Goal: Transaction & Acquisition: Download file/media

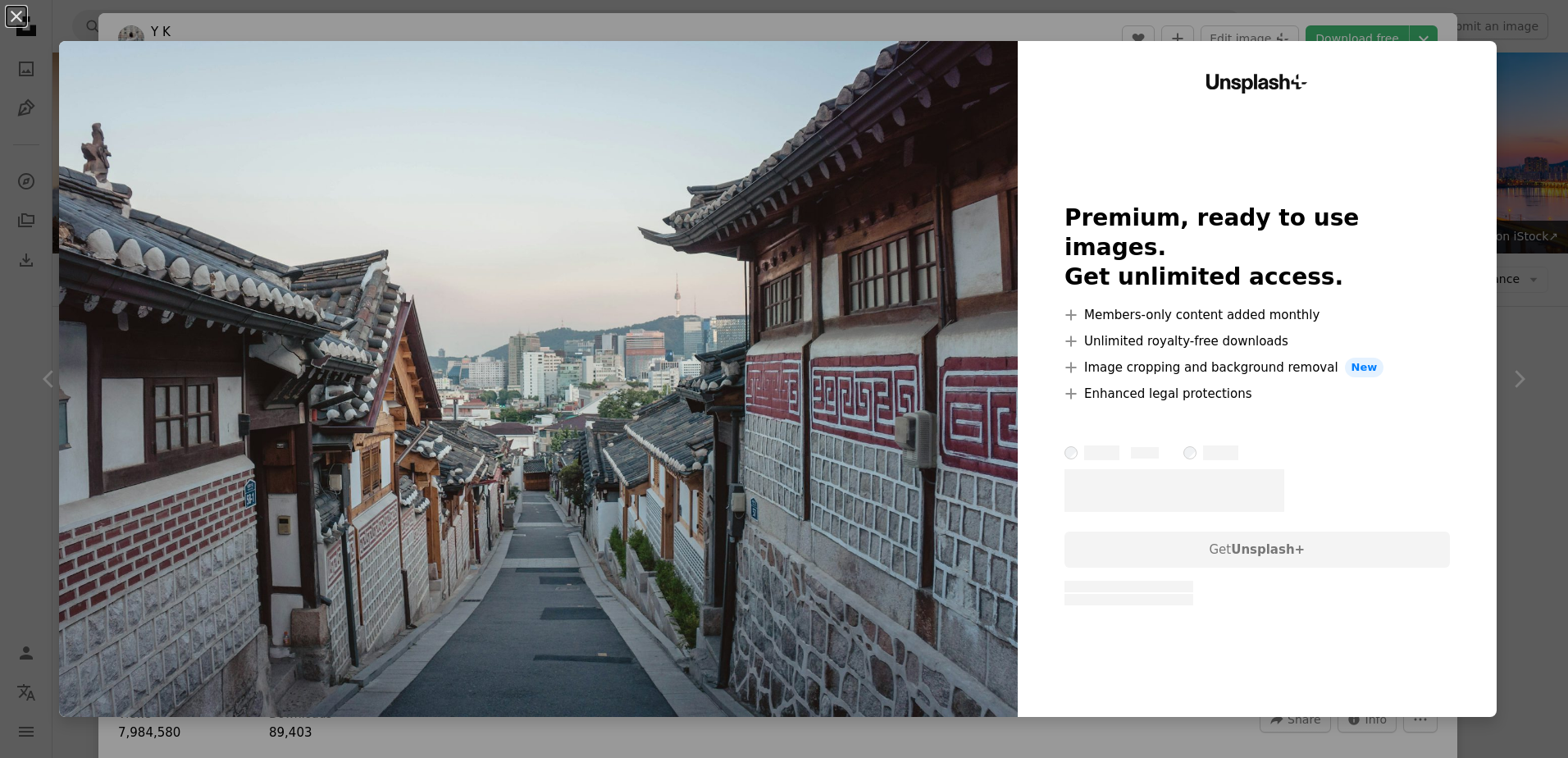
scroll to position [738, 0]
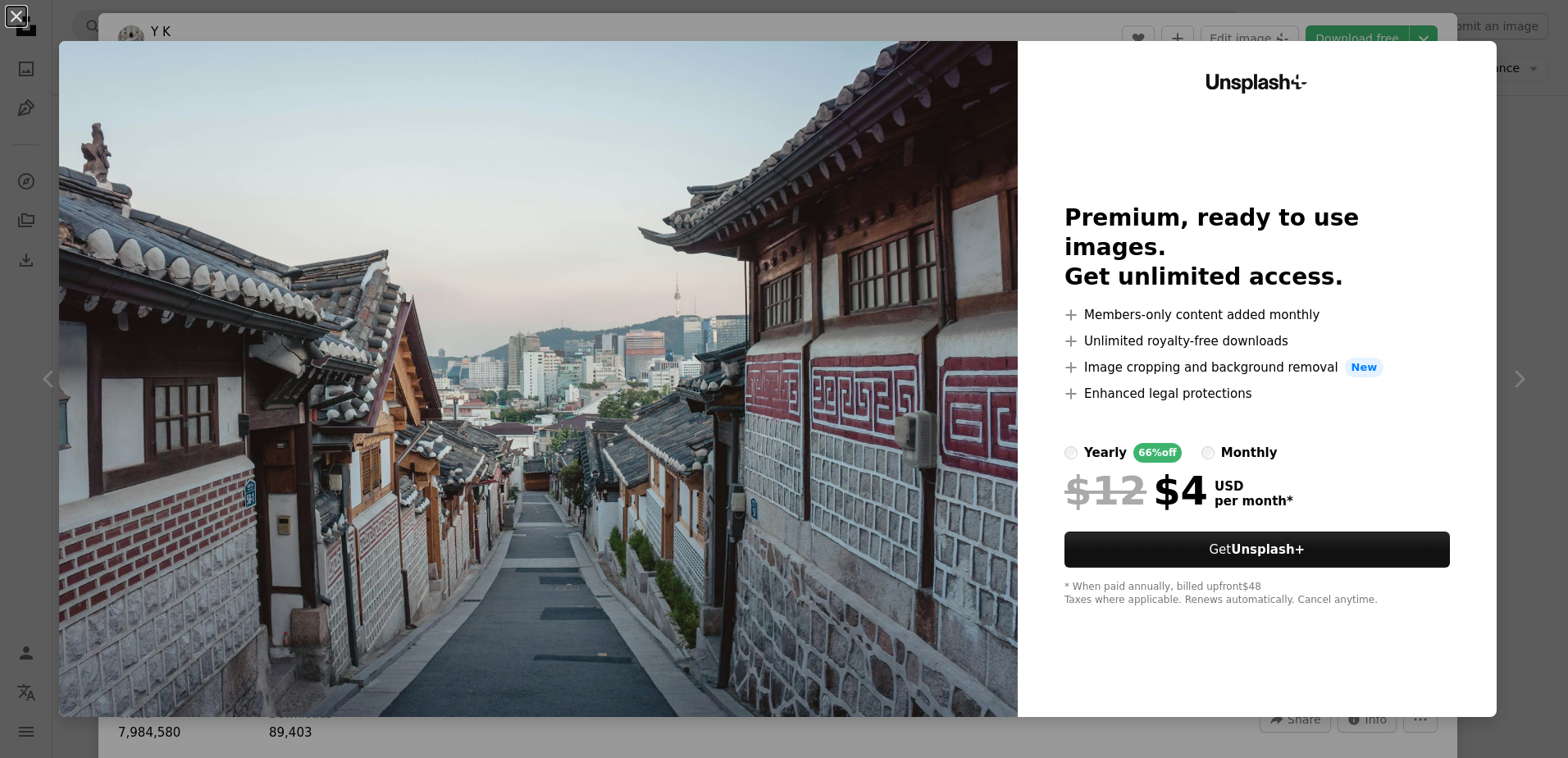
click at [1435, 72] on div "Unsplash+ Premium, ready to use images. Get unlimited access. A plus sign Membe…" at bounding box center [1256, 379] width 479 height 675
click at [1485, 57] on div "An X shape Unsplash+ Premium, ready to use images. Get unlimited access. A plus…" at bounding box center [784, 379] width 1568 height 758
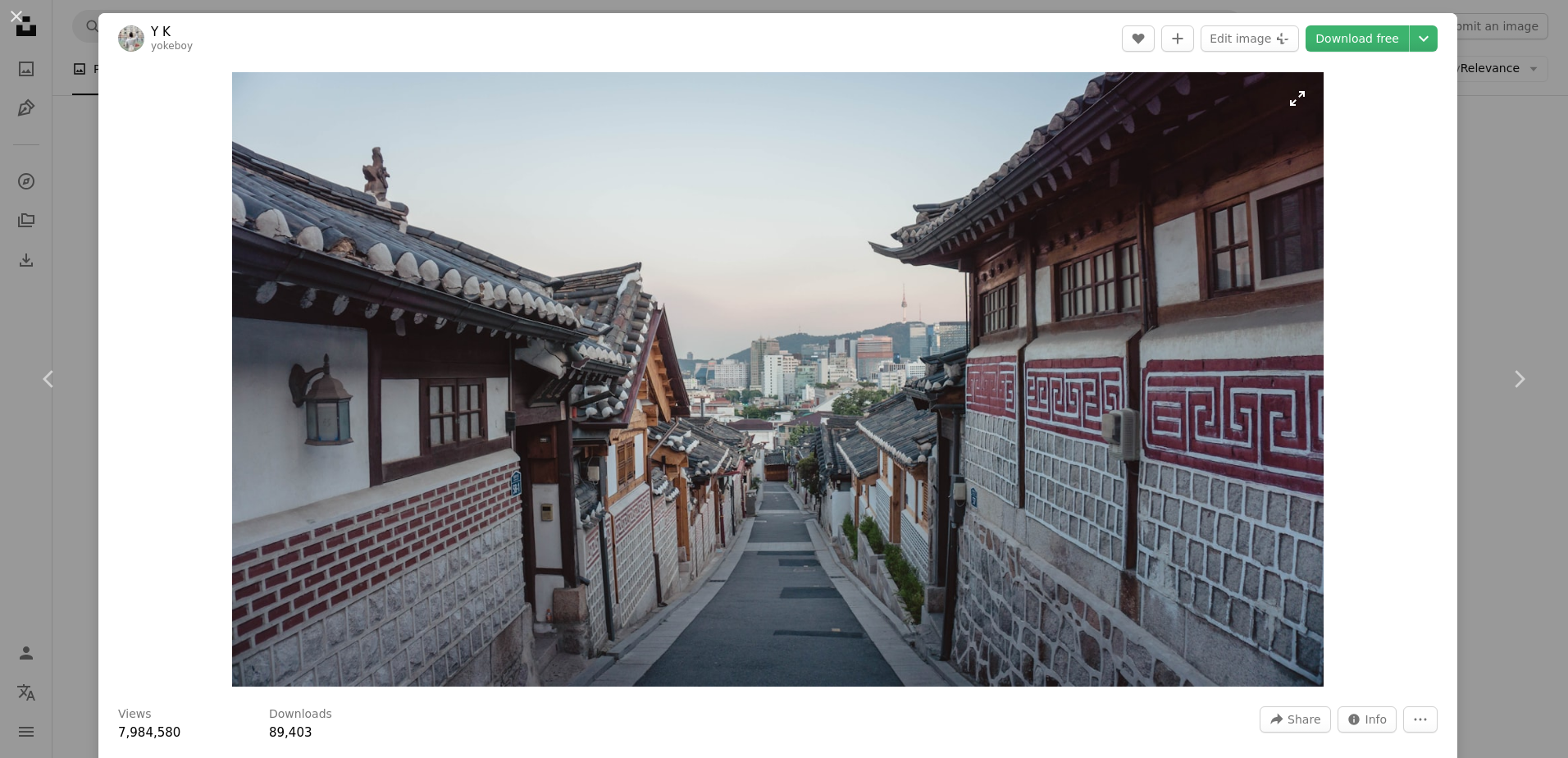
drag, startPoint x: 609, startPoint y: 252, endPoint x: 362, endPoint y: 433, distance: 306.2
click at [362, 433] on img "Zoom in on this image" at bounding box center [778, 379] width 1091 height 614
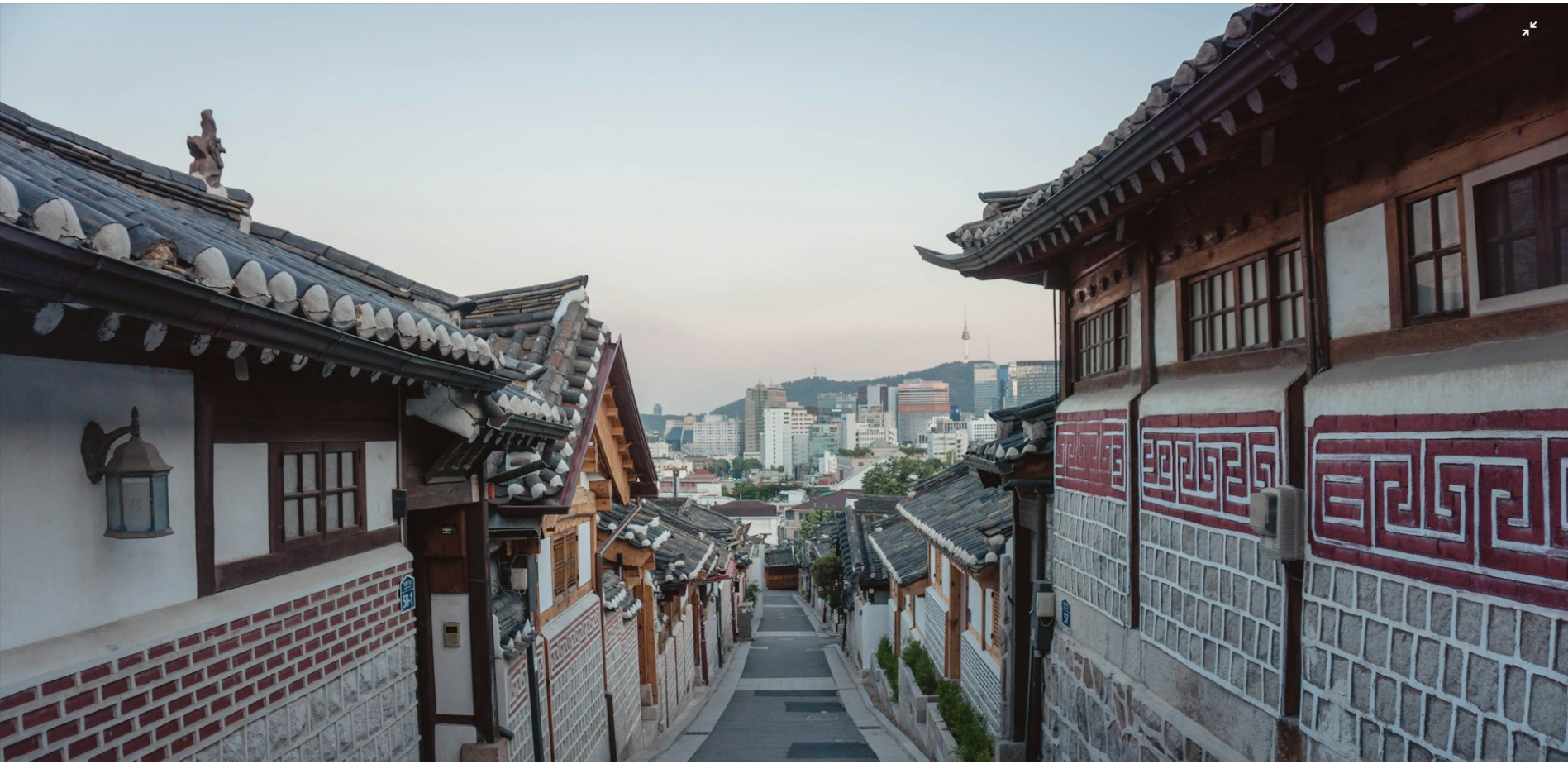
scroll to position [56, 0]
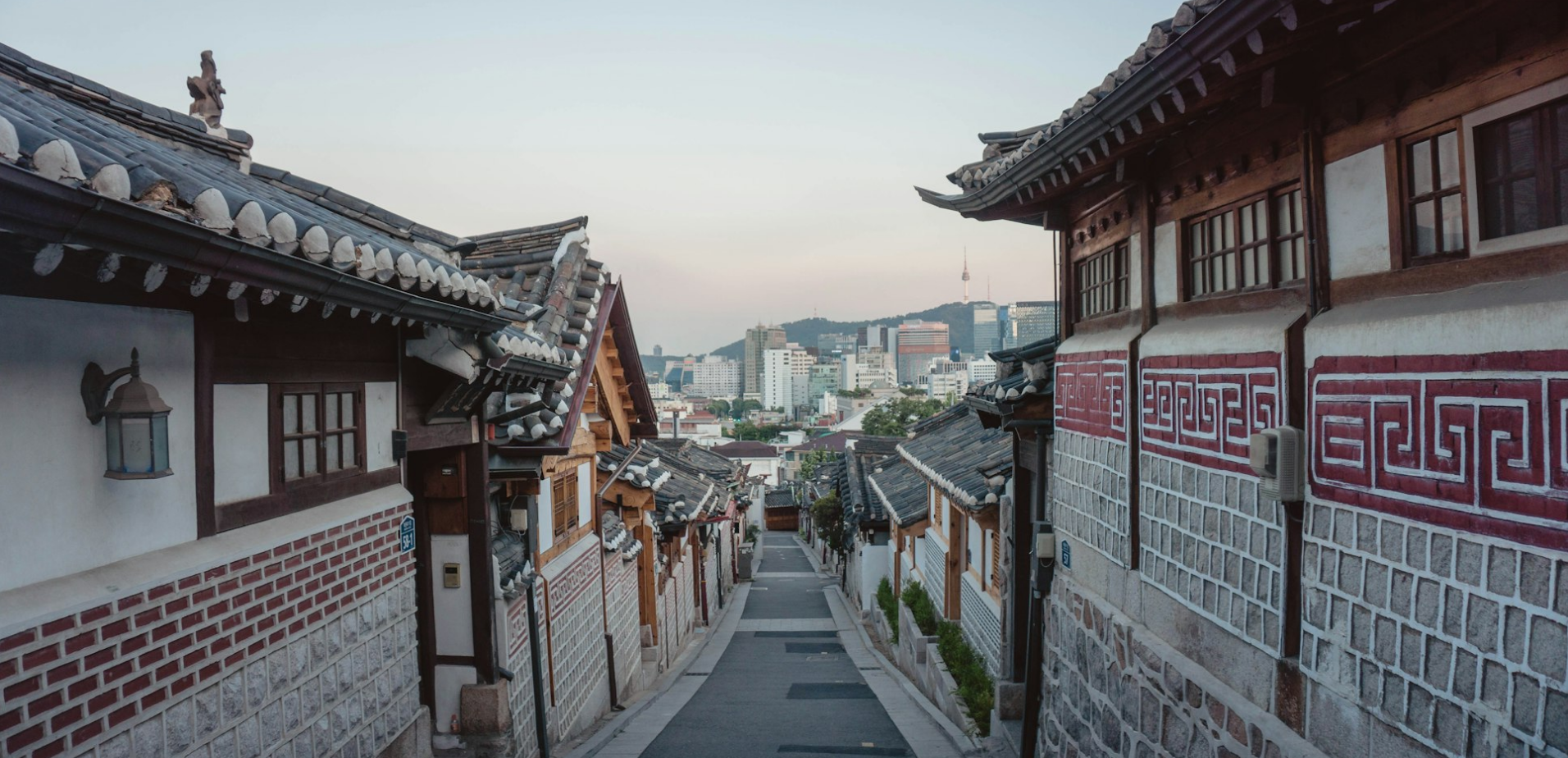
click at [1008, 640] on img "Zoom out on this image" at bounding box center [784, 384] width 1570 height 882
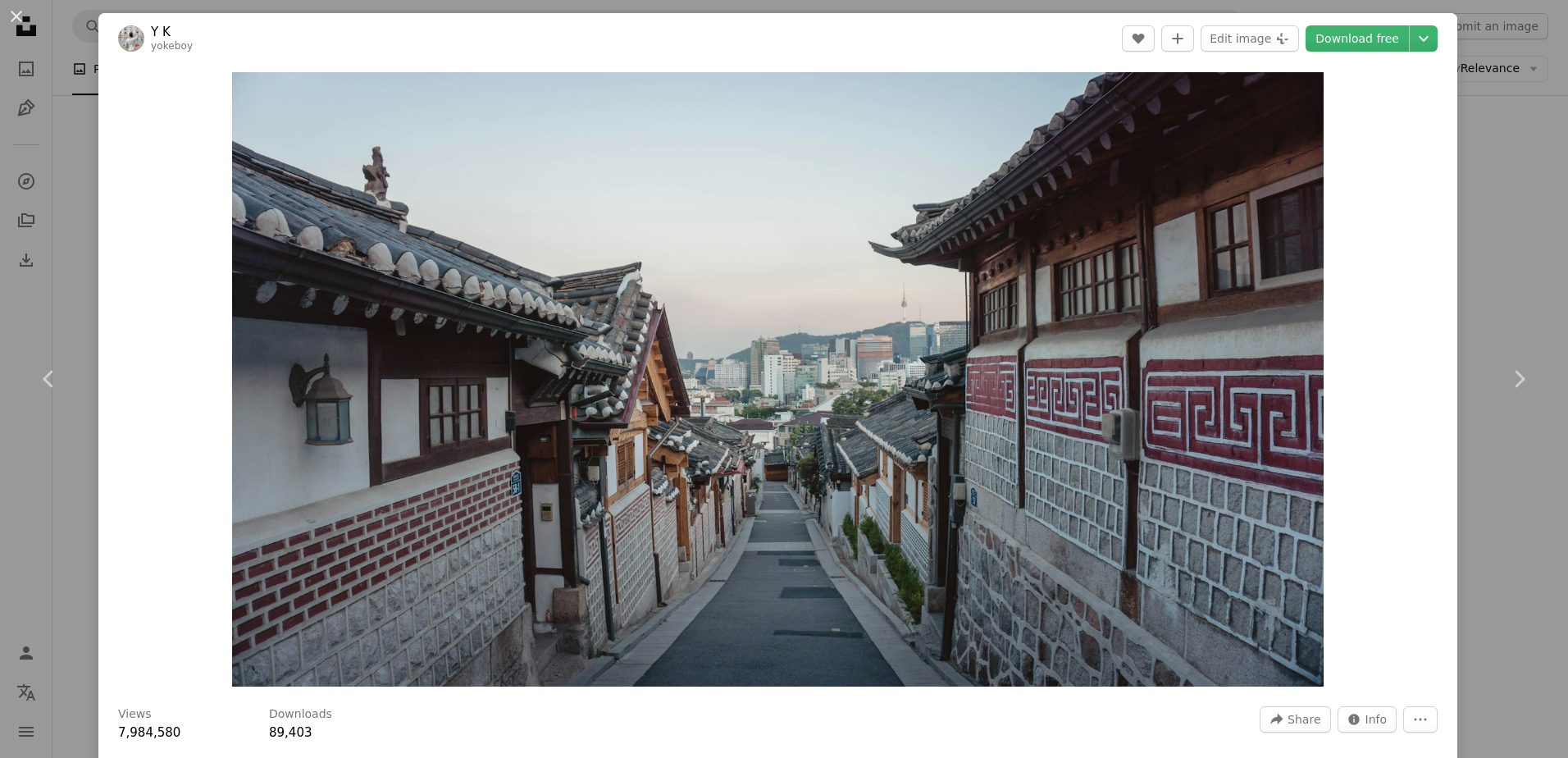
click at [57, 277] on div "An X shape Chevron left Chevron right Y K yokeboy A heart A plus sign Edit imag…" at bounding box center [784, 379] width 1568 height 758
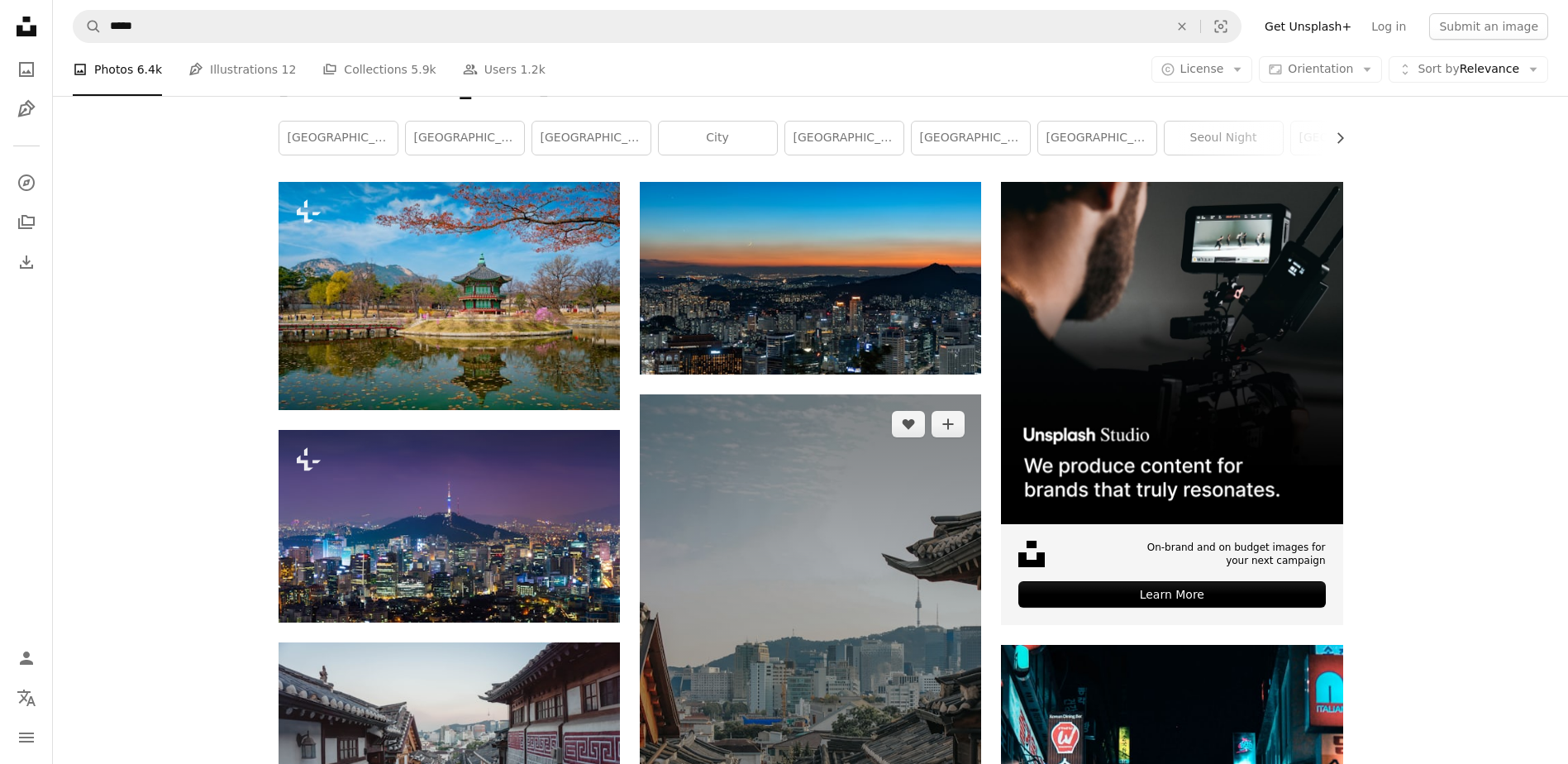
scroll to position [248, 0]
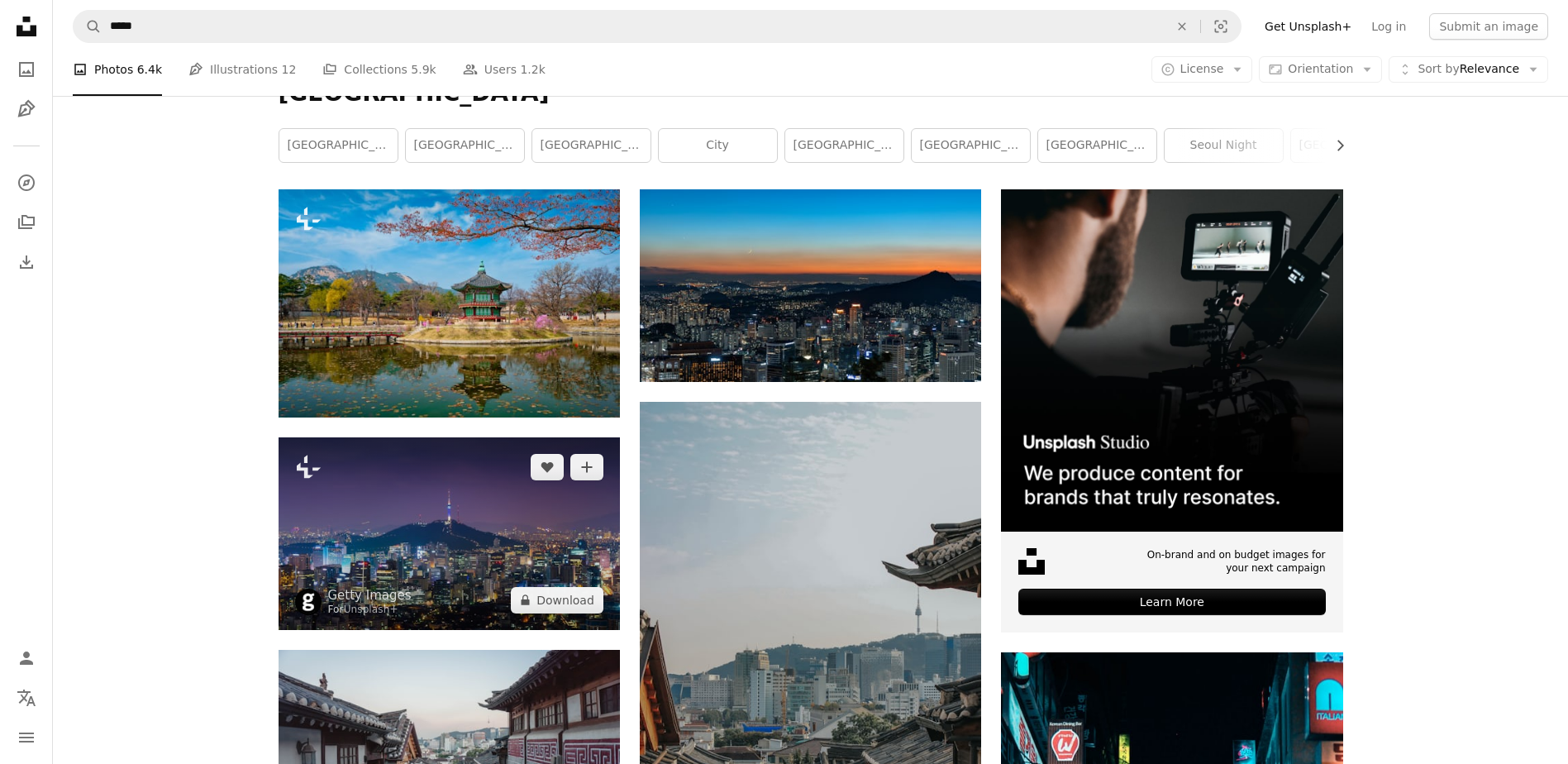
click at [511, 550] on img at bounding box center [449, 533] width 342 height 192
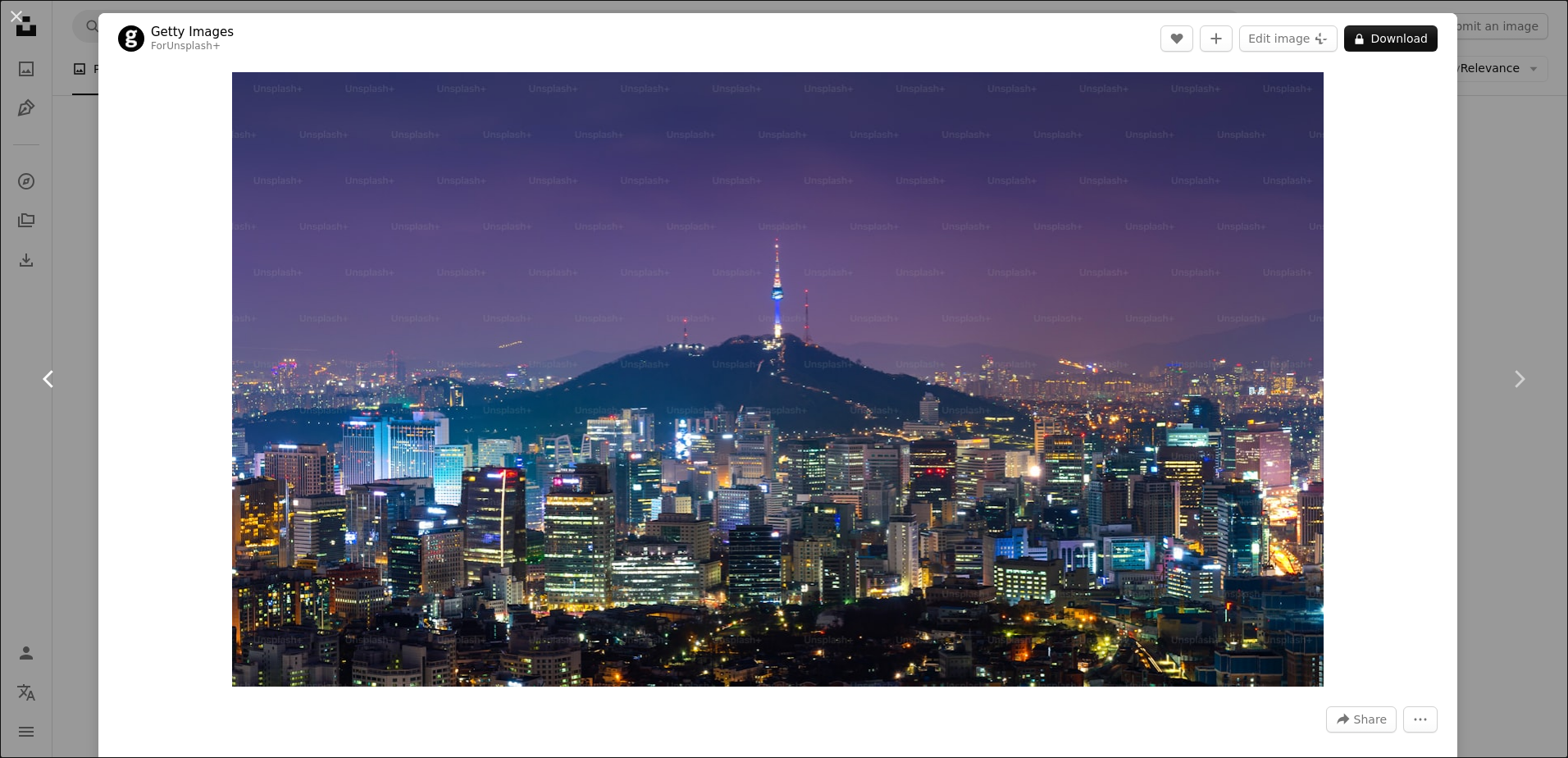
click at [59, 361] on link "Chevron left" at bounding box center [49, 379] width 98 height 157
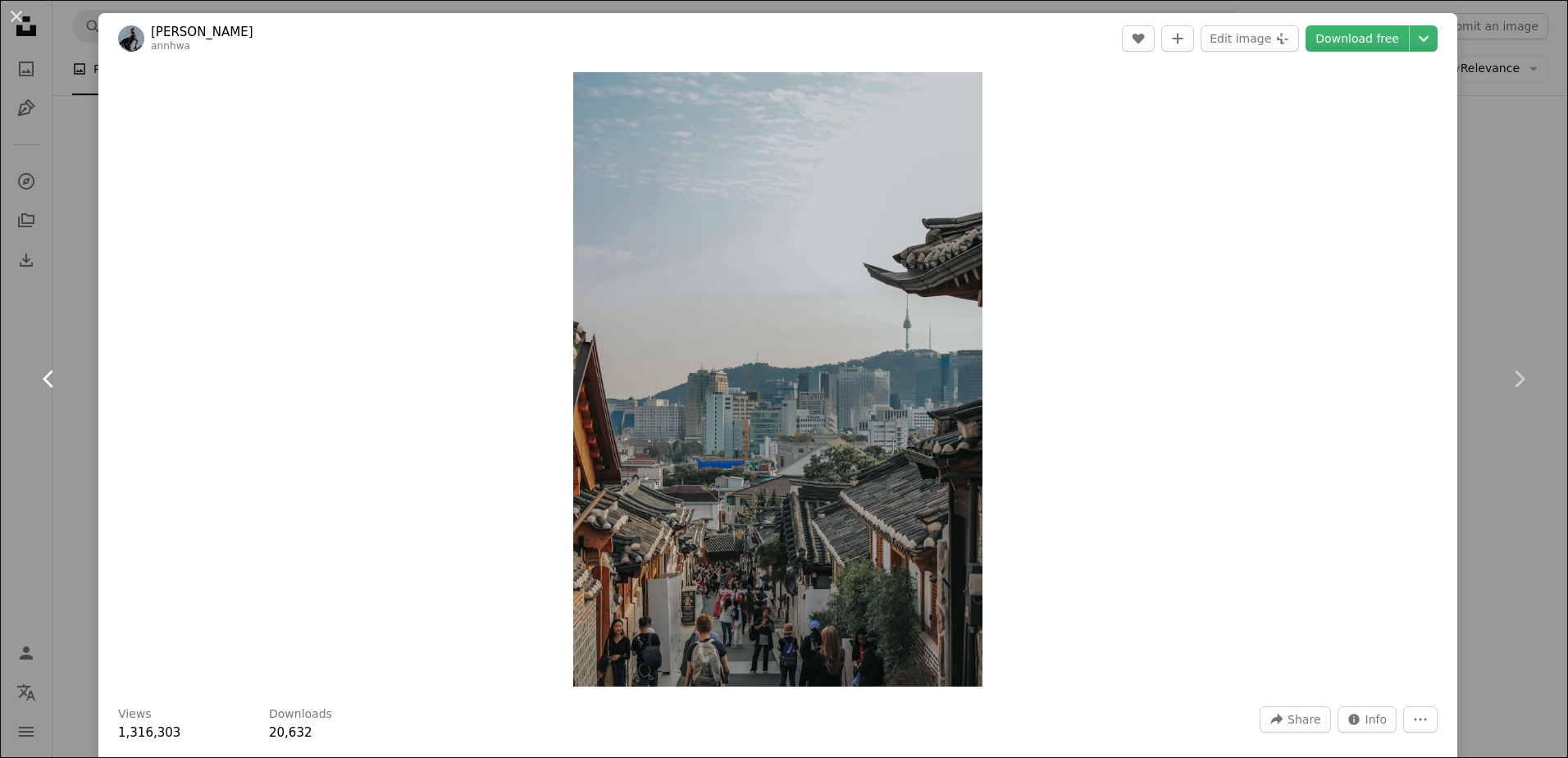
click at [65, 303] on link "Chevron left" at bounding box center [49, 379] width 98 height 157
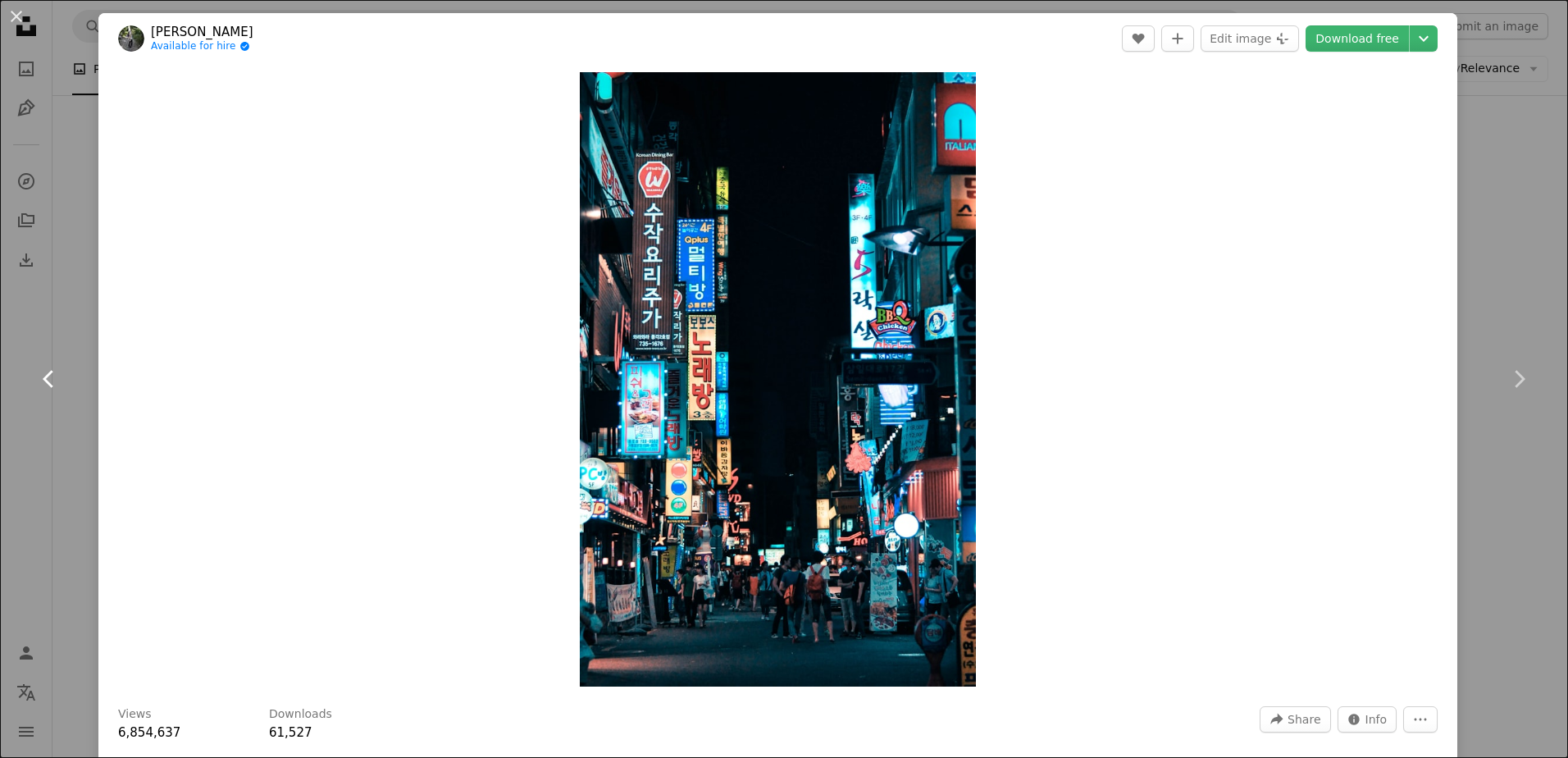
click at [56, 385] on icon "Chevron left" at bounding box center [50, 379] width 26 height 26
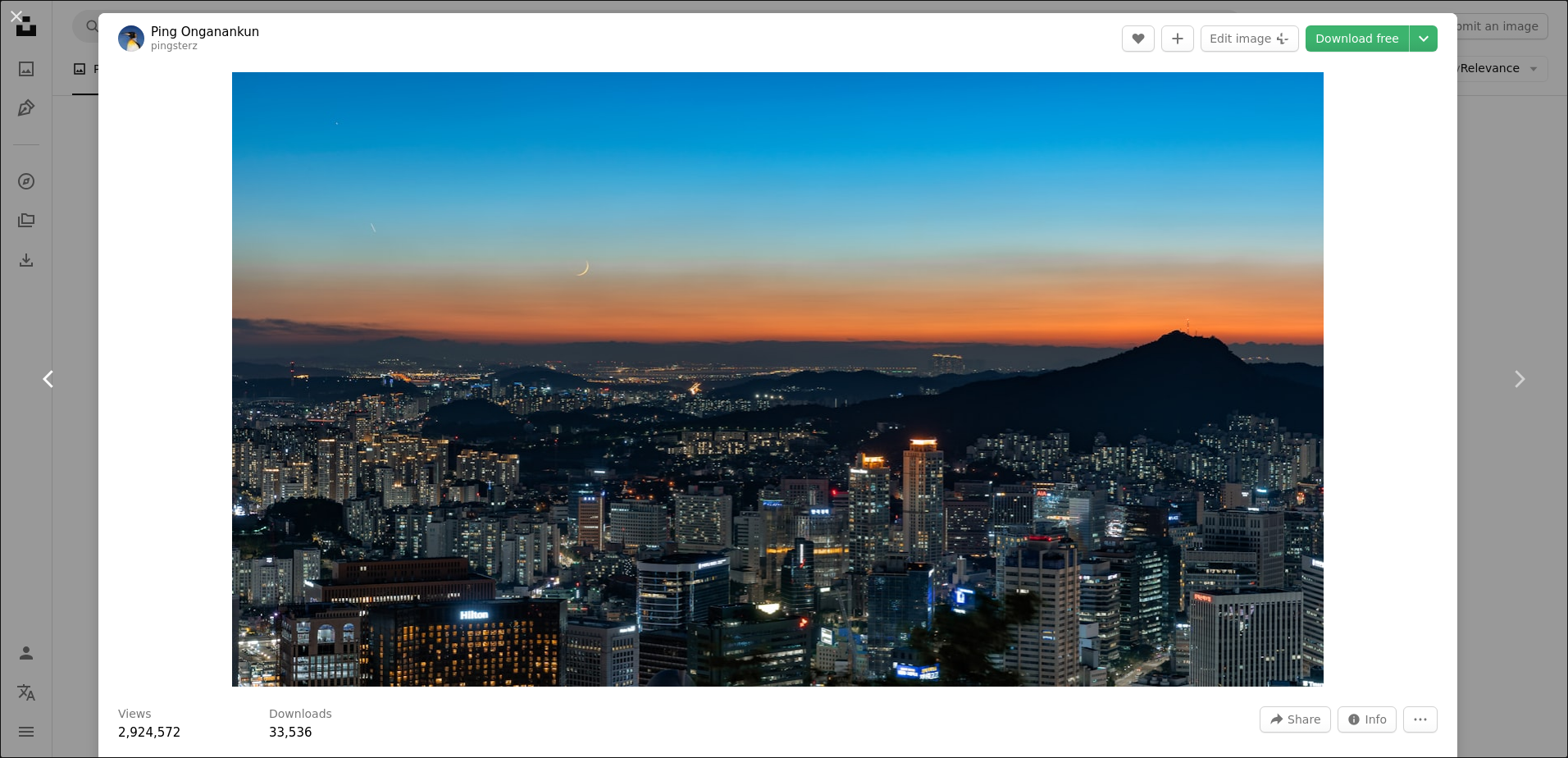
click at [56, 385] on icon "Chevron left" at bounding box center [50, 379] width 26 height 26
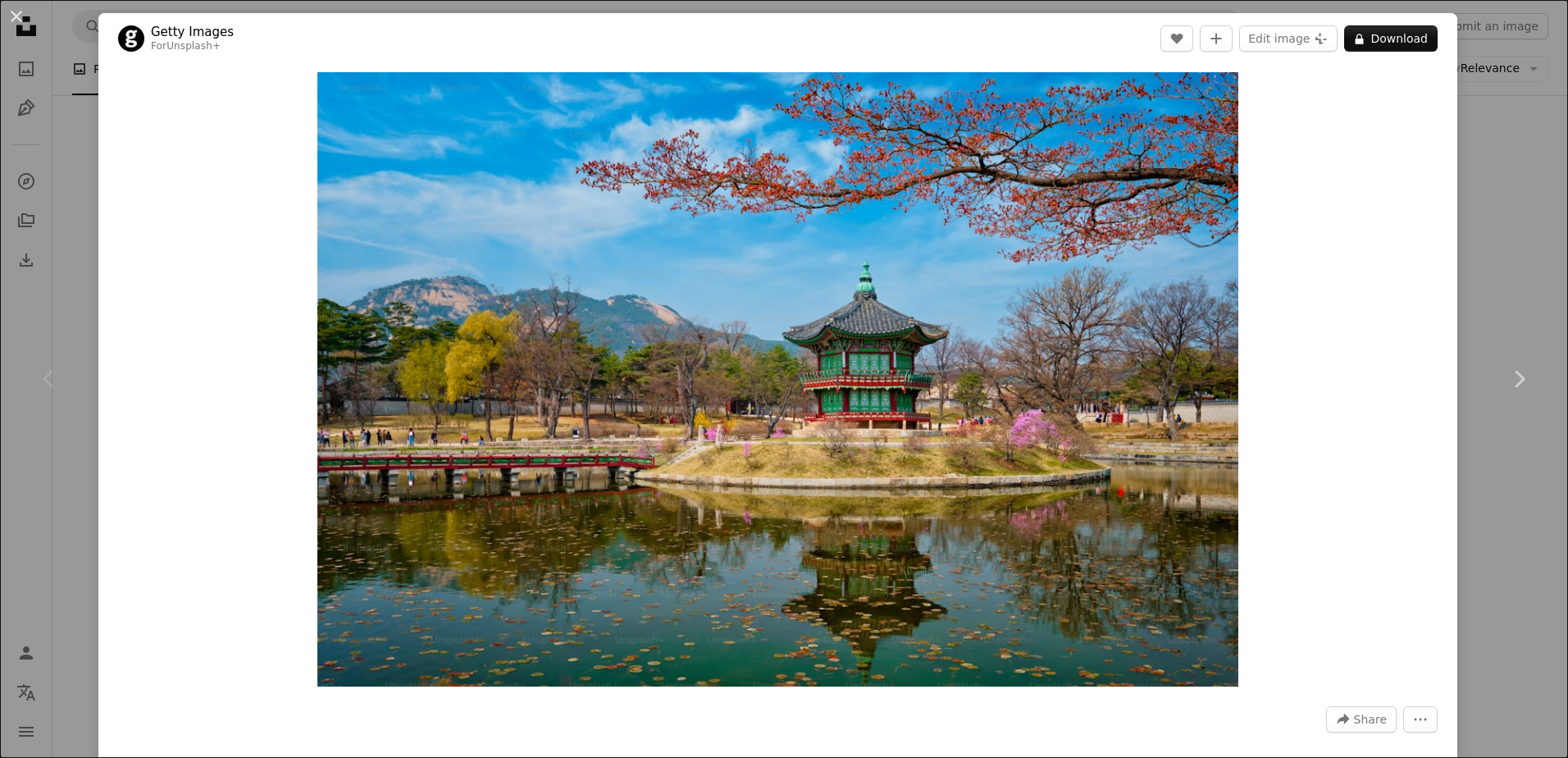
click at [56, 385] on icon "Chevron left" at bounding box center [50, 379] width 26 height 26
click at [1412, 177] on div "Zoom in" at bounding box center [778, 379] width 1359 height 631
click at [1468, 186] on div "An X shape Chevron left Chevron right Getty Images For Unsplash+ A heart A plus…" at bounding box center [784, 379] width 1568 height 758
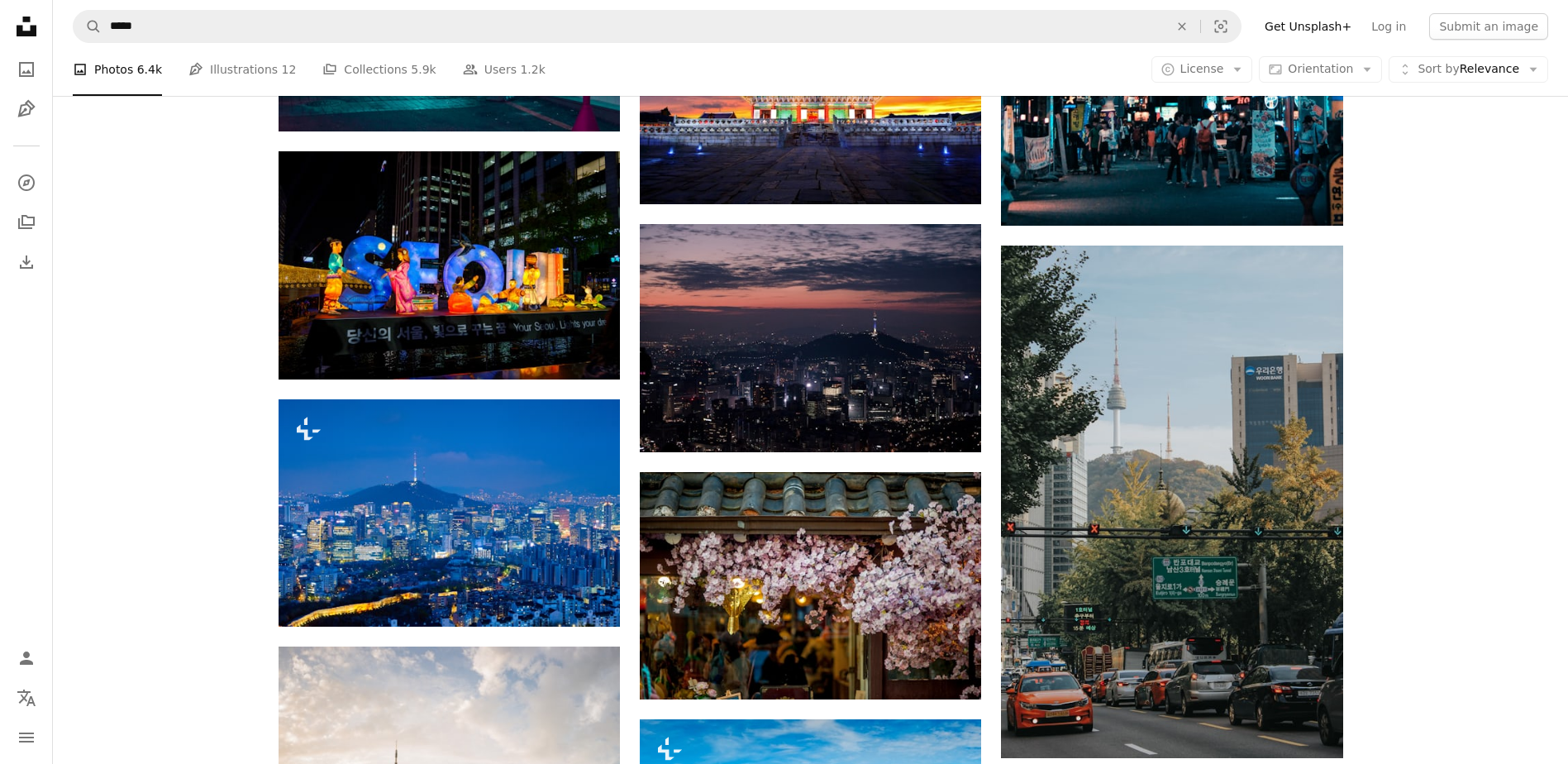
scroll to position [1406, 0]
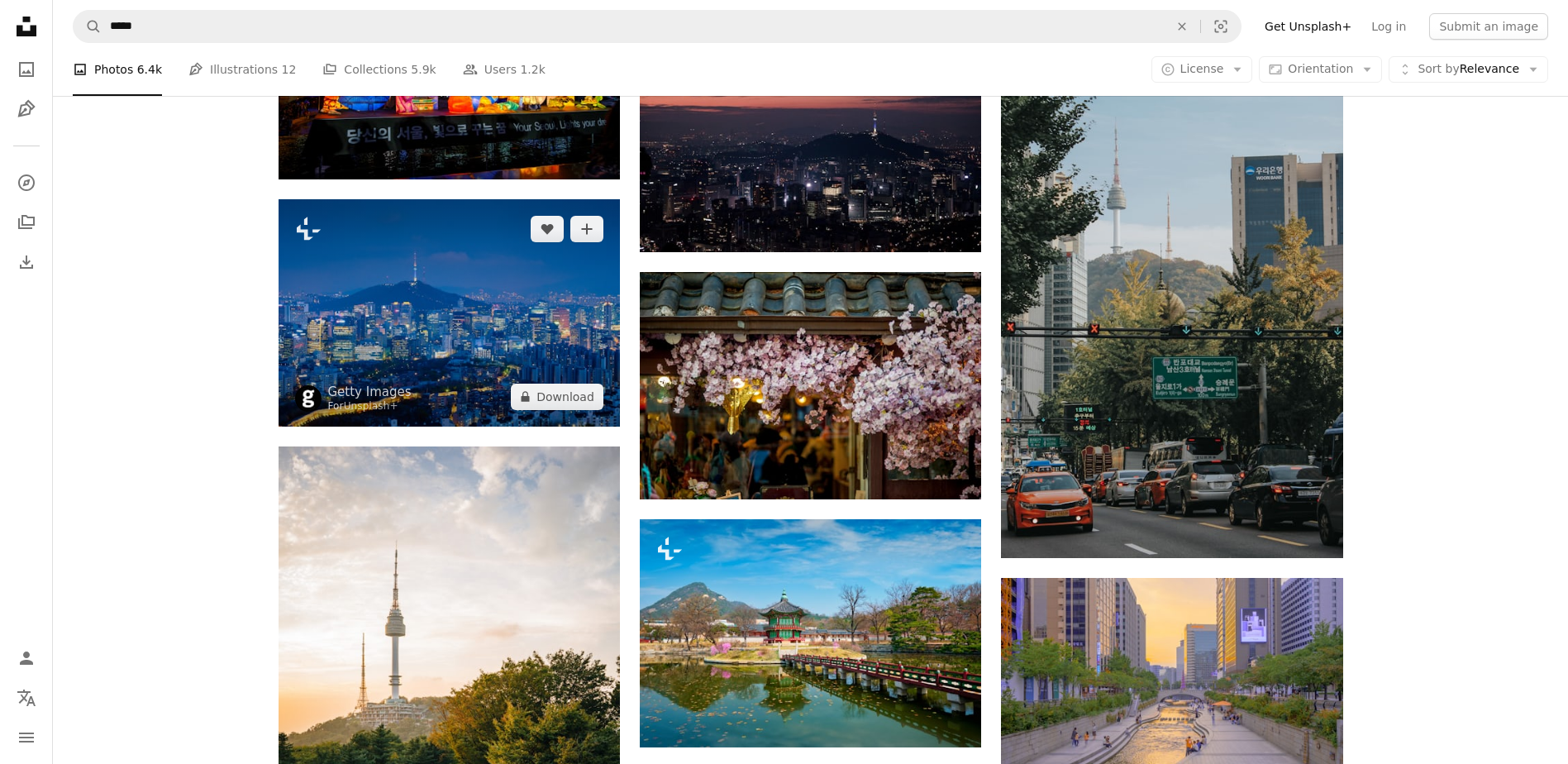
click at [542, 361] on img at bounding box center [449, 312] width 342 height 227
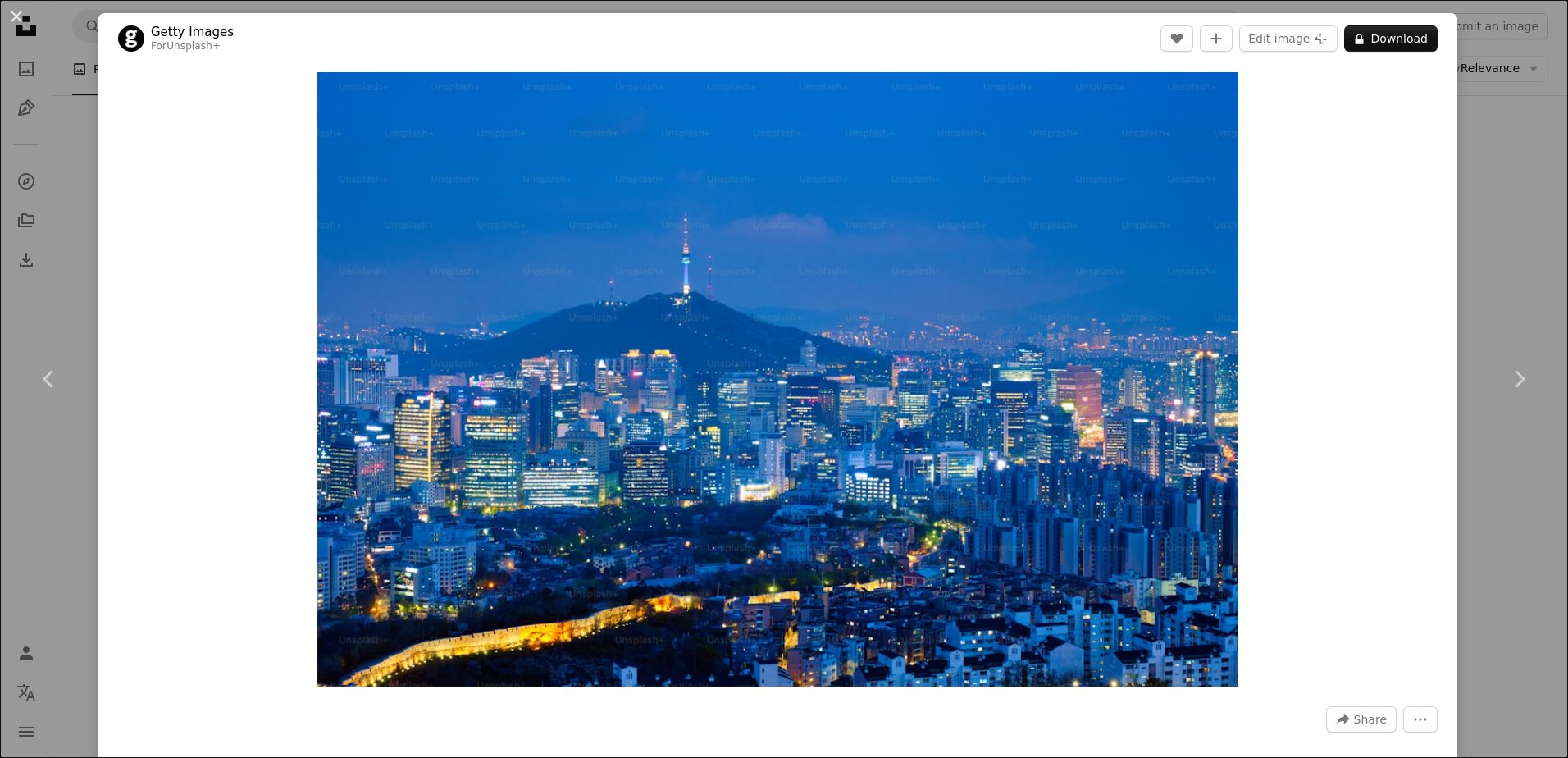
click at [1398, 440] on div "Zoom in" at bounding box center [778, 379] width 1359 height 631
click at [1403, 36] on button "A lock Download" at bounding box center [1390, 39] width 93 height 26
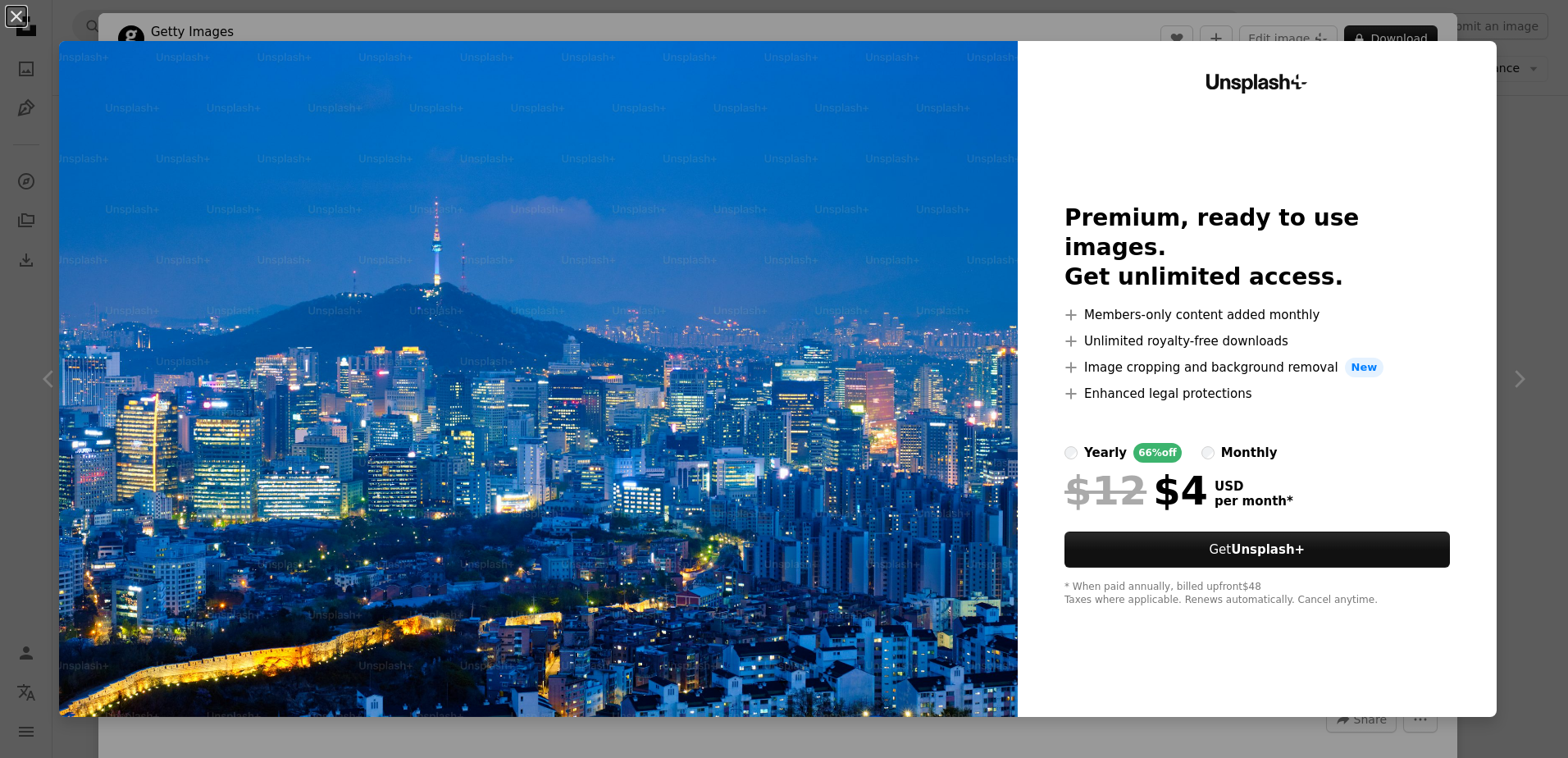
click at [1508, 111] on div "An X shape Unsplash+ Premium, ready to use images. Get unlimited access. A plus…" at bounding box center [784, 379] width 1568 height 758
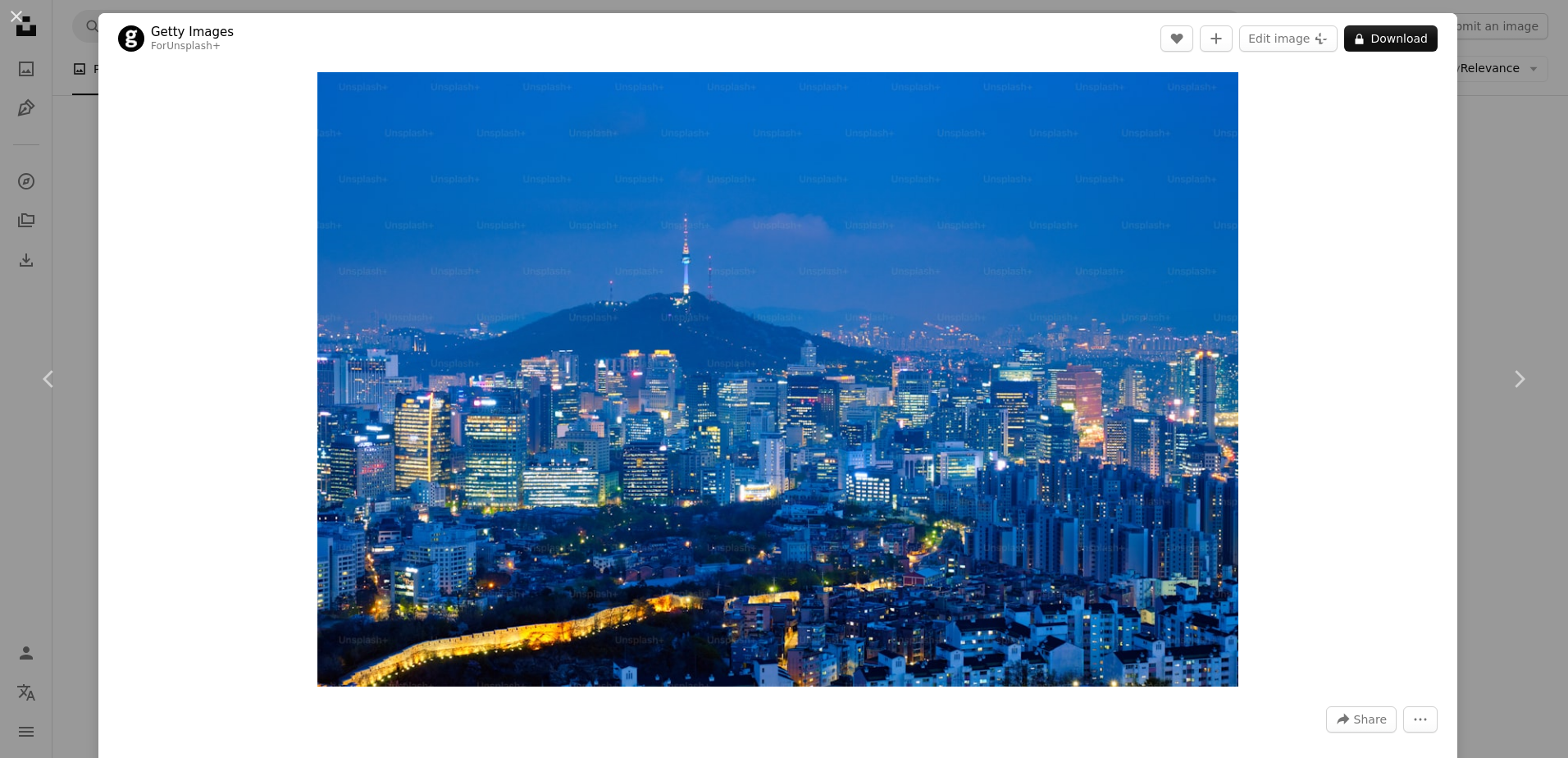
click at [66, 281] on div "An X shape Chevron left Chevron right Getty Images For Unsplash+ A heart A plus…" at bounding box center [784, 379] width 1568 height 758
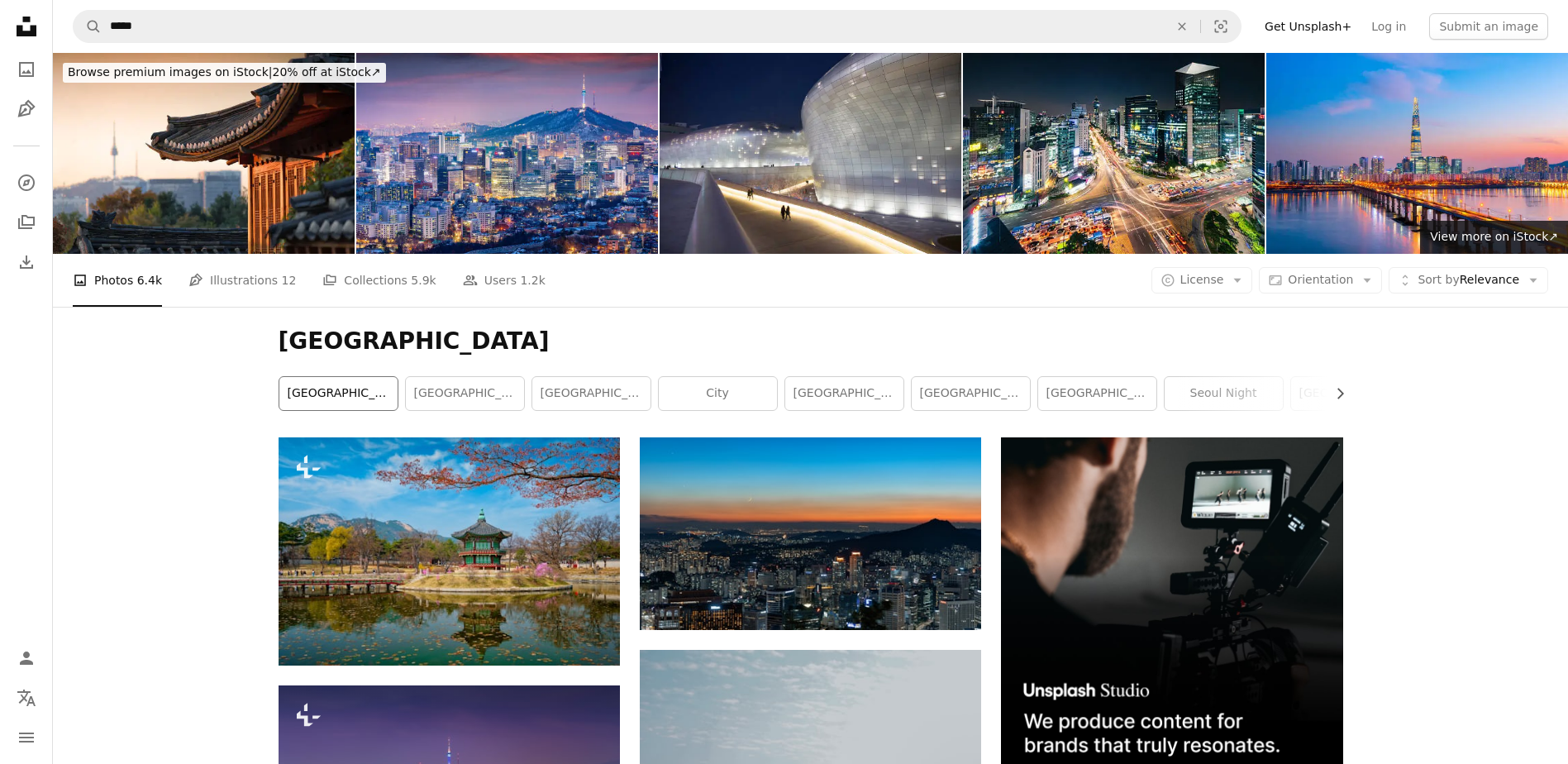
click at [330, 389] on link "[GEOGRAPHIC_DATA]" at bounding box center [338, 393] width 118 height 33
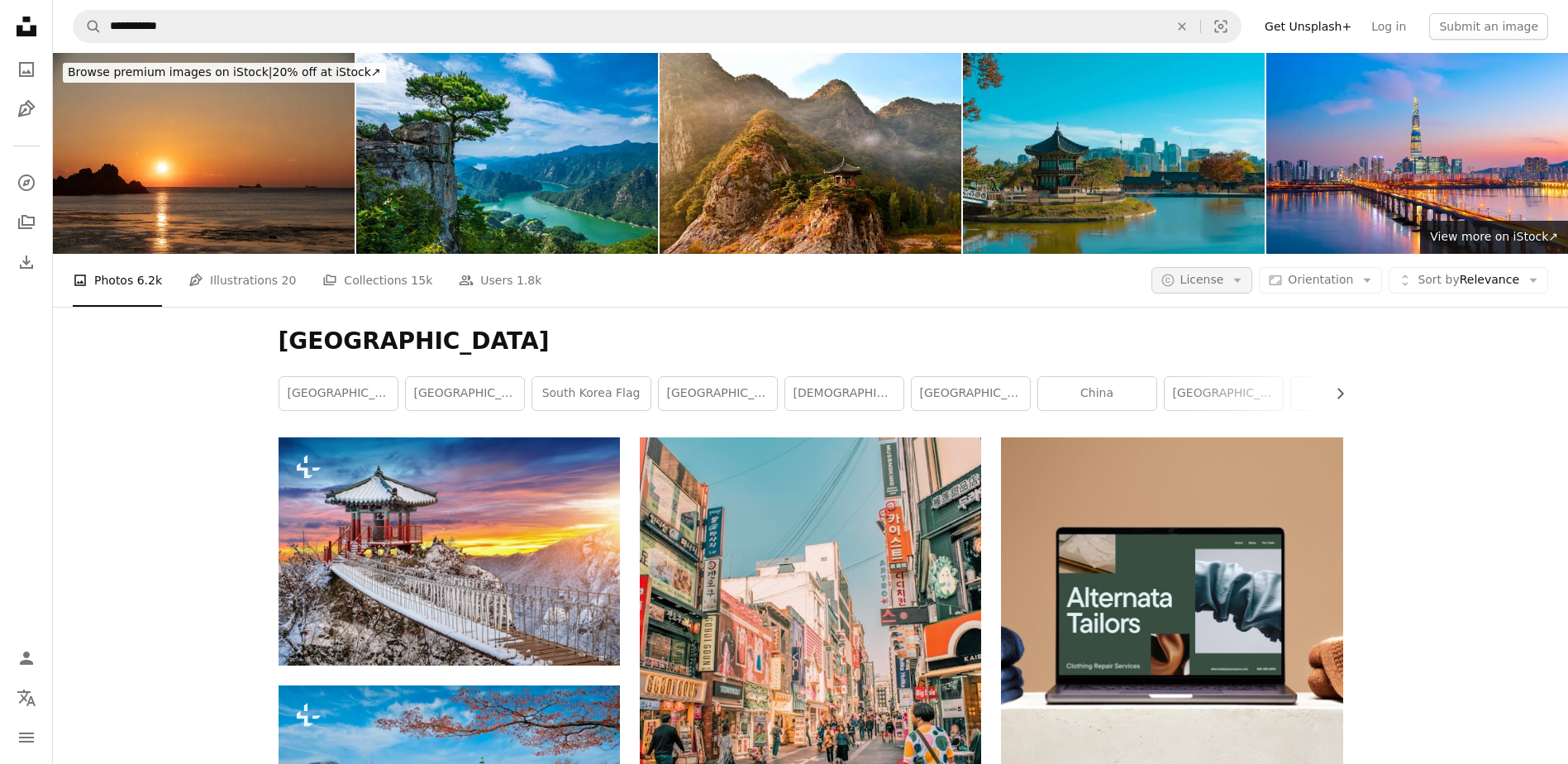
click at [1206, 282] on span "License" at bounding box center [1202, 279] width 44 height 13
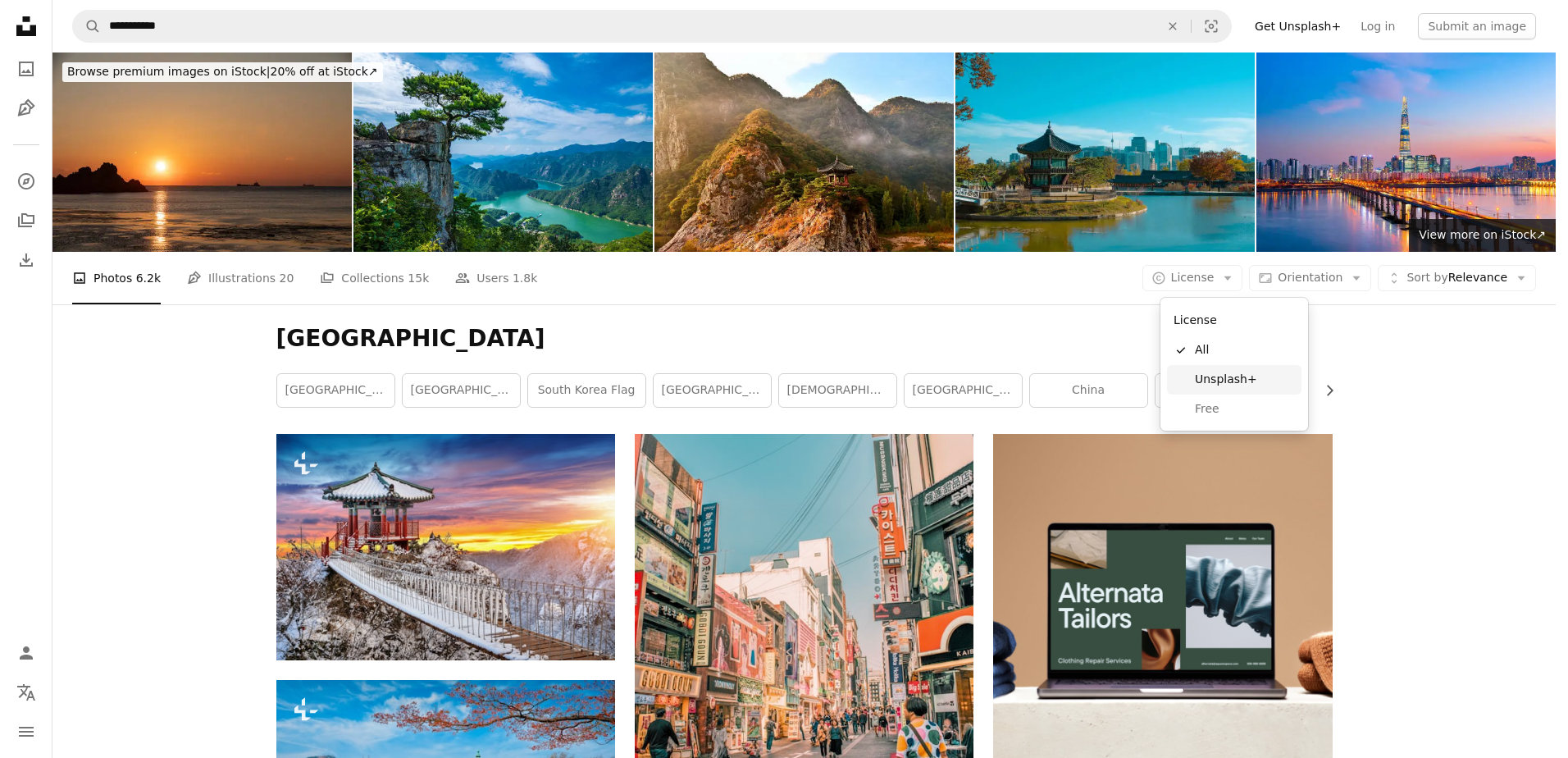
click at [1204, 382] on span "Unsplash+" at bounding box center [1244, 379] width 100 height 17
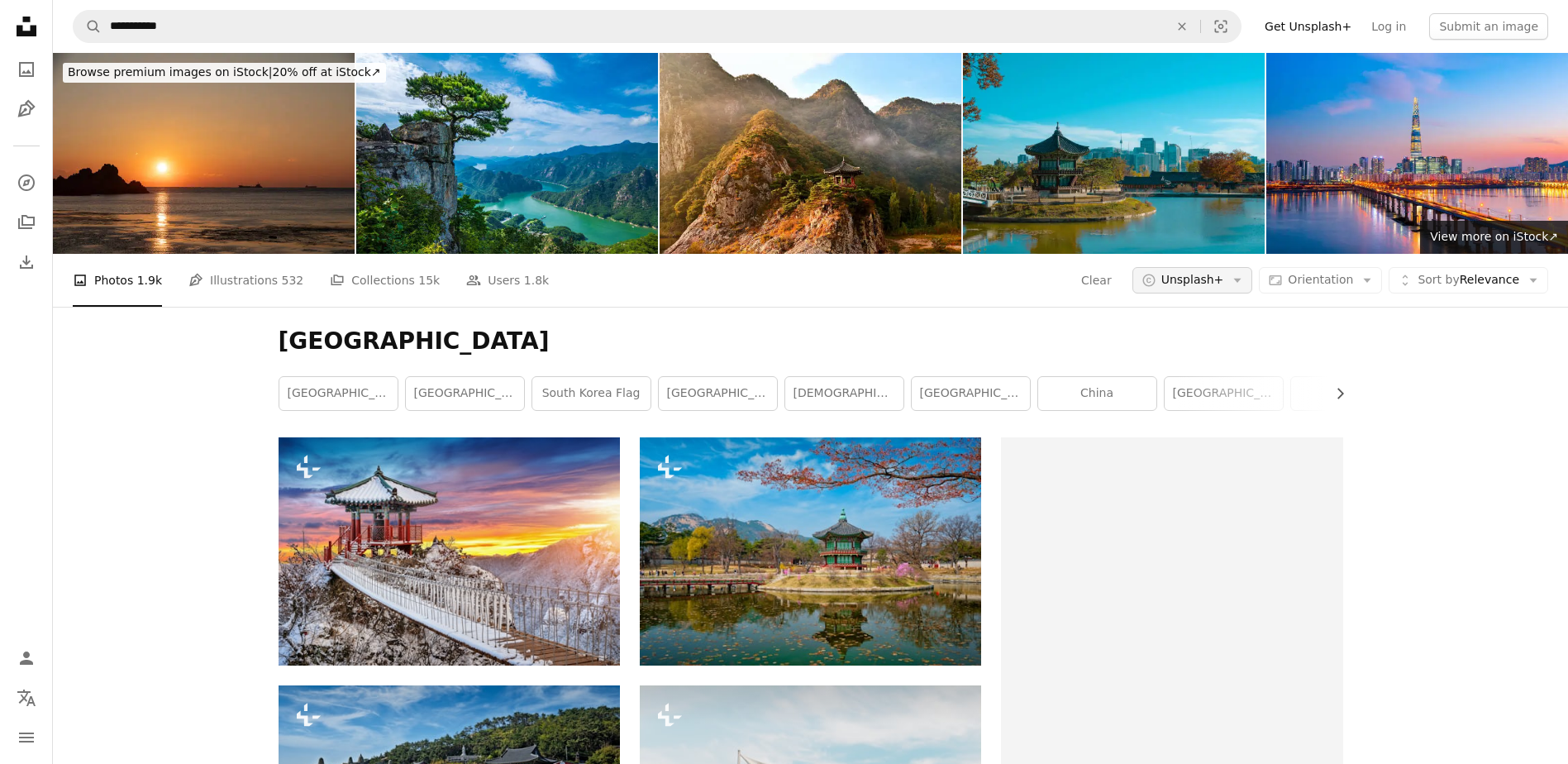
click at [1213, 293] on button "A copyright icon © Unsplash+ Arrow down" at bounding box center [1192, 280] width 121 height 27
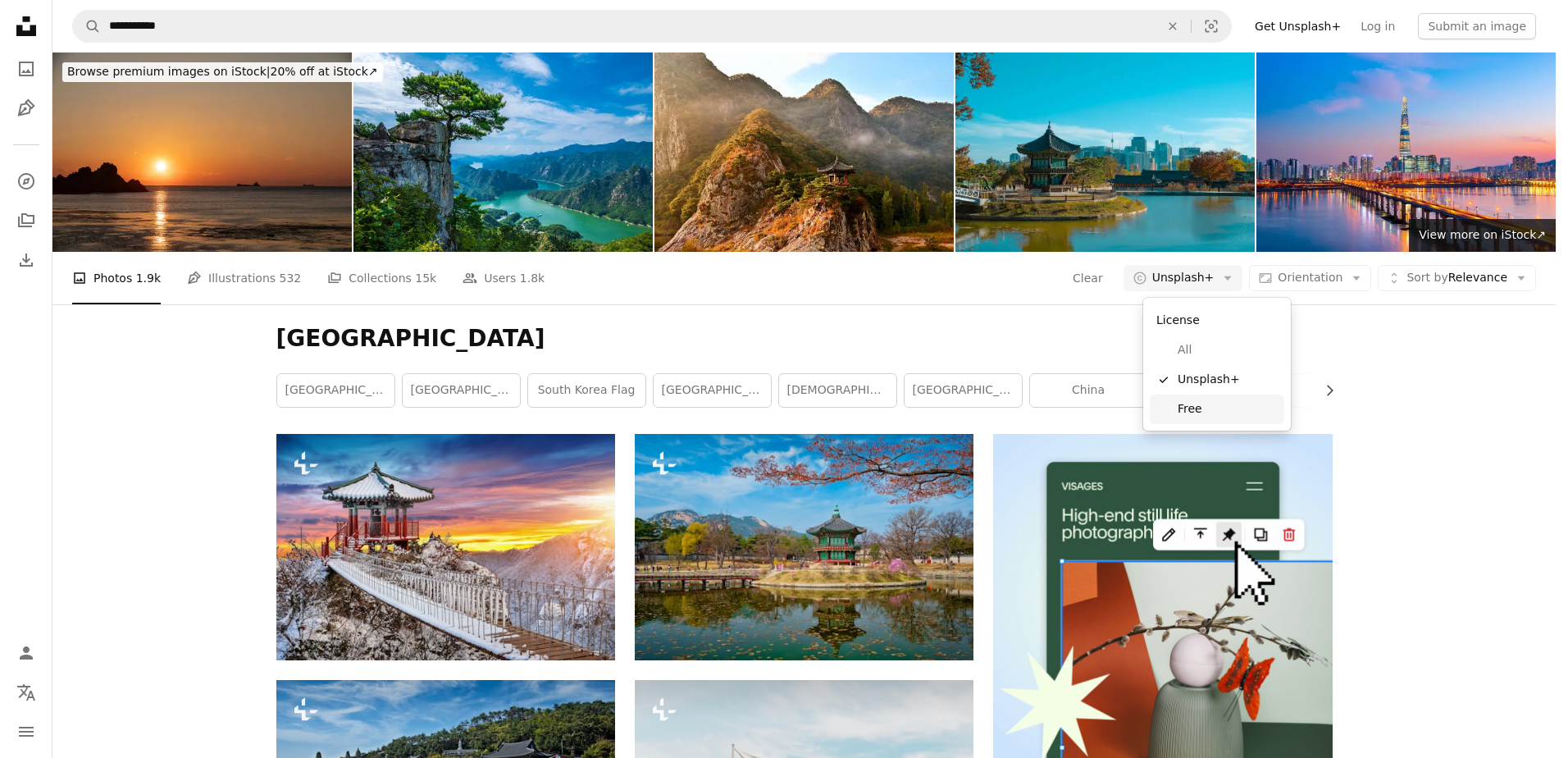
click at [1195, 396] on link "Free" at bounding box center [1217, 409] width 135 height 30
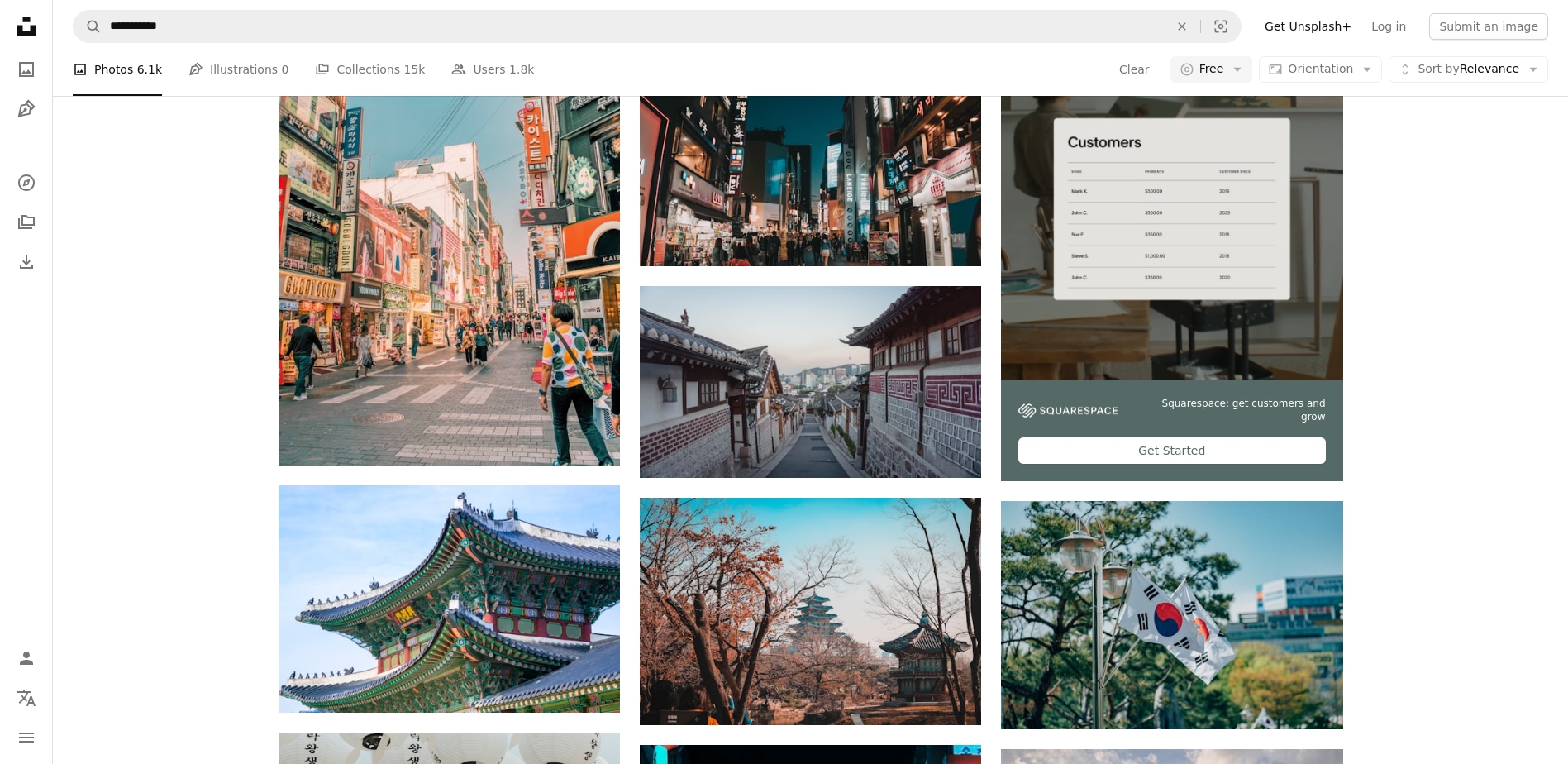
scroll to position [248, 0]
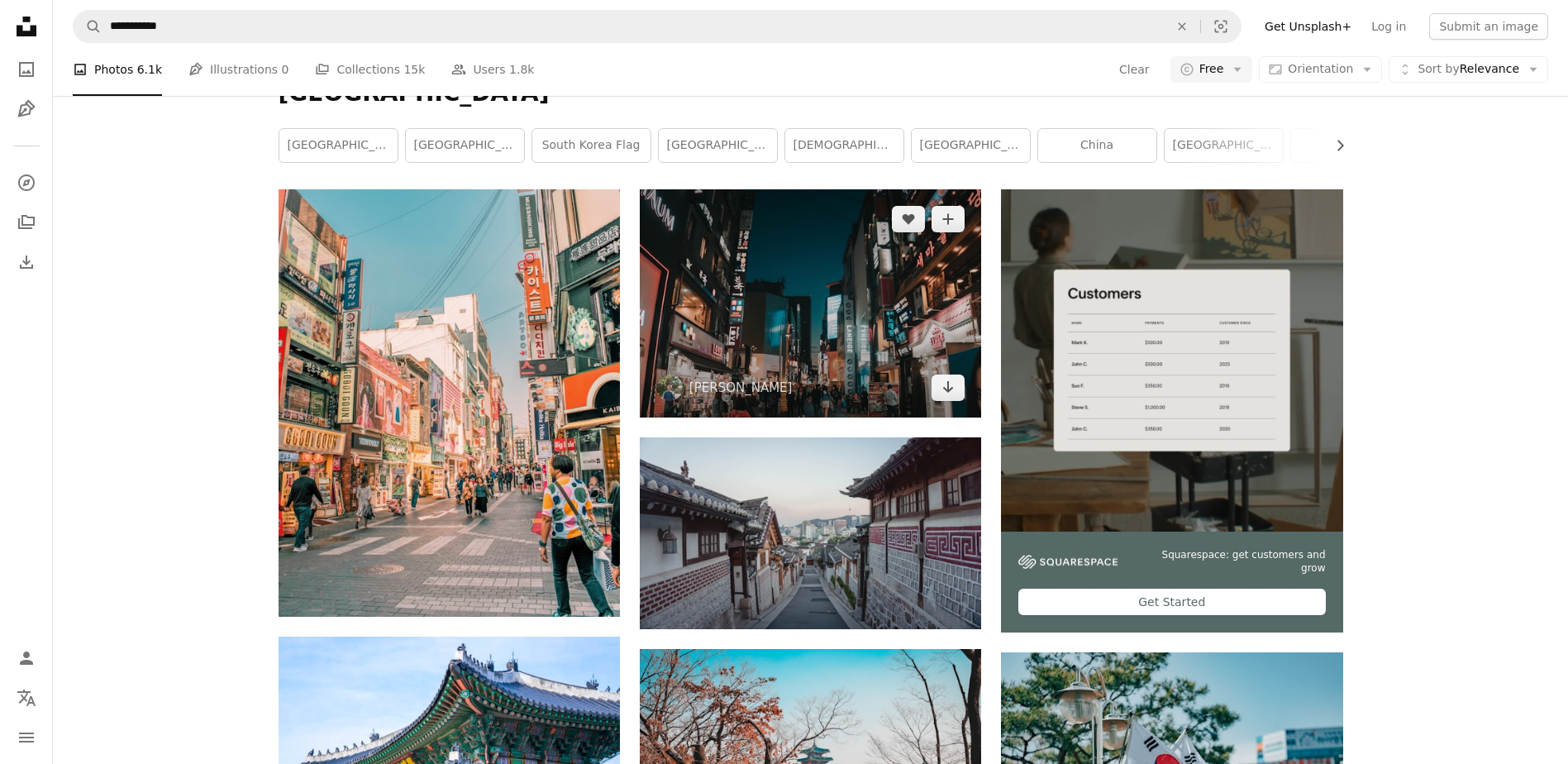
click at [836, 366] on img at bounding box center [811, 302] width 342 height 227
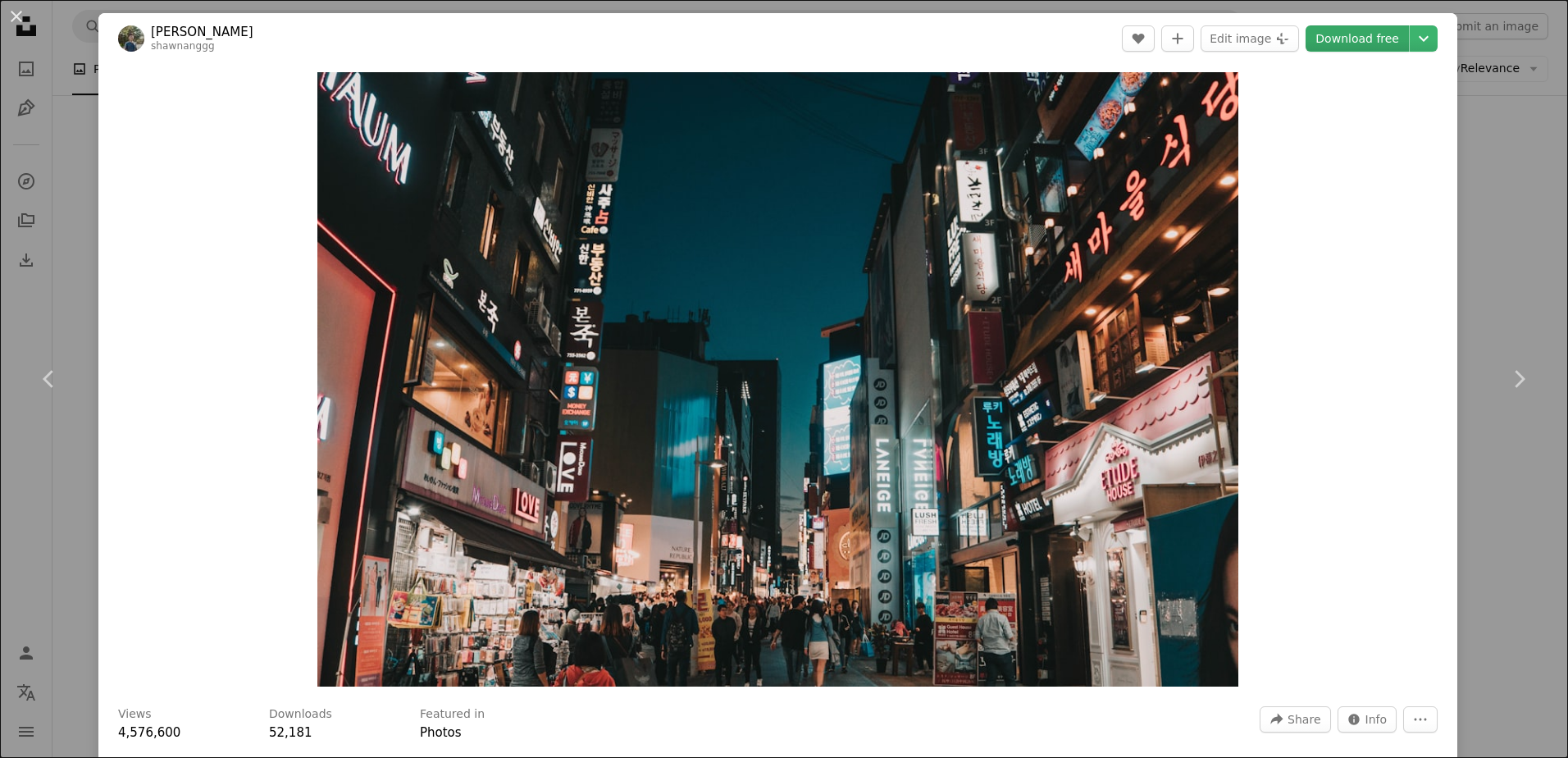
click at [1346, 42] on link "Download free" at bounding box center [1356, 39] width 103 height 26
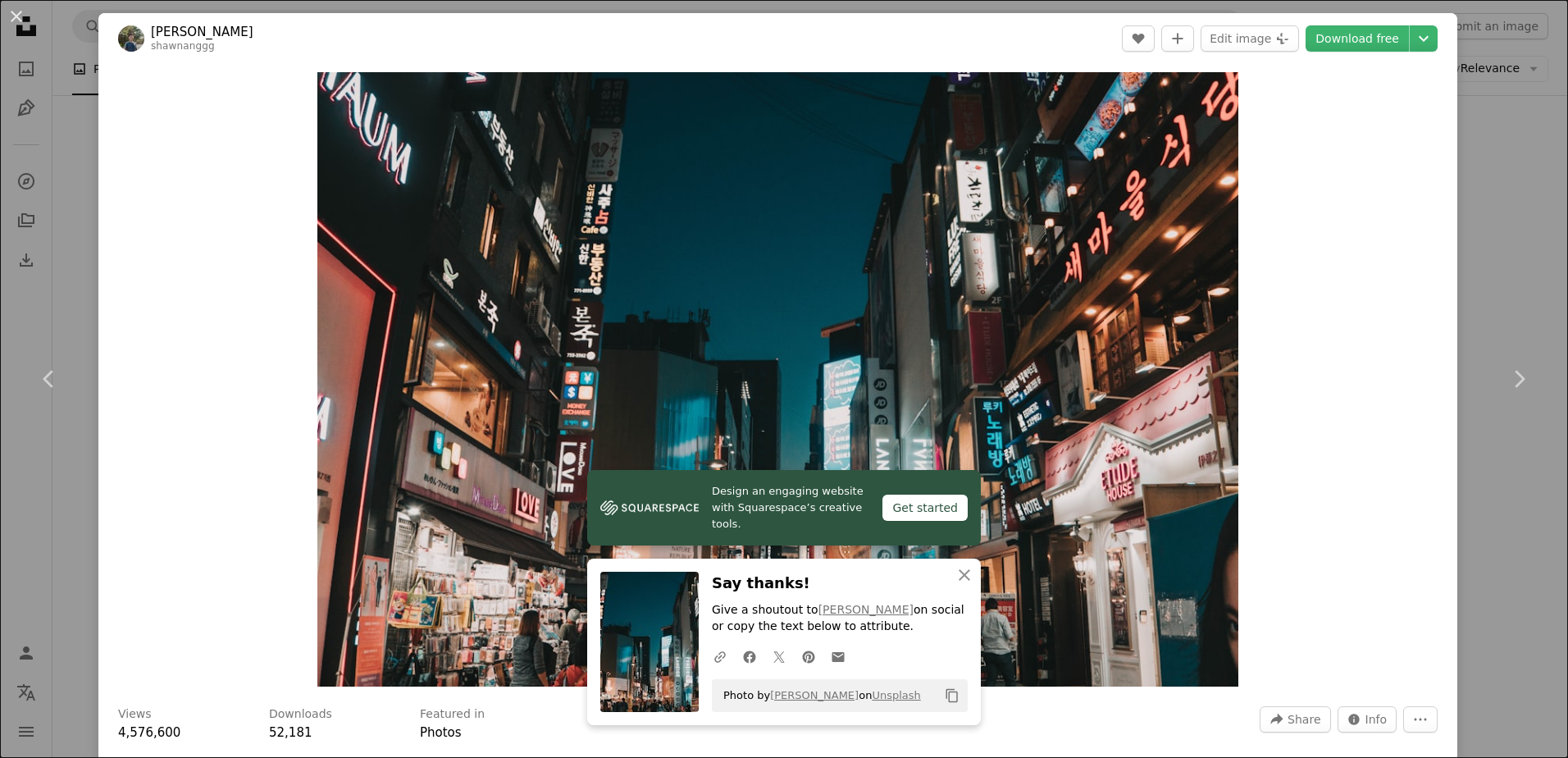
click at [1452, 253] on div "An X shape Chevron left Chevron right Design an engaging website with Squarespa…" at bounding box center [784, 379] width 1568 height 758
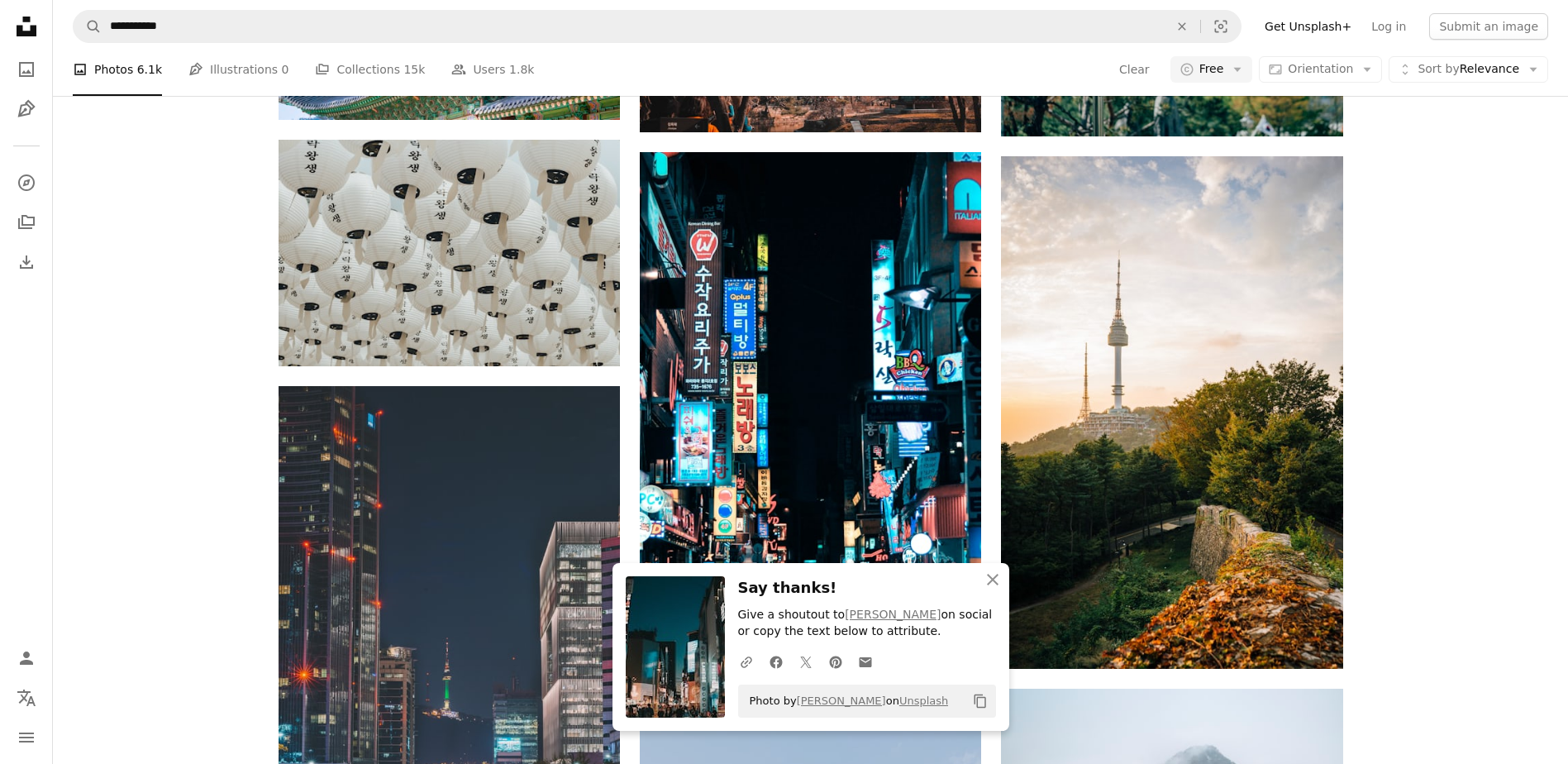
scroll to position [744, 0]
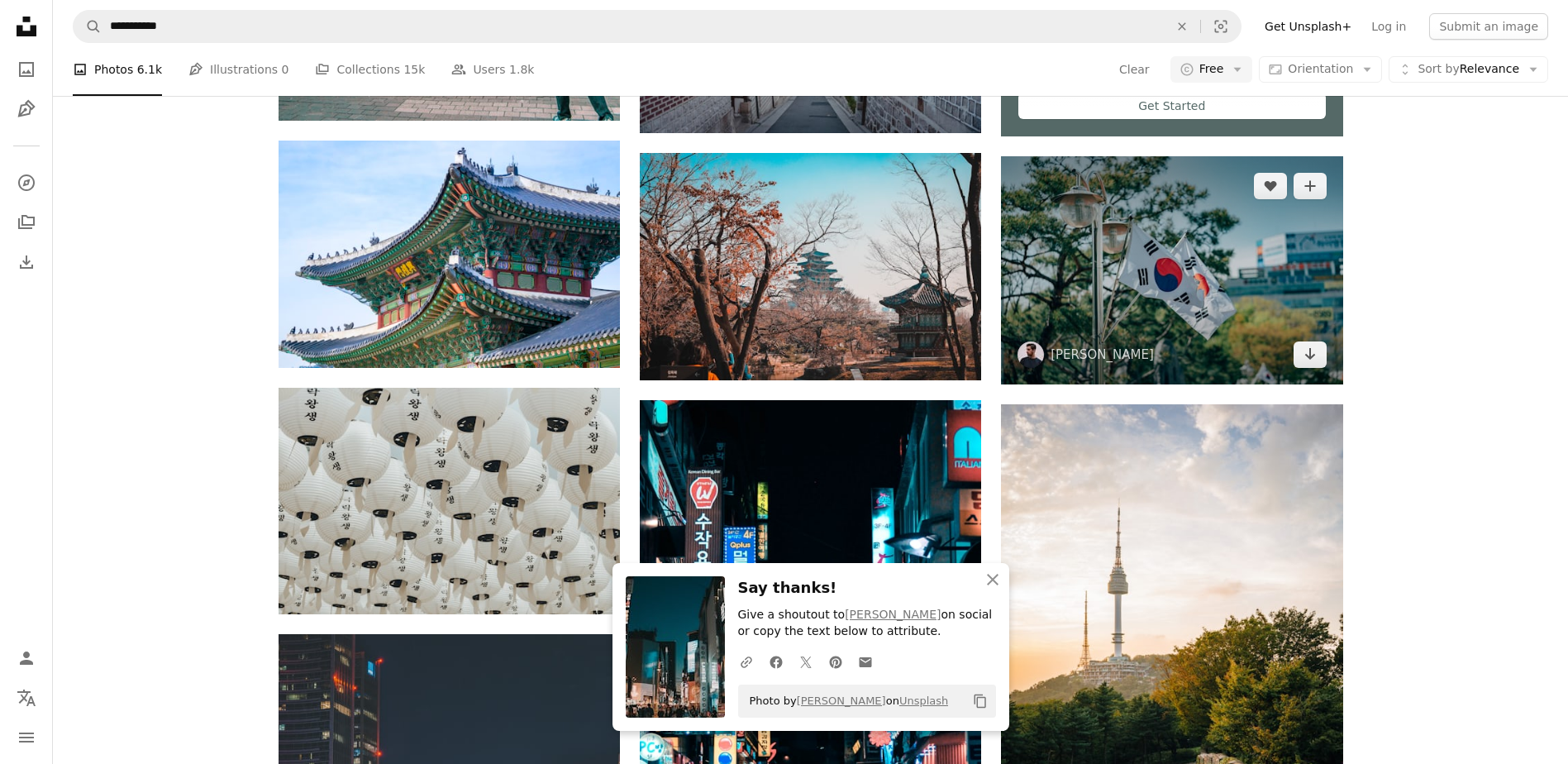
click at [1149, 293] on img at bounding box center [1171, 271] width 342 height 228
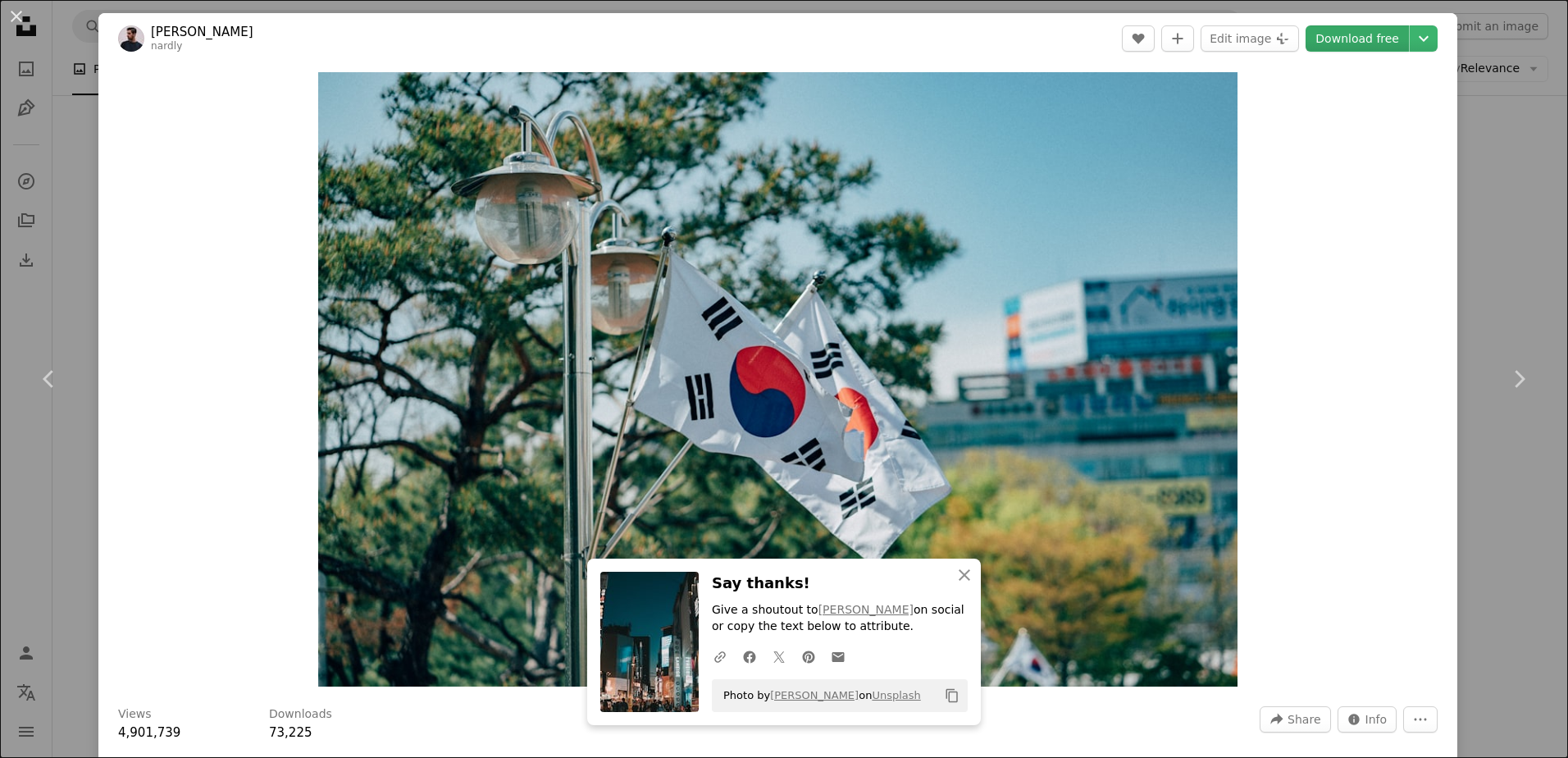
click at [1375, 33] on link "Download free" at bounding box center [1356, 39] width 103 height 26
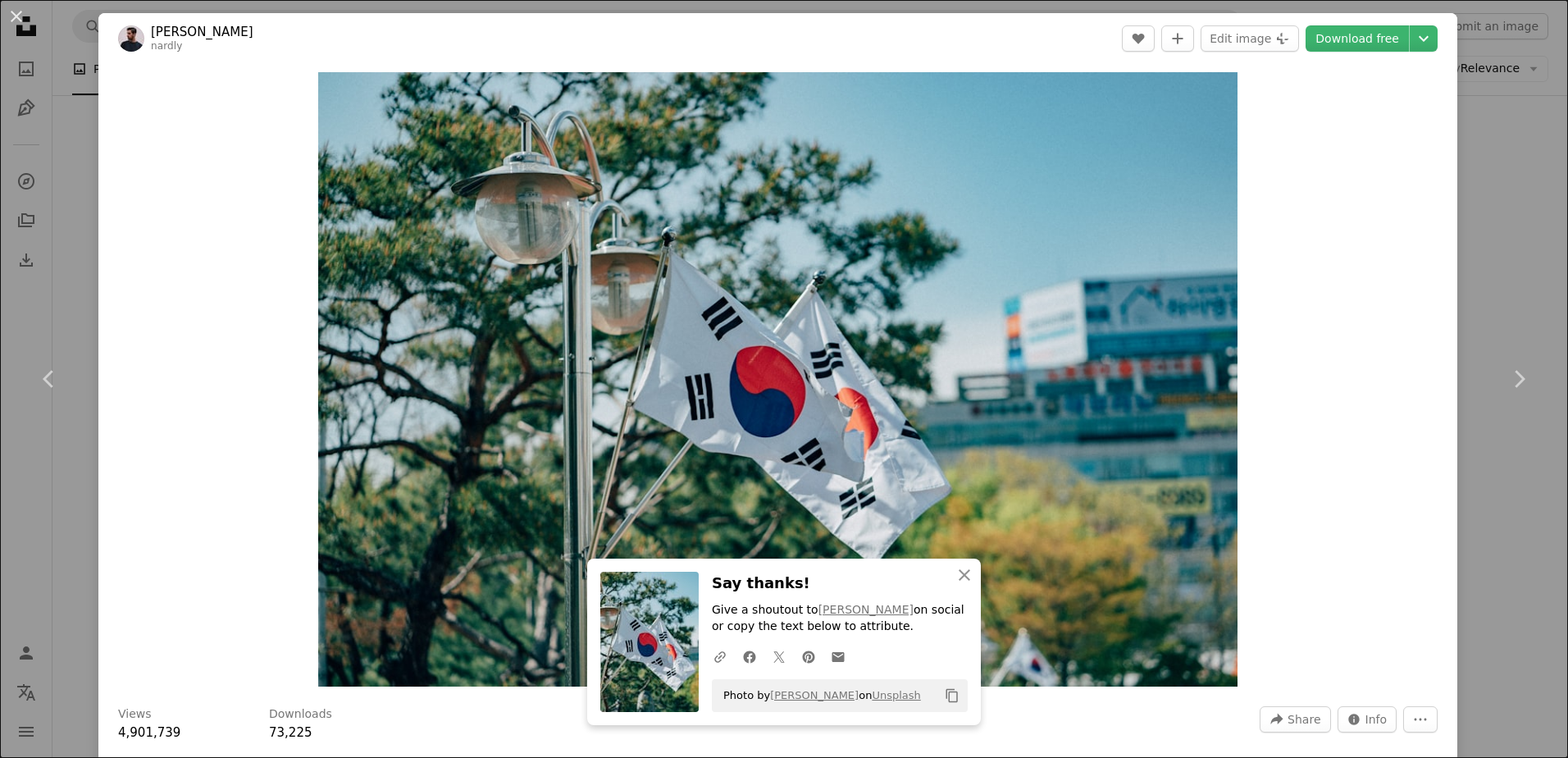
click at [1485, 161] on div "An X shape Chevron left Chevron right An X shape Close Say thanks! Give a shout…" at bounding box center [784, 379] width 1568 height 758
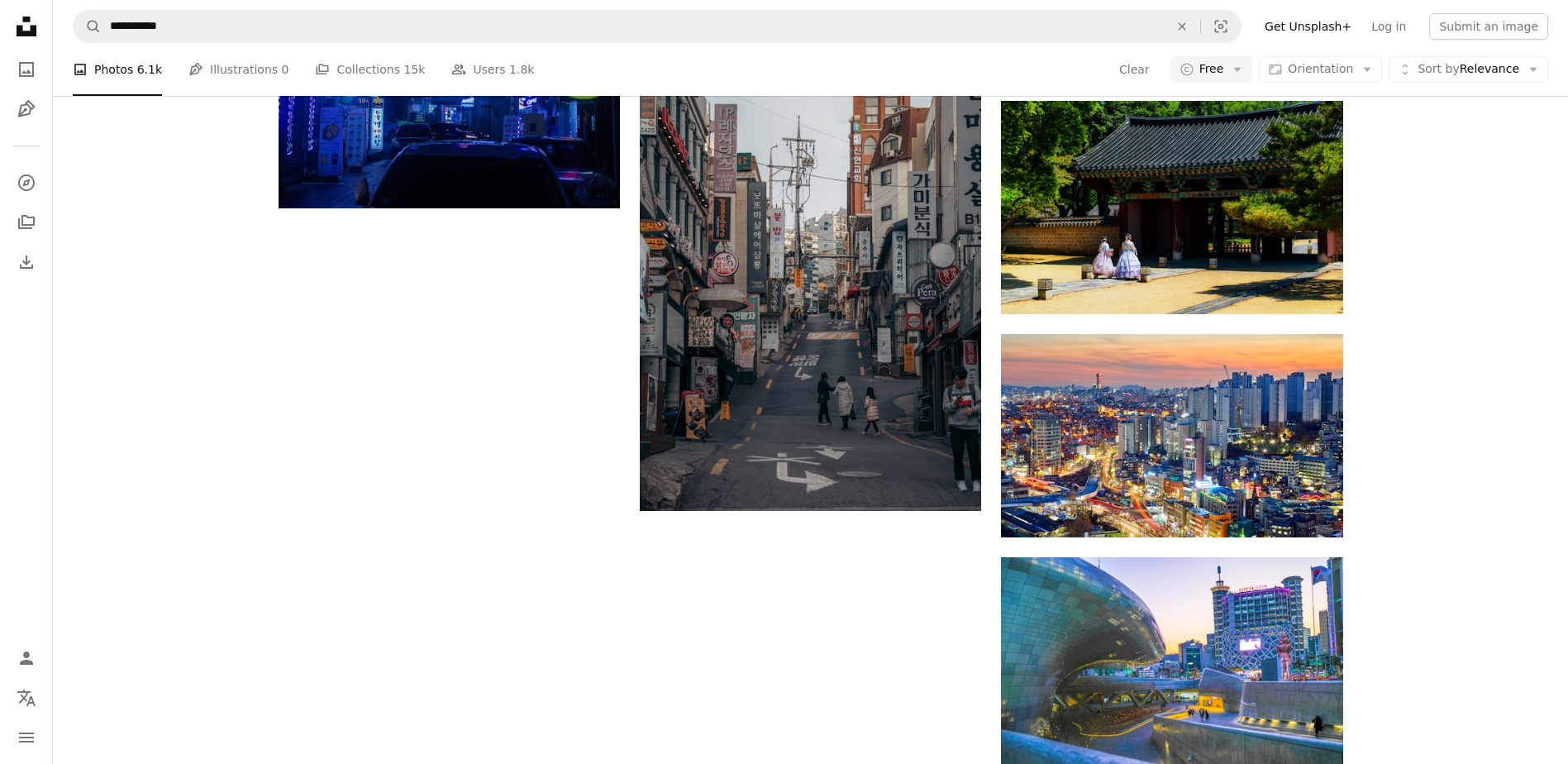
scroll to position [2479, 0]
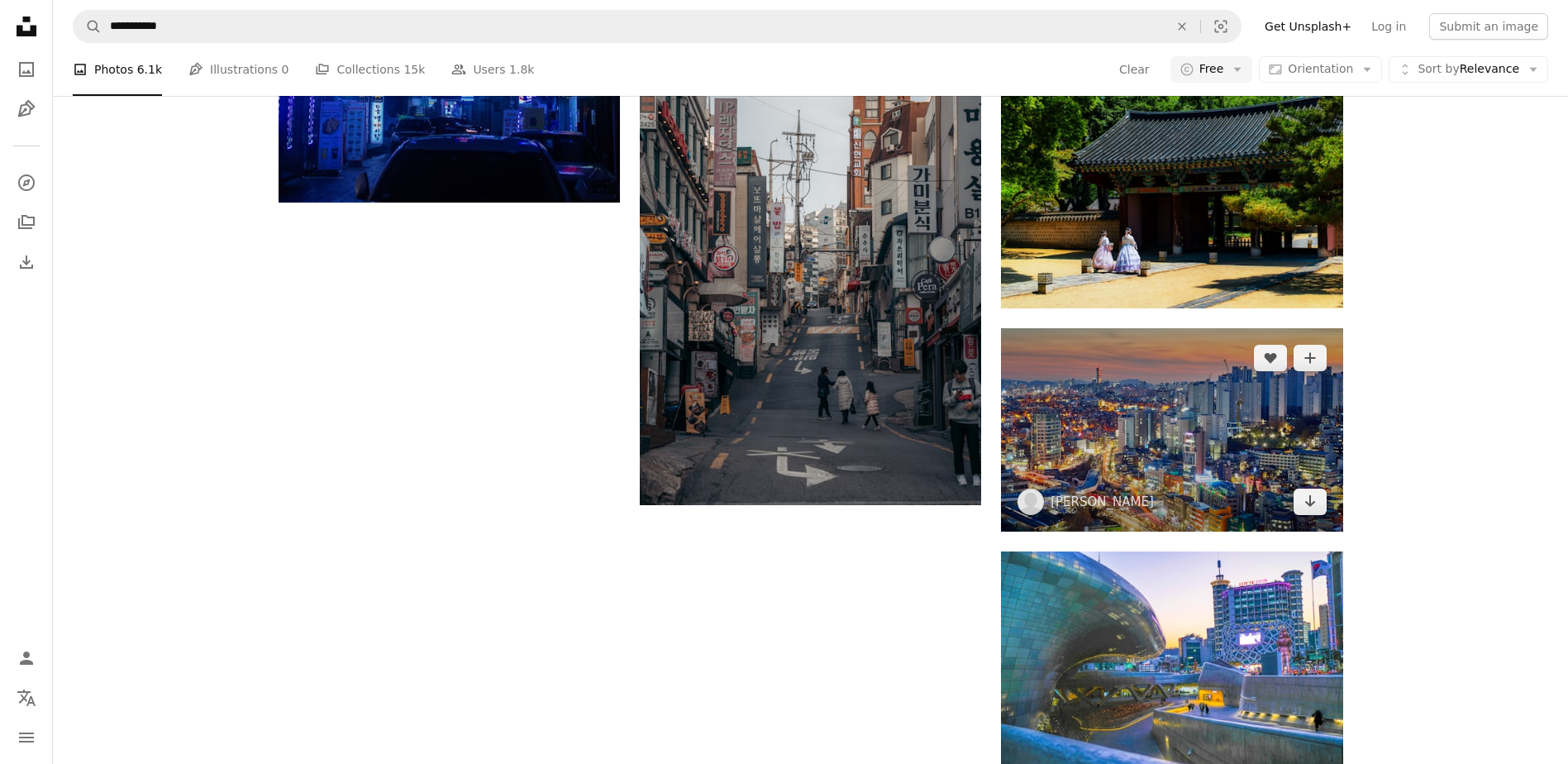
click at [1070, 401] on img at bounding box center [1171, 430] width 342 height 203
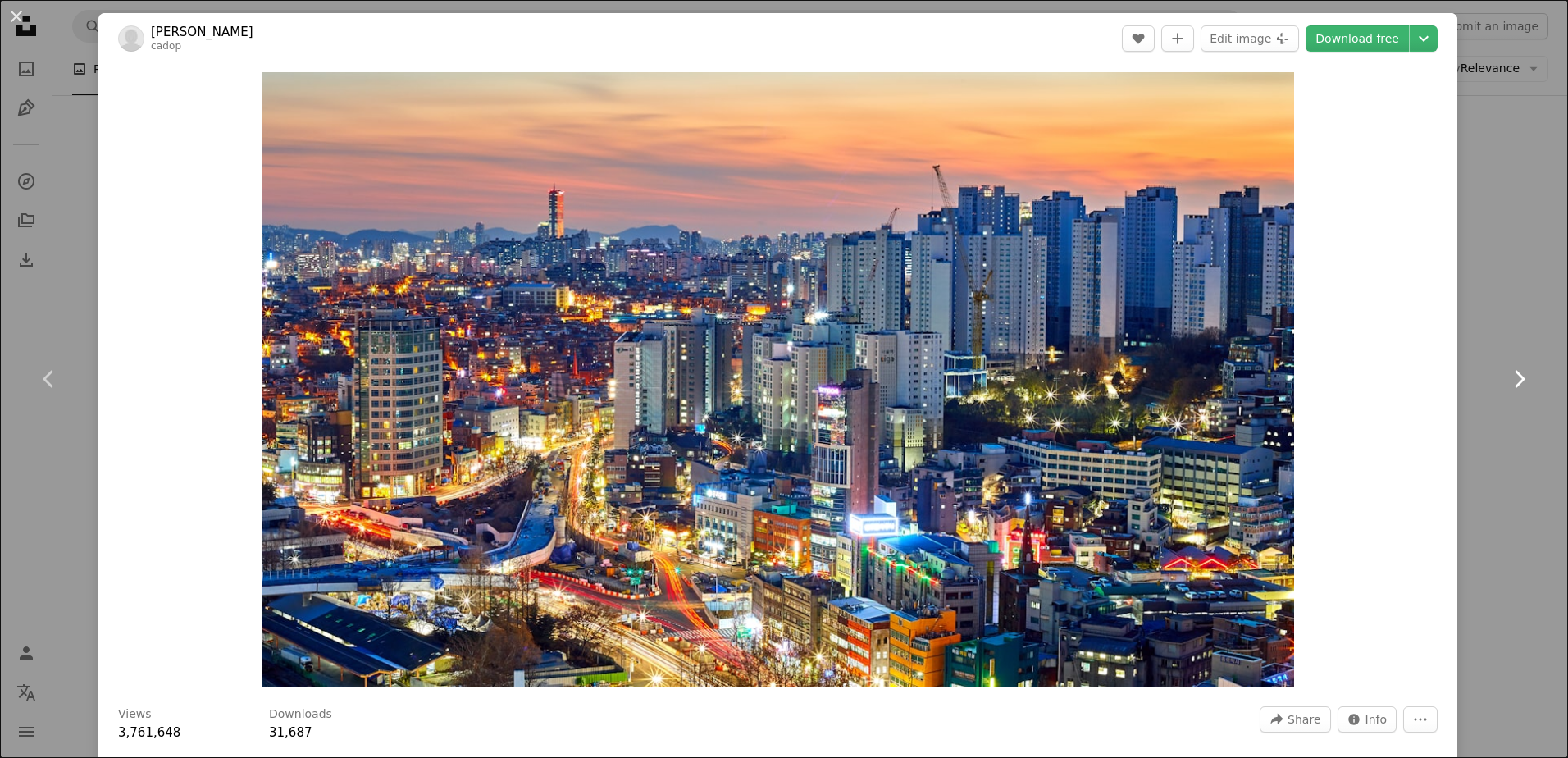
click at [1479, 357] on link "Chevron right" at bounding box center [1518, 379] width 98 height 157
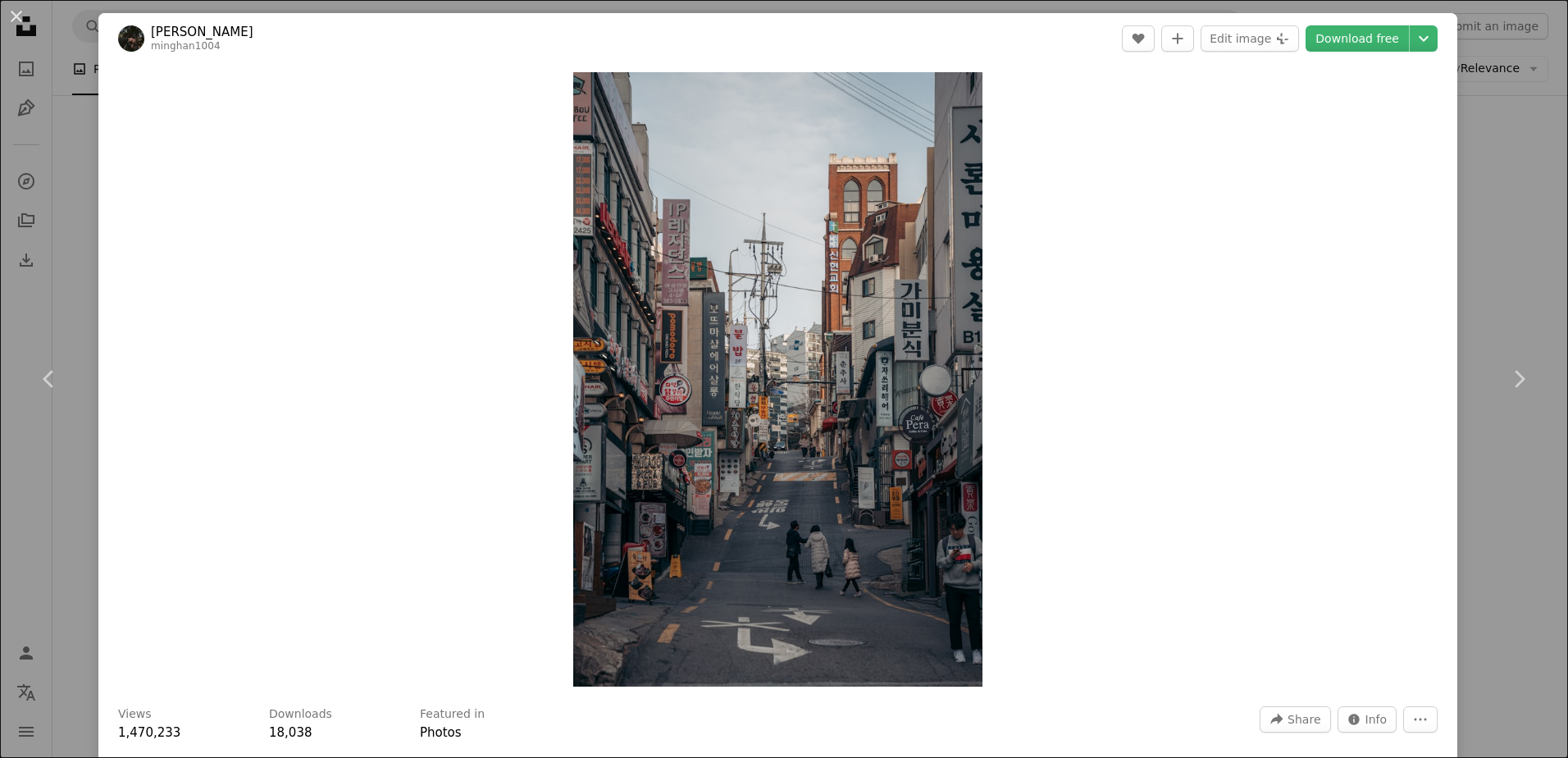
click at [1513, 193] on div "An X shape Chevron left Chevron right [PERSON_NAME] minghan1004 A heart A plus …" at bounding box center [784, 379] width 1568 height 758
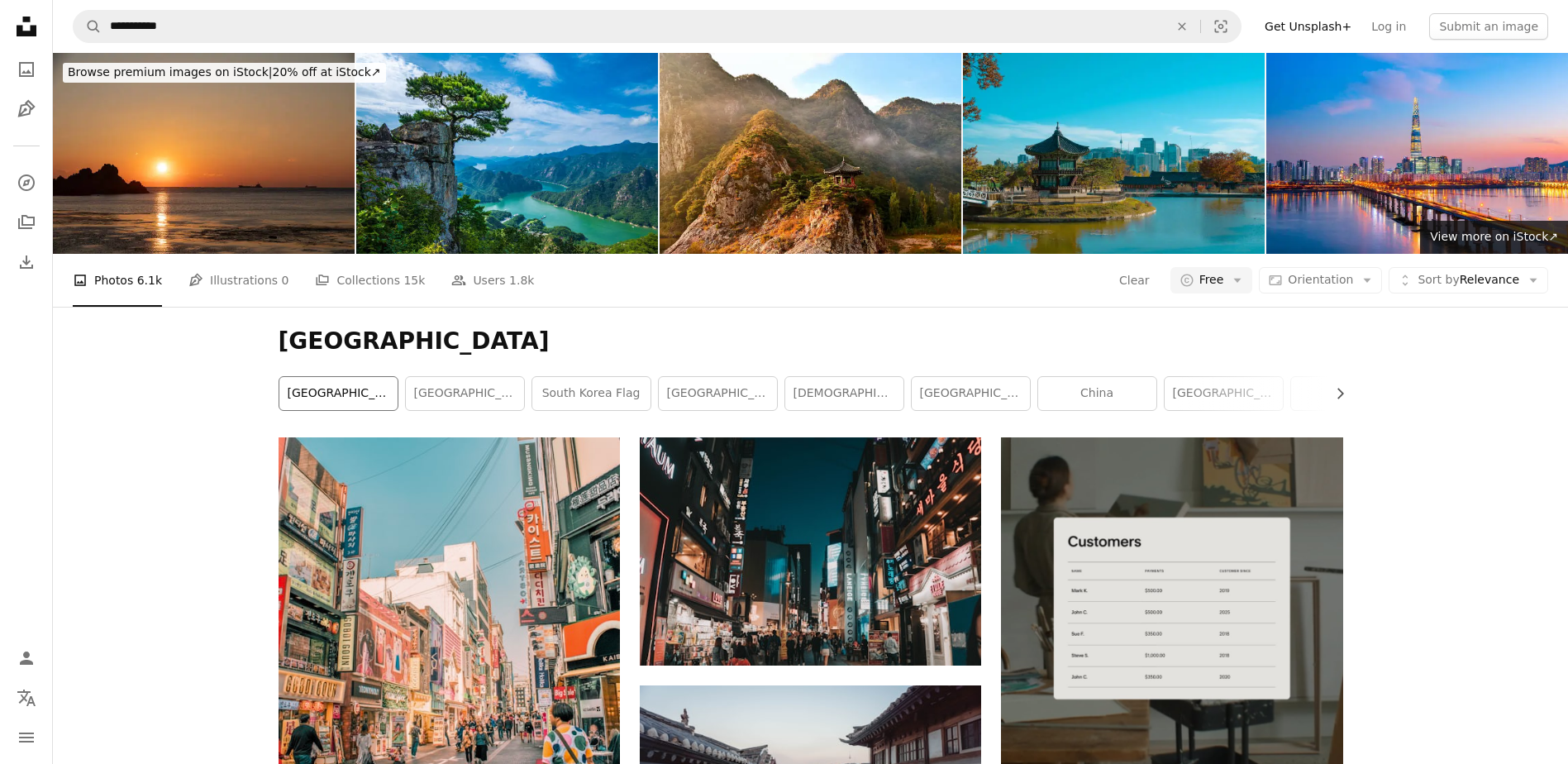
click at [367, 394] on link "[GEOGRAPHIC_DATA]" at bounding box center [338, 393] width 118 height 33
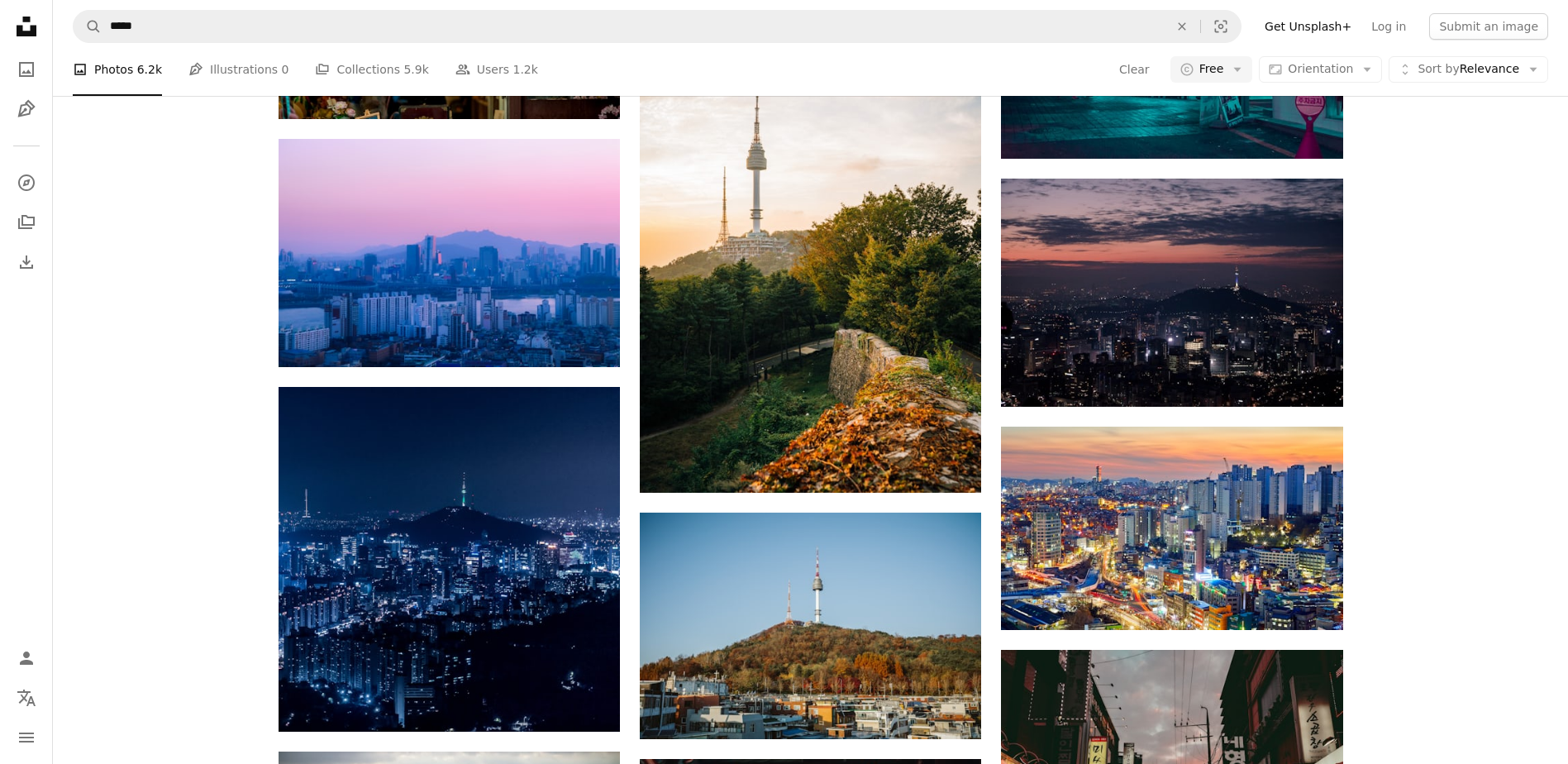
scroll to position [1570, 0]
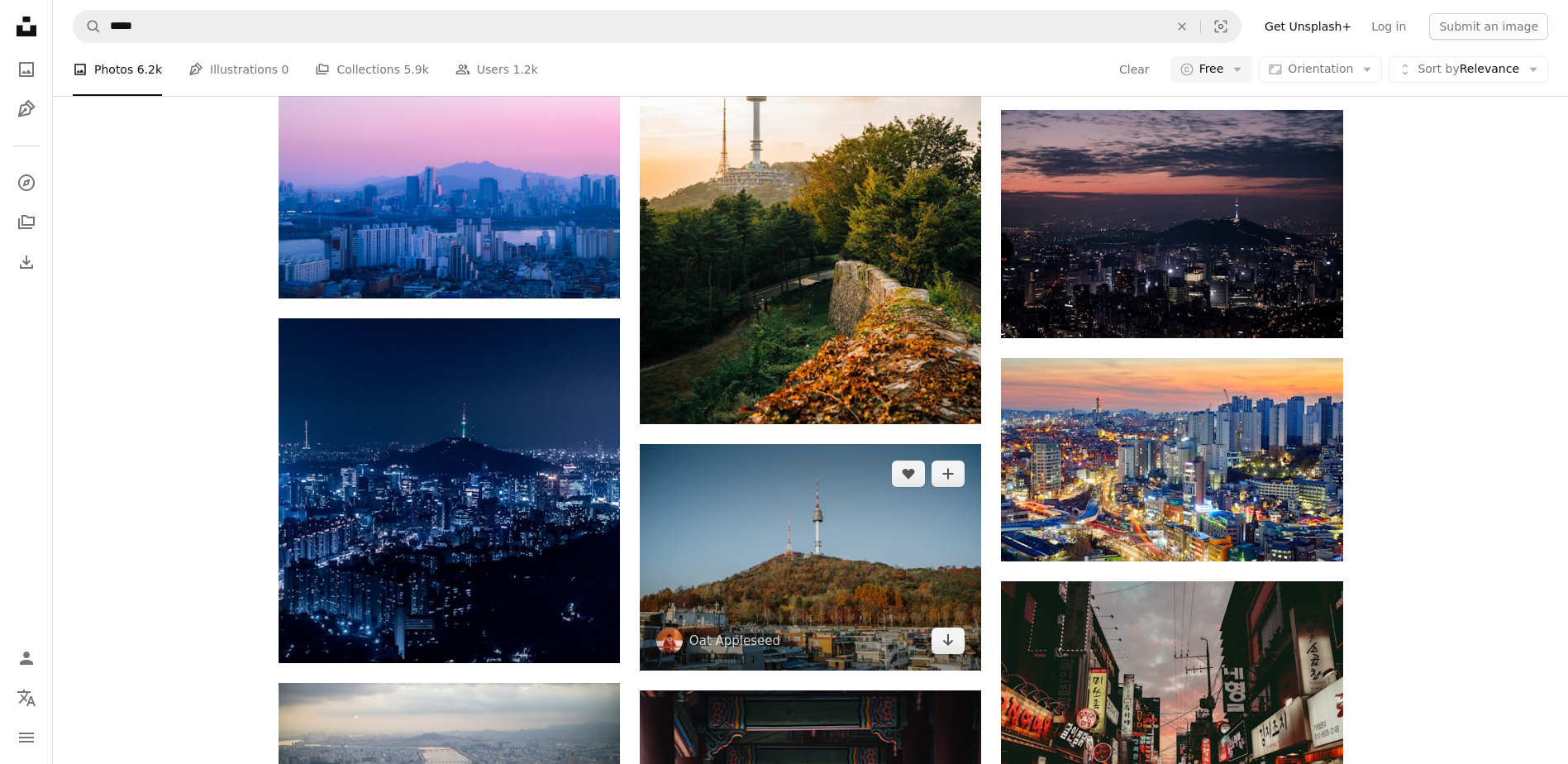
click at [763, 527] on img at bounding box center [811, 557] width 342 height 227
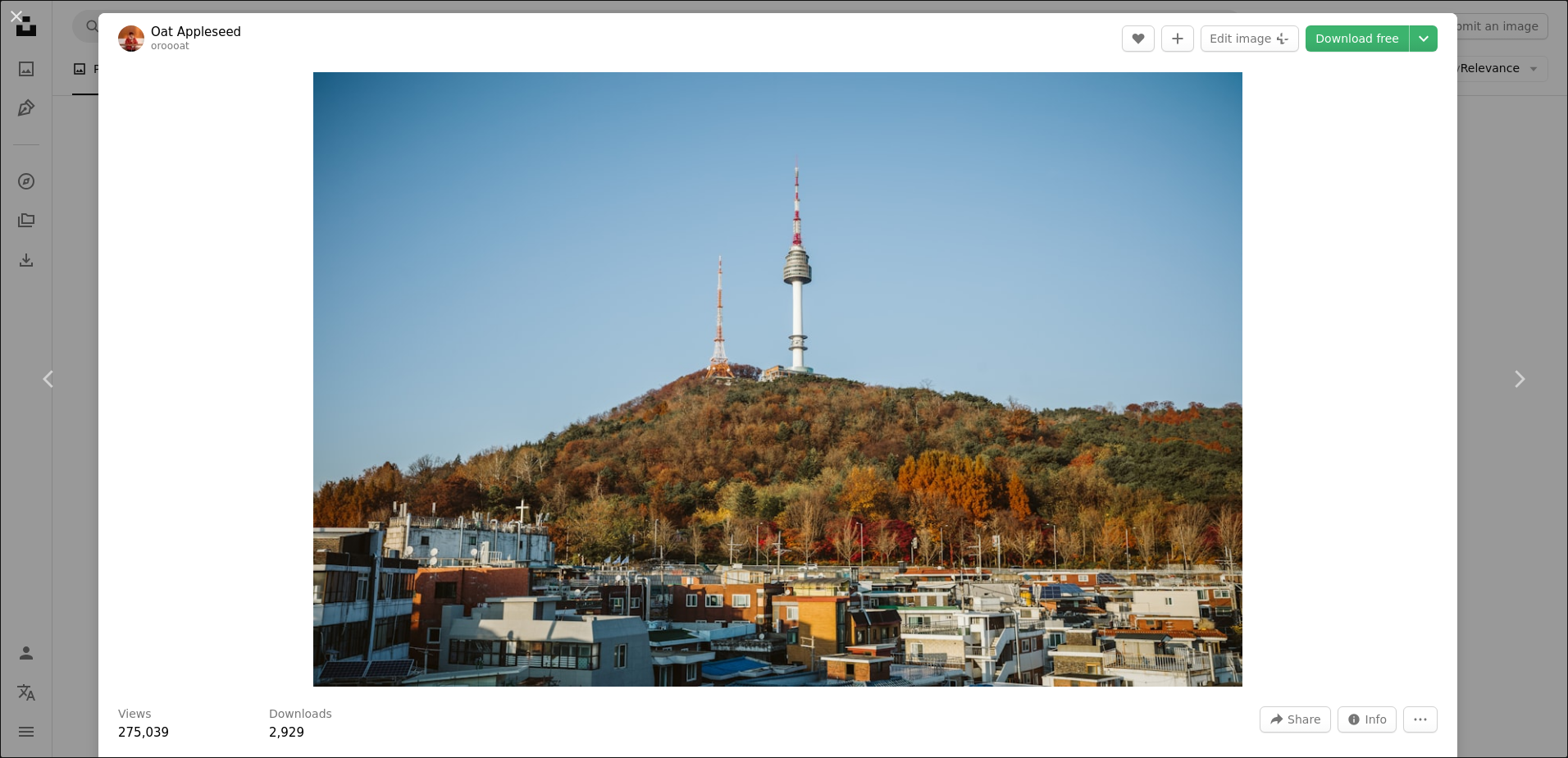
click at [1472, 266] on div "An X shape Chevron left Chevron right Oat Appleseed oroooat A heart A plus sign…" at bounding box center [784, 379] width 1568 height 758
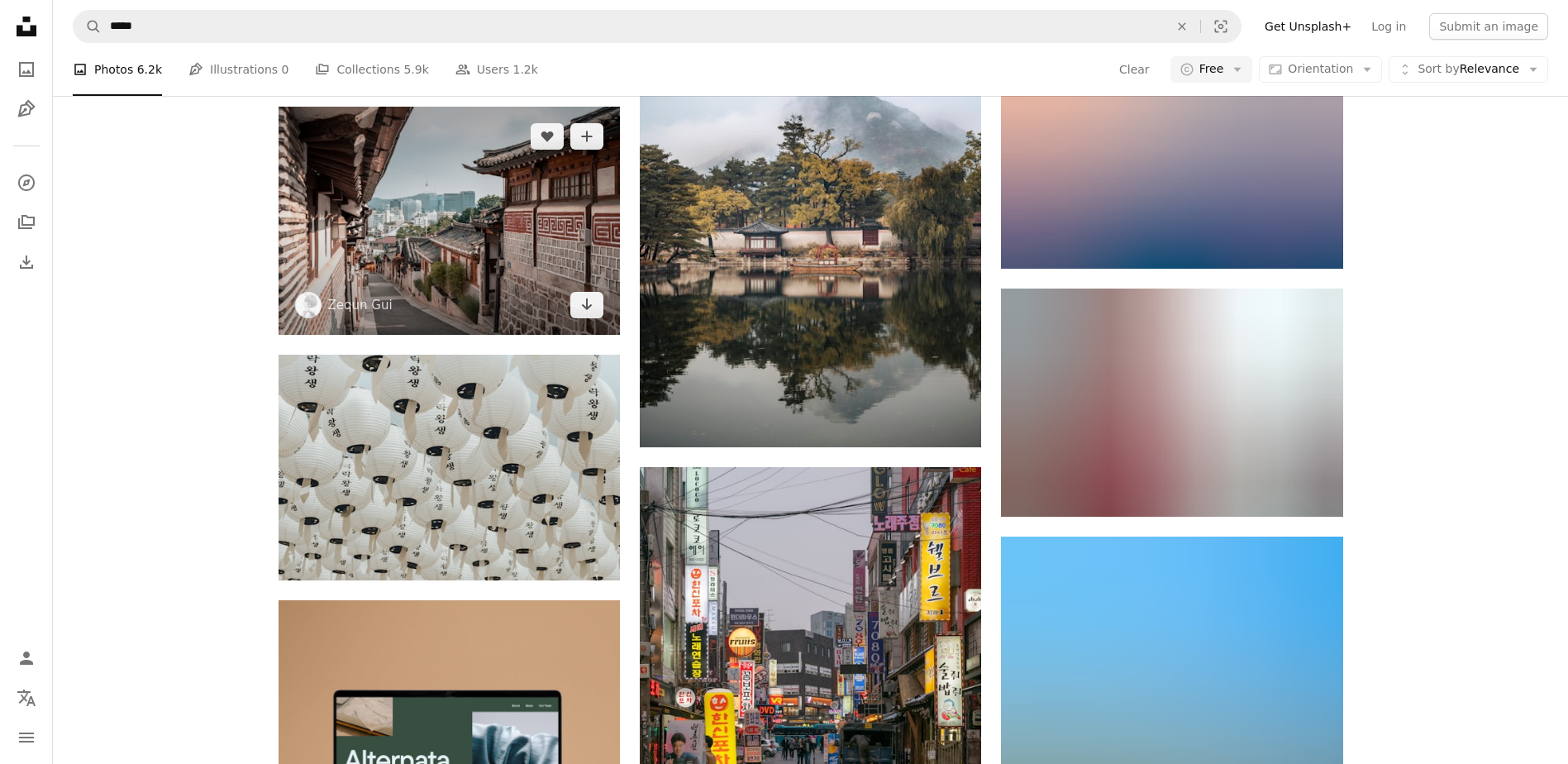
scroll to position [2810, 0]
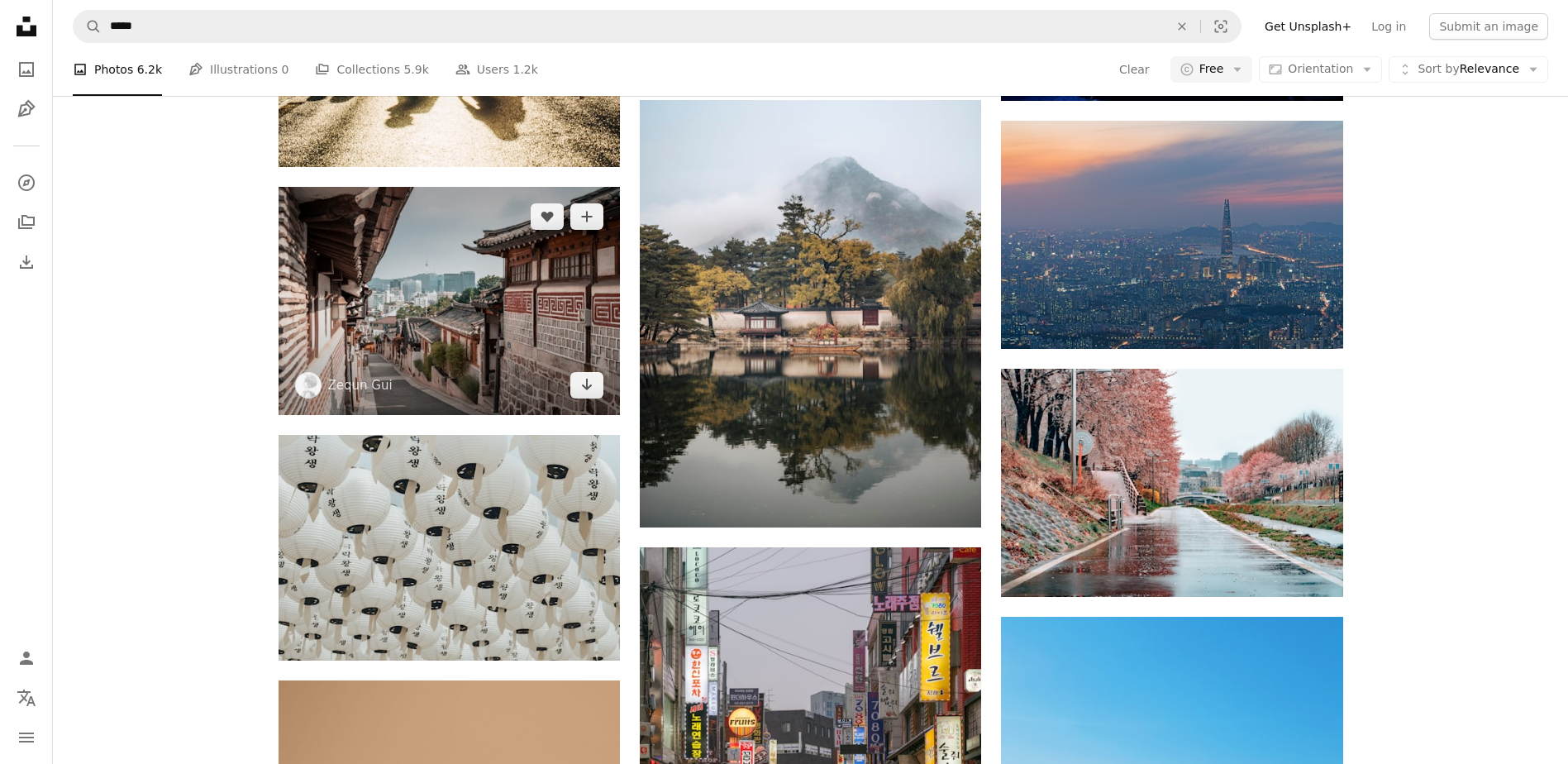
click at [501, 318] on img at bounding box center [449, 300] width 342 height 227
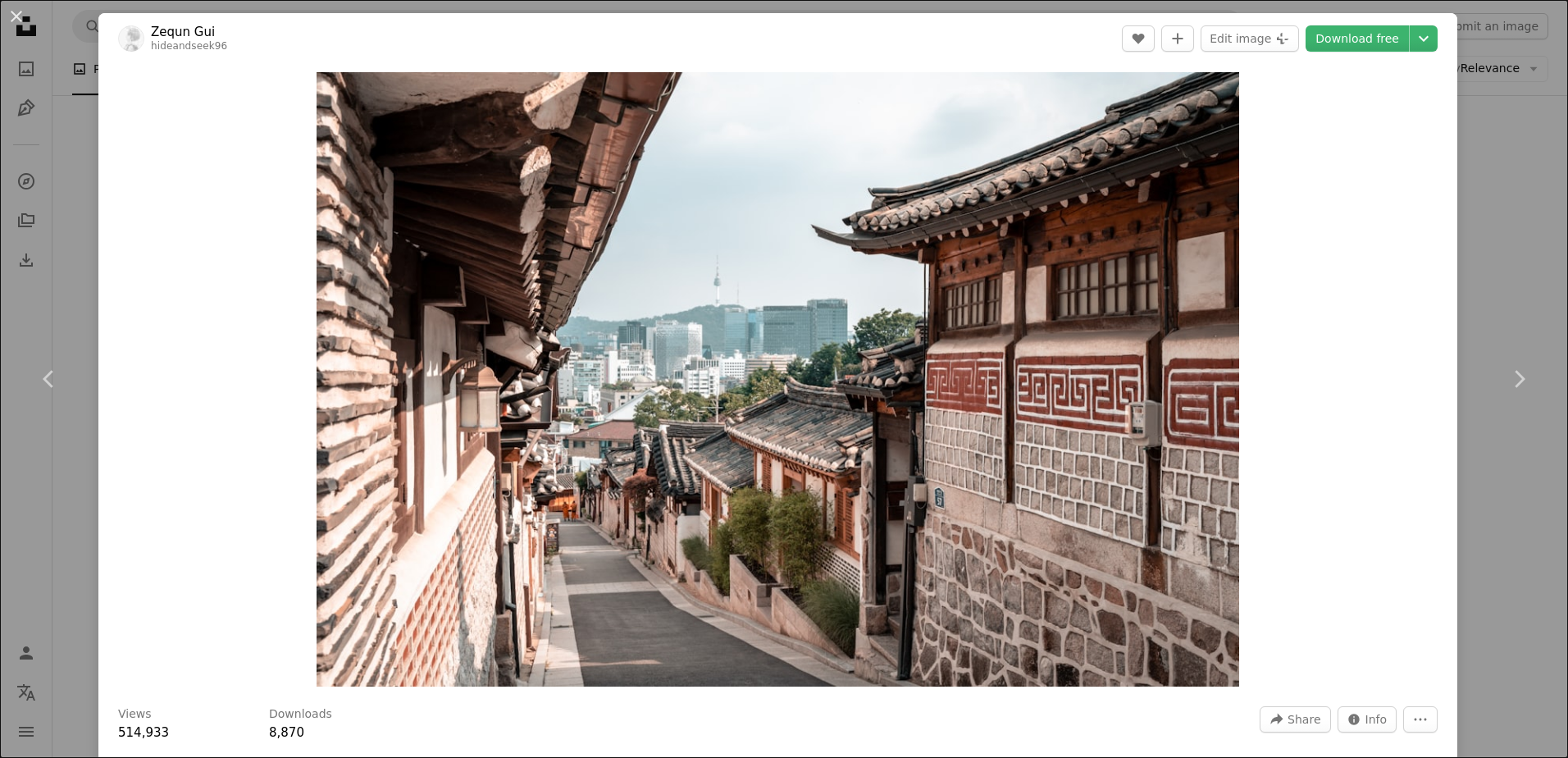
click at [1471, 246] on div "An X shape Chevron left Chevron right Zequn Gui hideandseek96 A heart A plus si…" at bounding box center [784, 379] width 1568 height 758
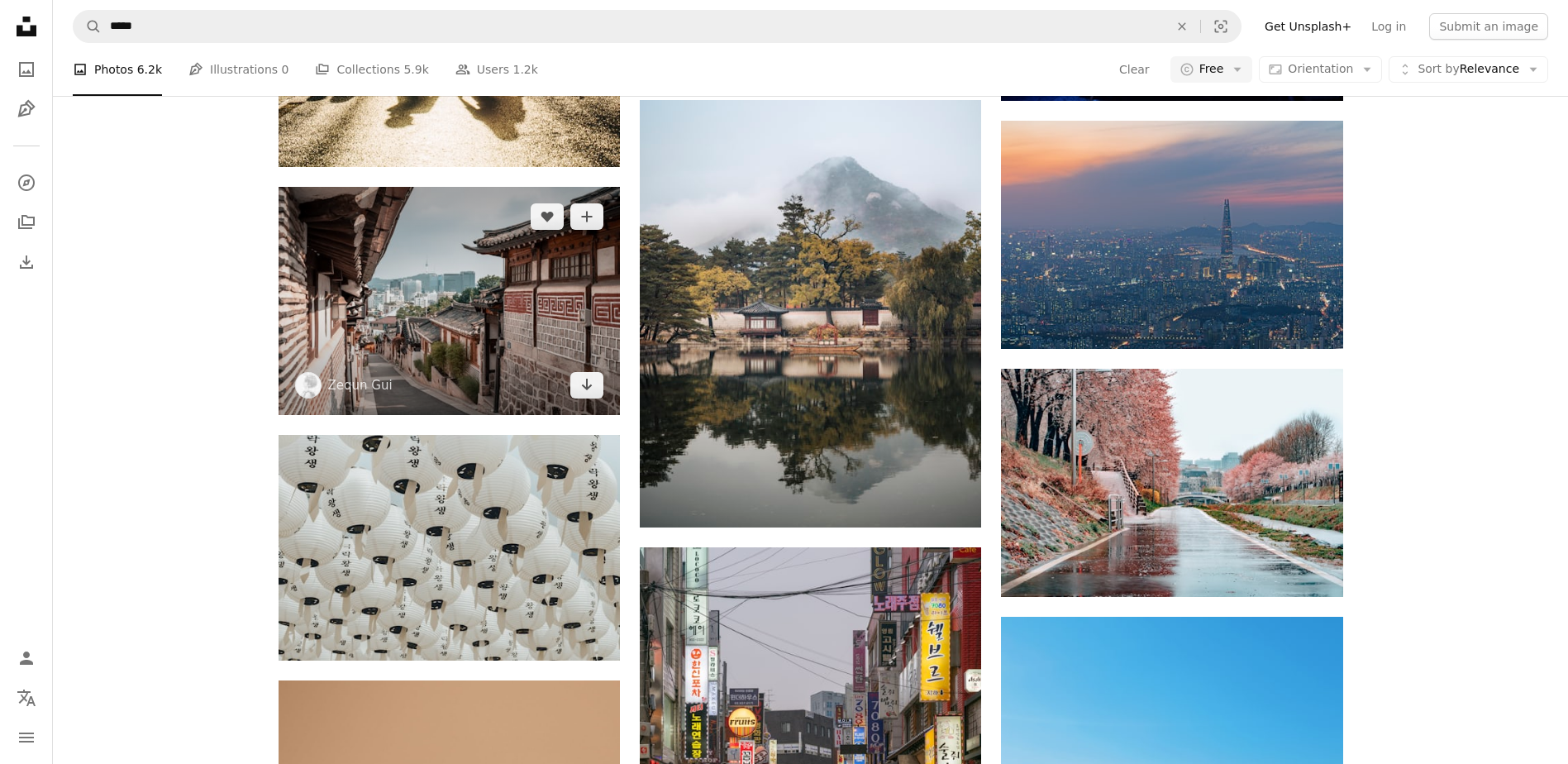
click at [489, 299] on img at bounding box center [449, 300] width 342 height 227
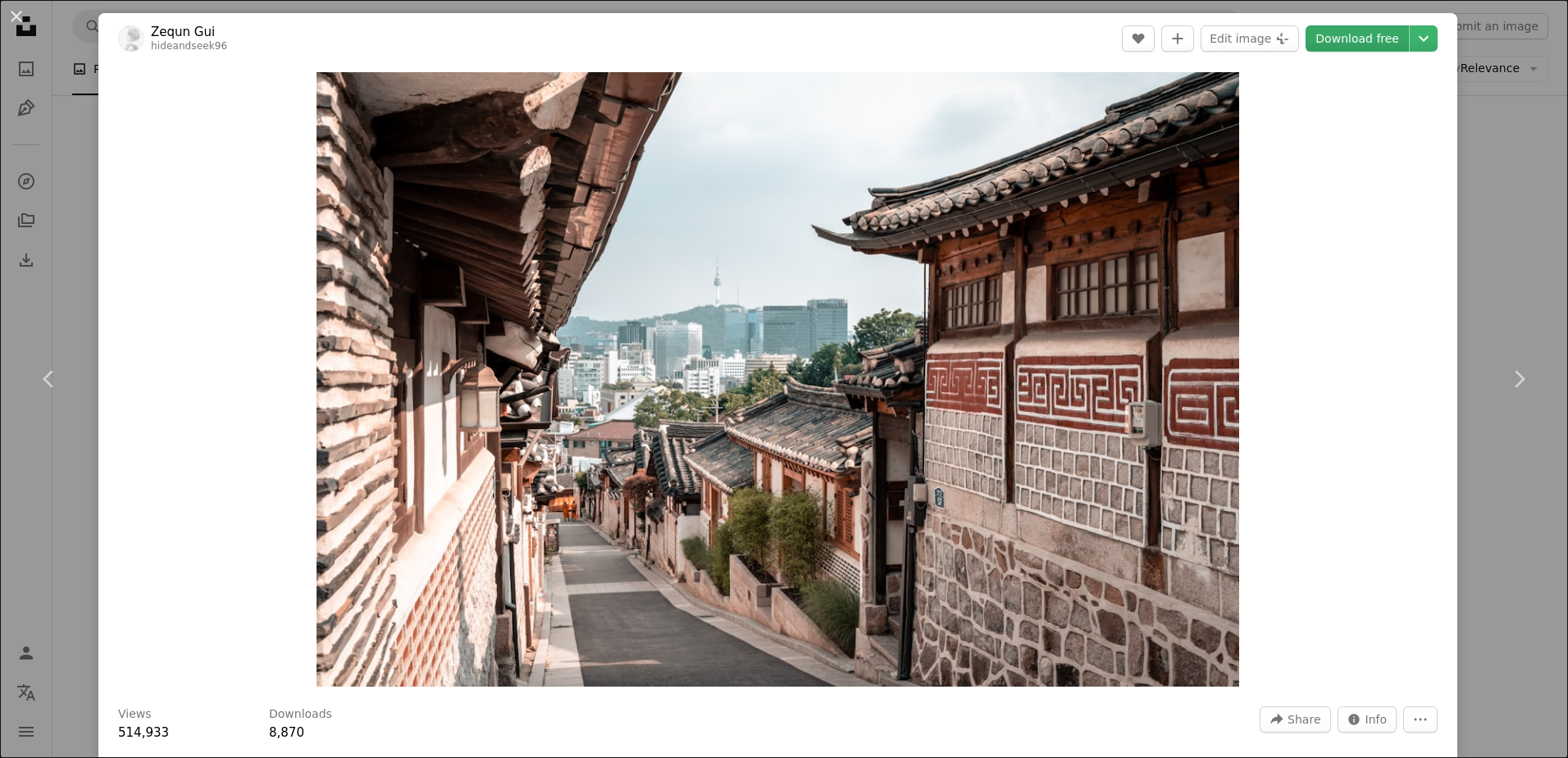
click at [1328, 43] on link "Download free" at bounding box center [1356, 39] width 103 height 26
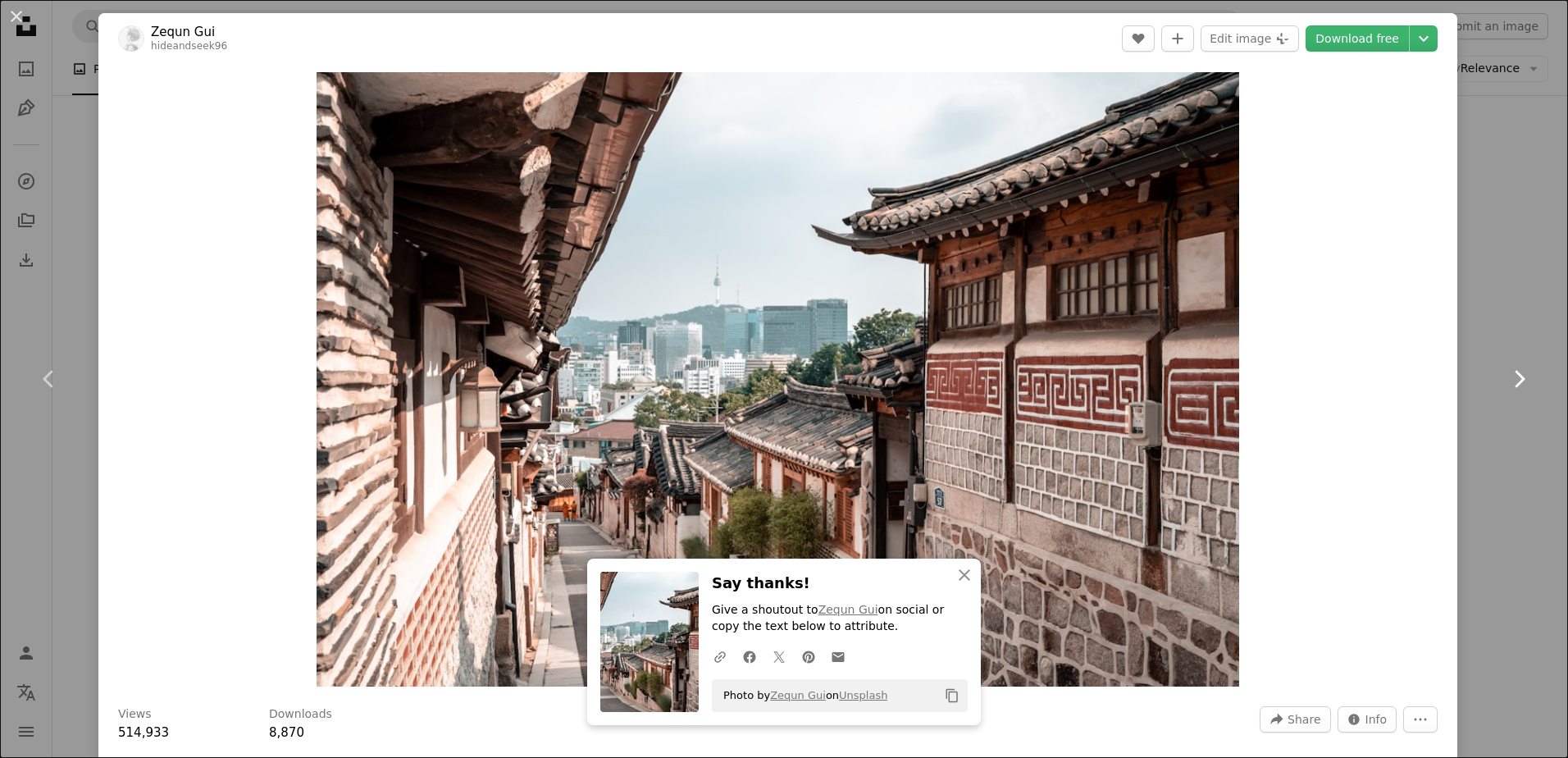
click at [1489, 446] on link "Chevron right" at bounding box center [1518, 379] width 98 height 157
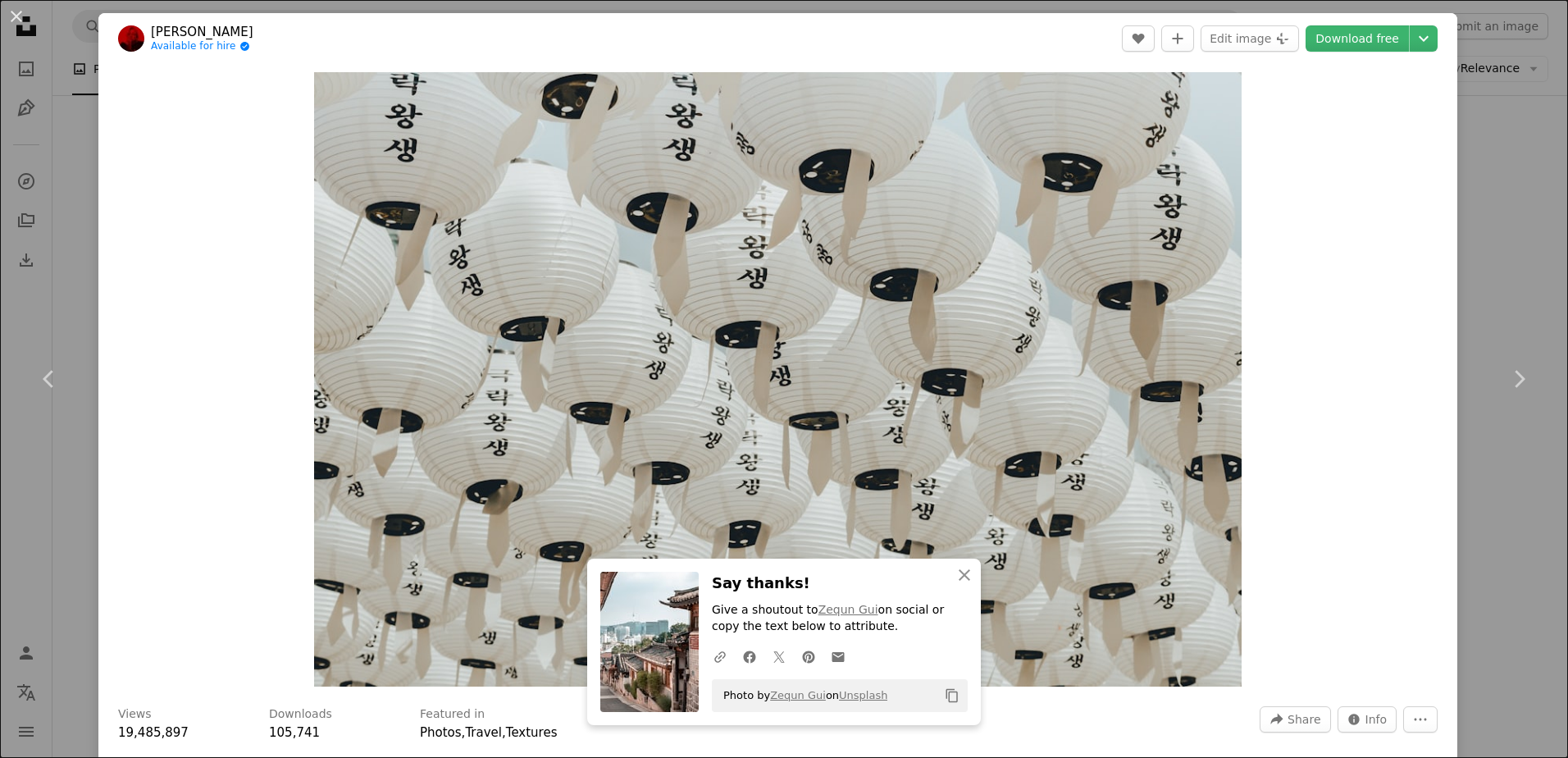
click at [1495, 246] on div "An X shape Chevron left Chevron right An X shape Close Say thanks! Give a shout…" at bounding box center [784, 379] width 1568 height 758
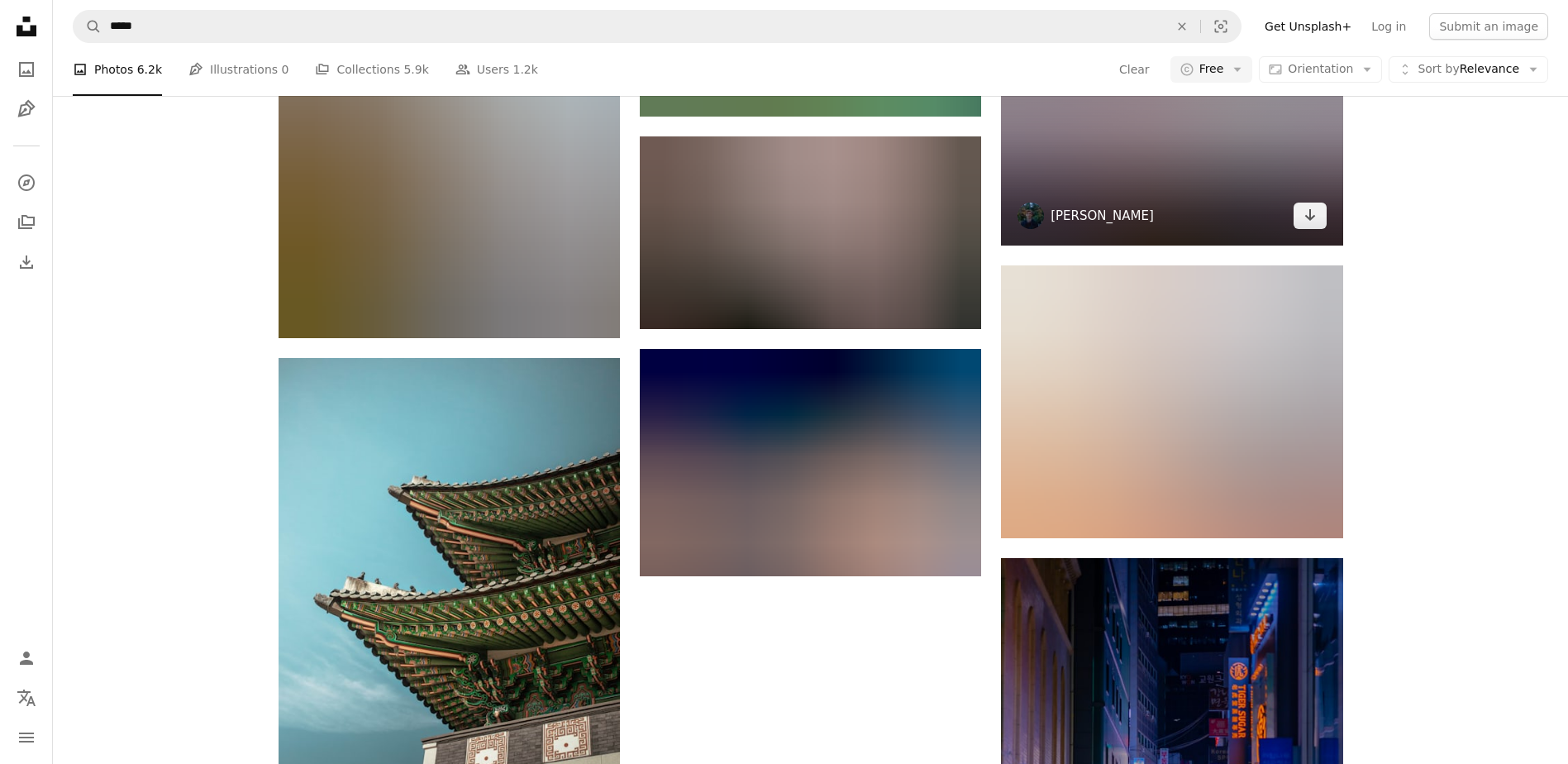
scroll to position [4298, 0]
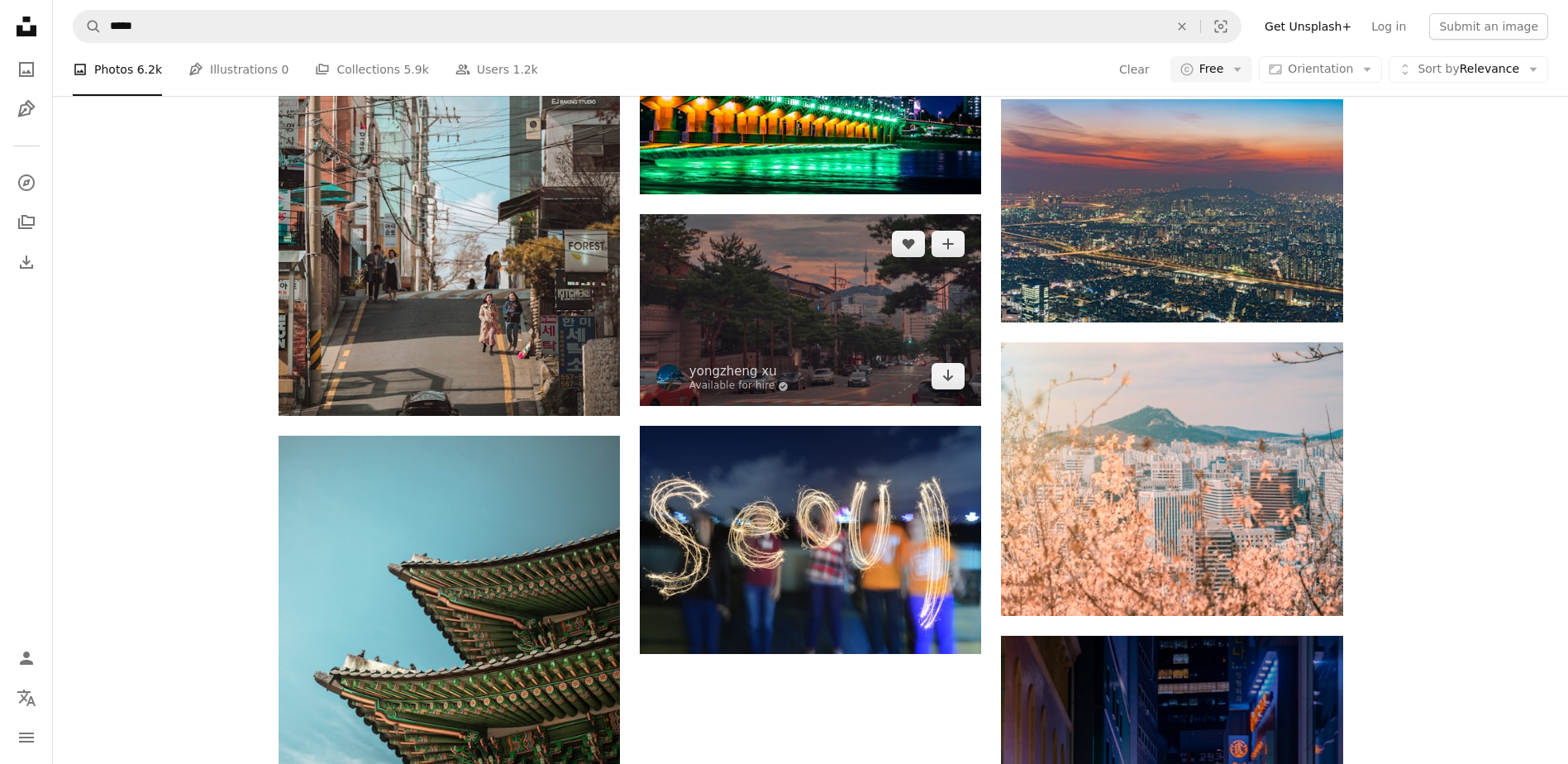
click at [839, 267] on img at bounding box center [811, 310] width 342 height 192
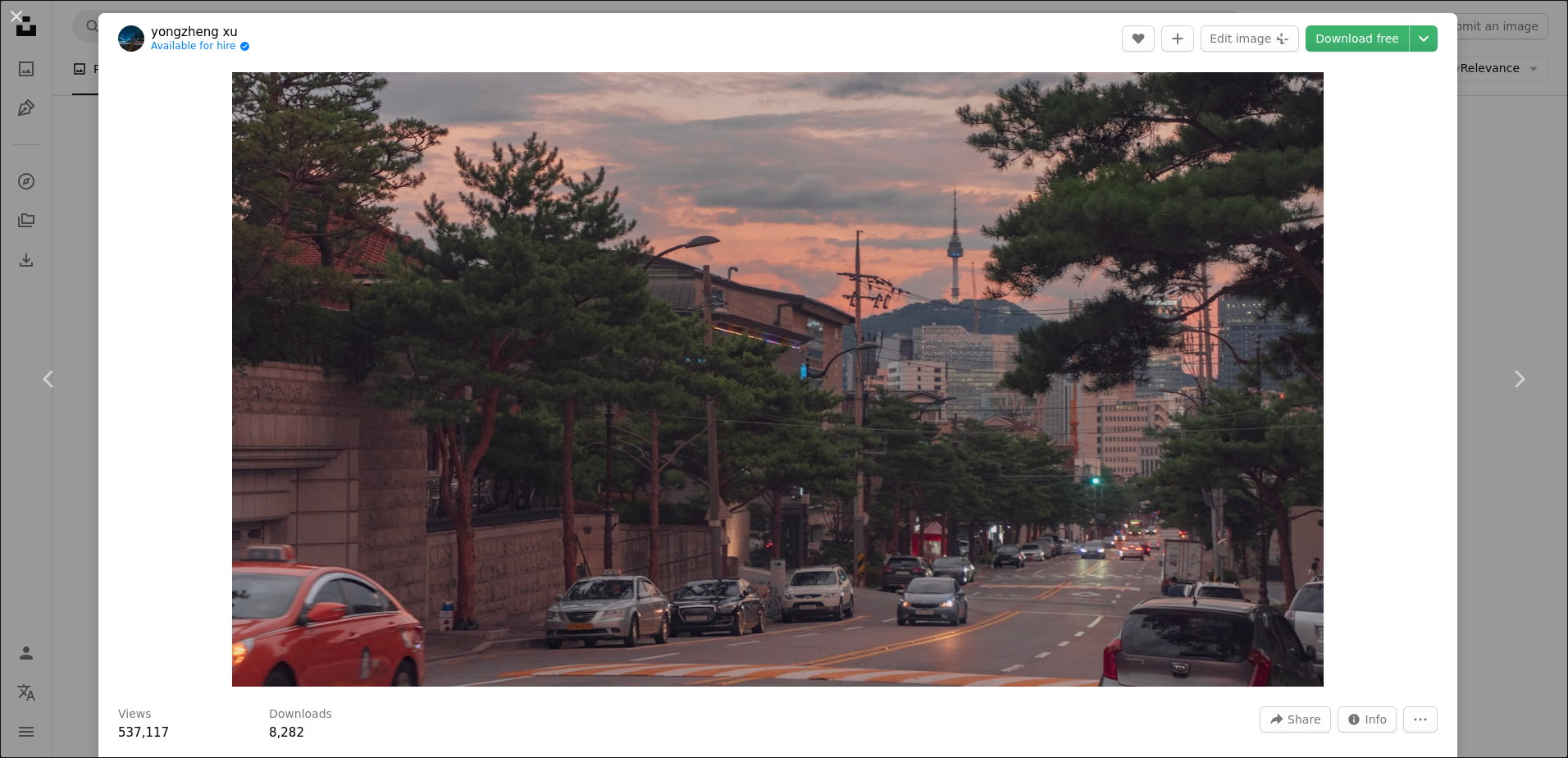
click at [1469, 191] on div "An X shape Chevron left Chevron right yongzheng xu Available for hire A checkma…" at bounding box center [784, 379] width 1568 height 758
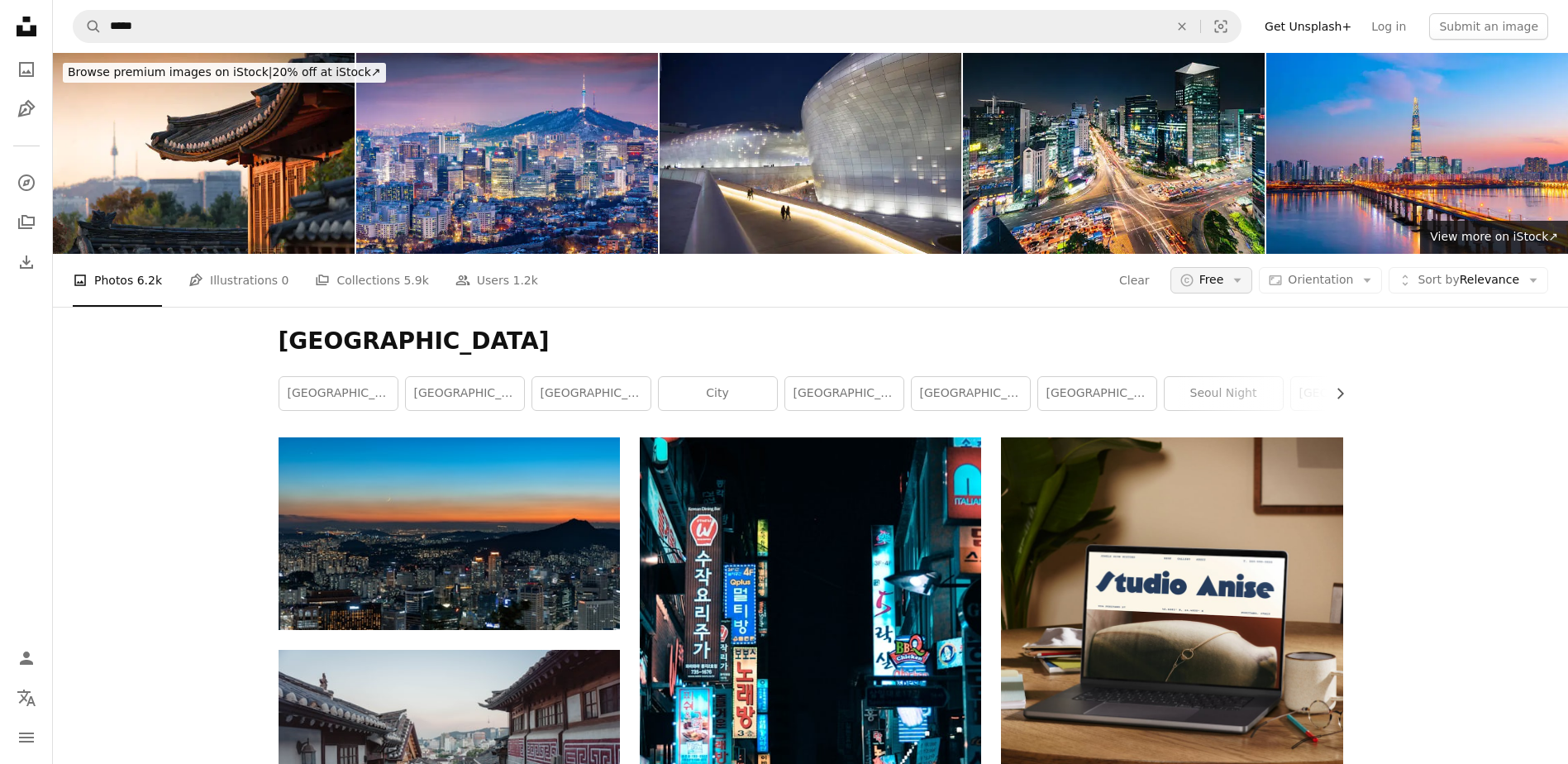
click at [1213, 277] on button "A copyright icon © Free Arrow down" at bounding box center [1211, 280] width 82 height 27
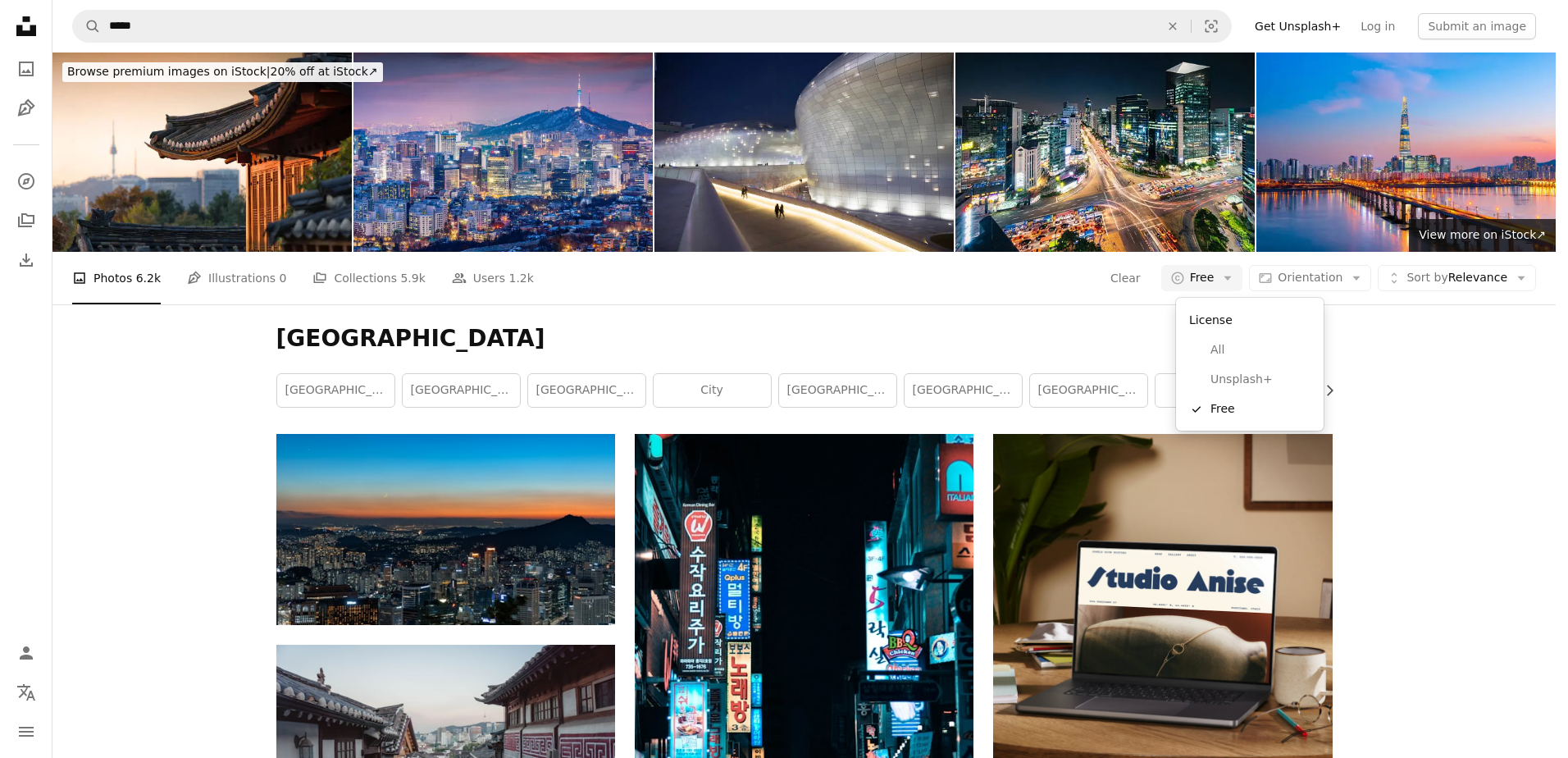
click at [1389, 350] on body "Unsplash logo Unsplash Home A photo Pen Tool A compass A stack of folders Downl…" at bounding box center [778, 379] width 1556 height 758
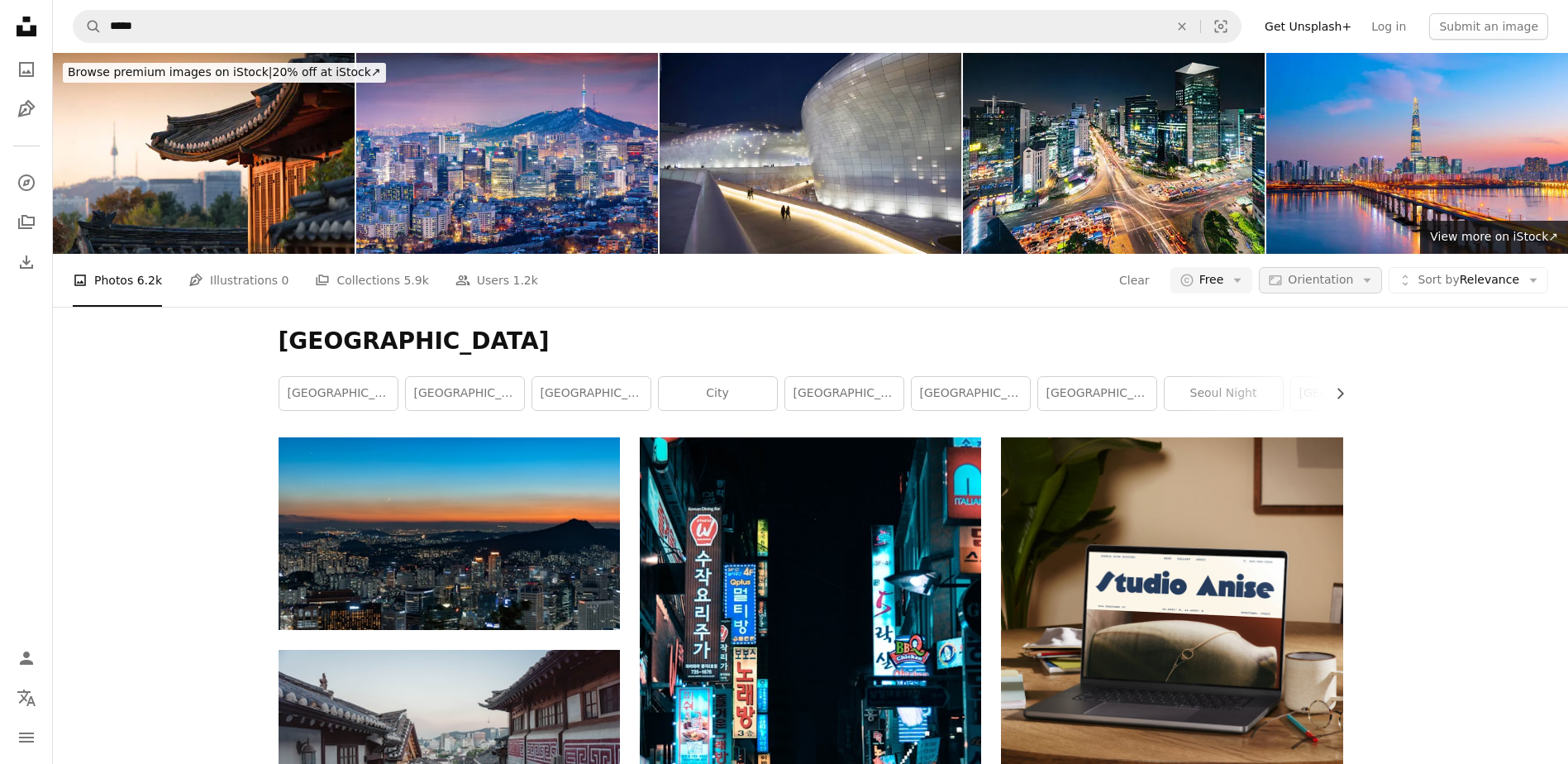
click at [1352, 284] on span "Orientation" at bounding box center [1321, 279] width 65 height 13
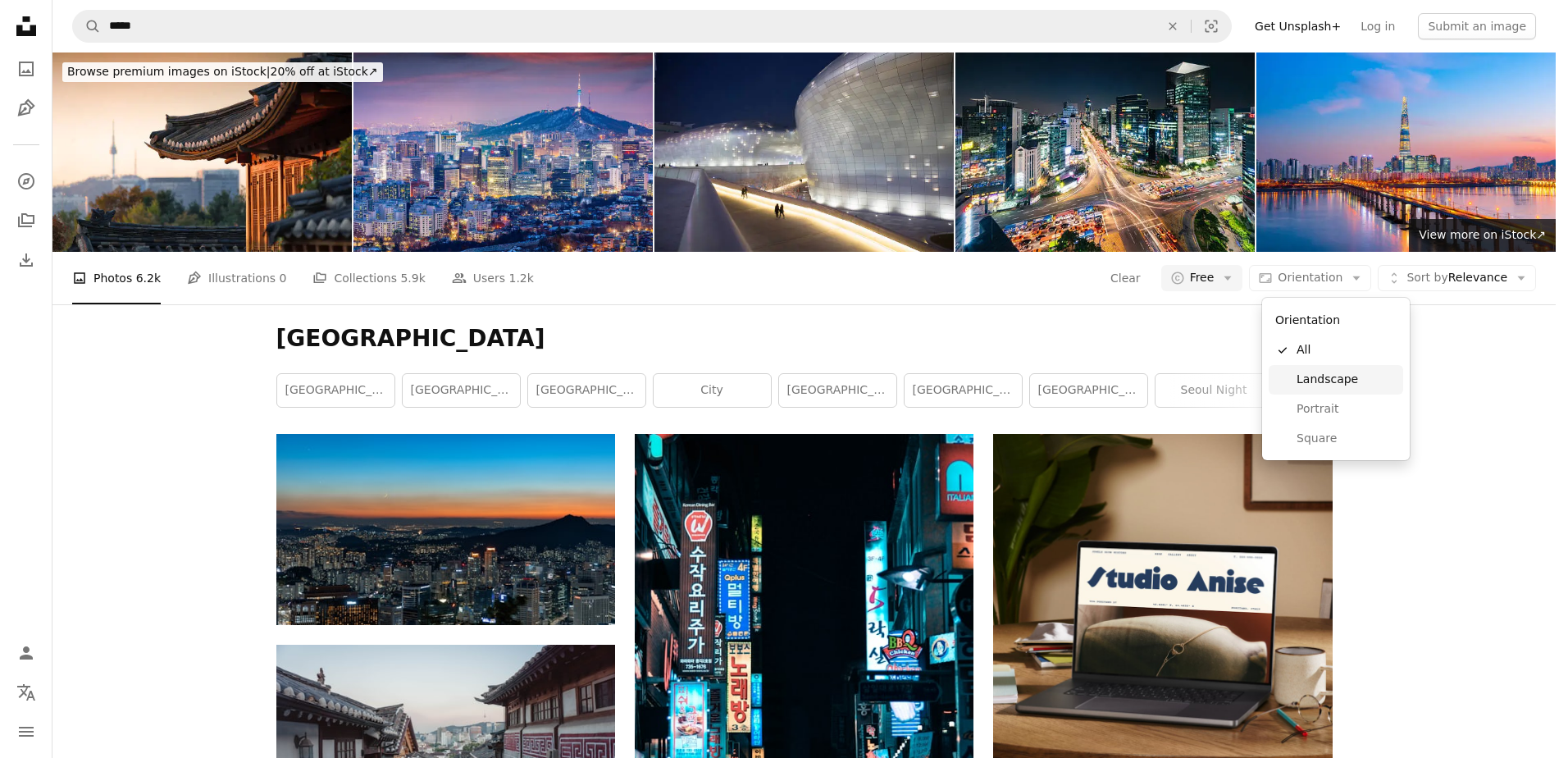
click at [1341, 379] on span "Landscape" at bounding box center [1346, 379] width 100 height 17
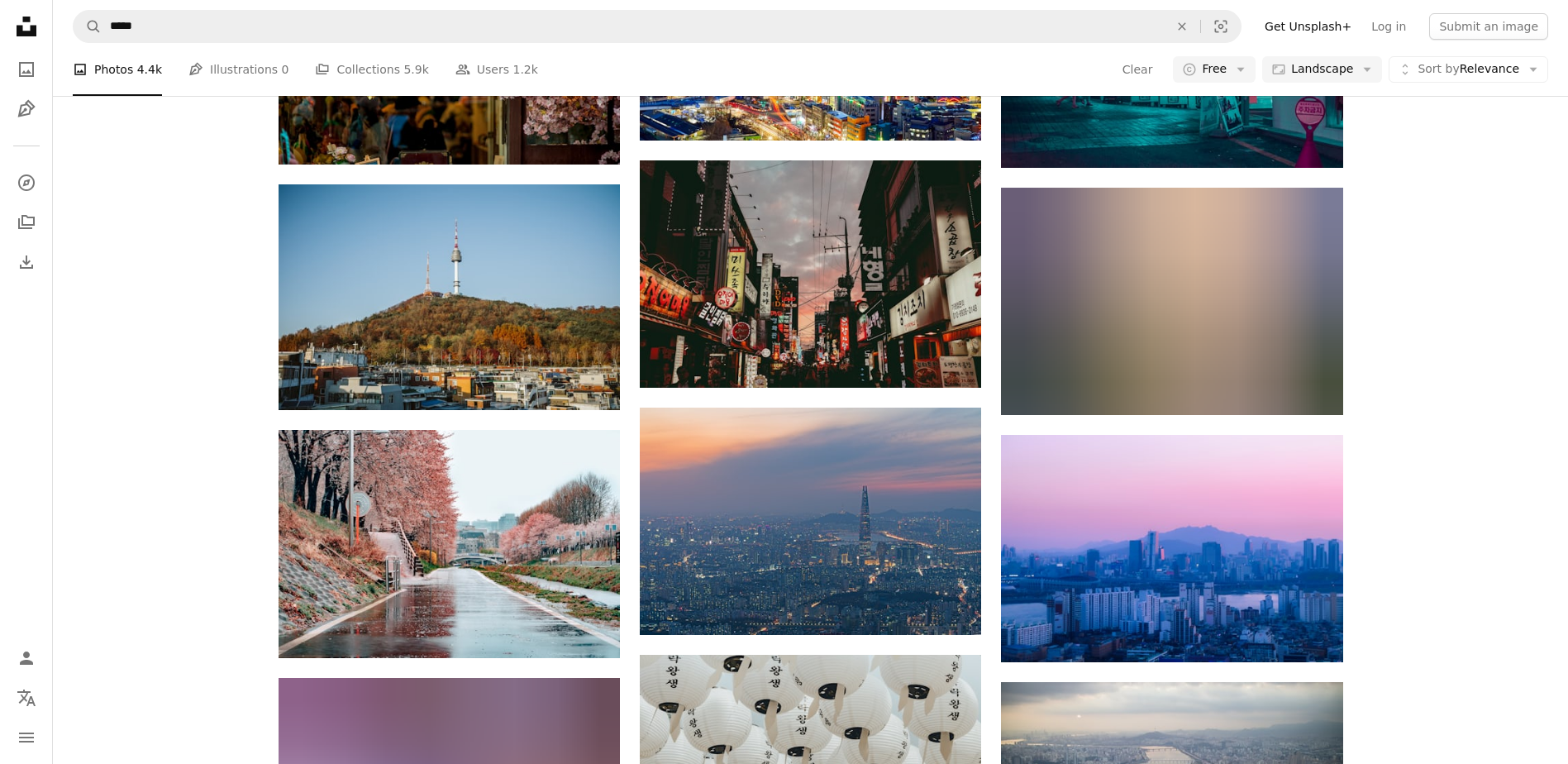
scroll to position [991, 0]
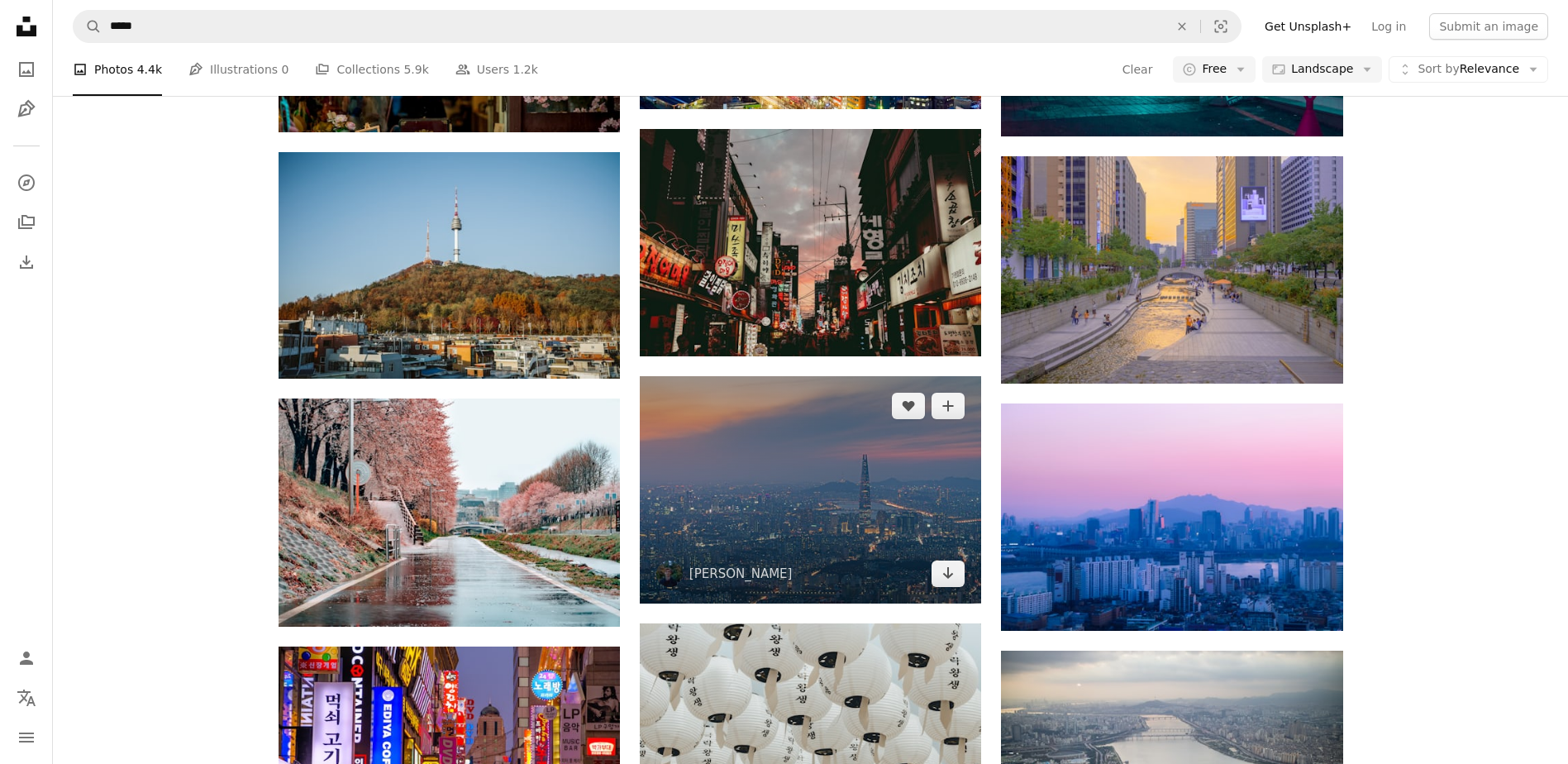
click at [890, 533] on img at bounding box center [811, 489] width 342 height 227
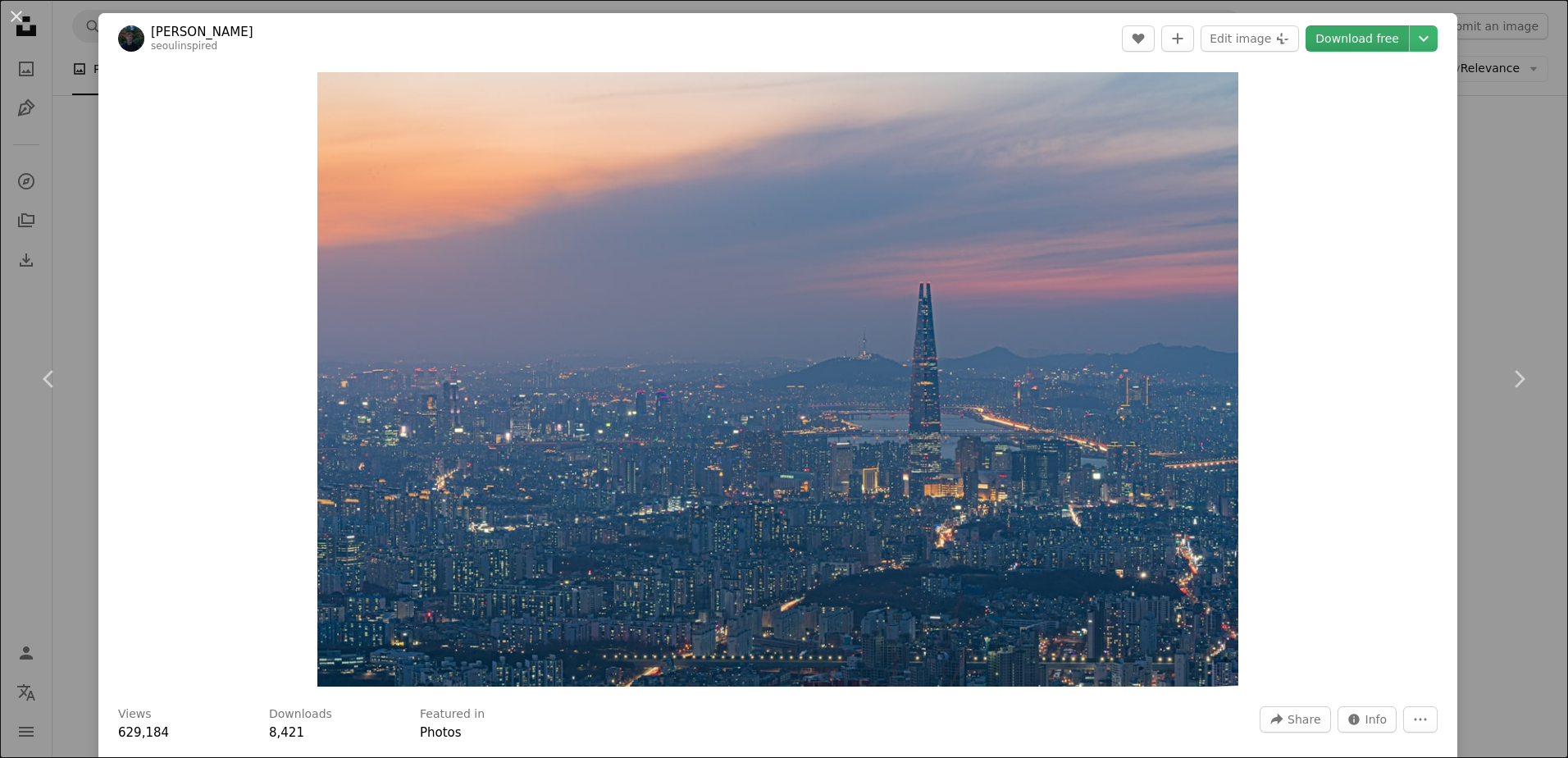
click at [1375, 41] on link "Download free" at bounding box center [1356, 39] width 103 height 26
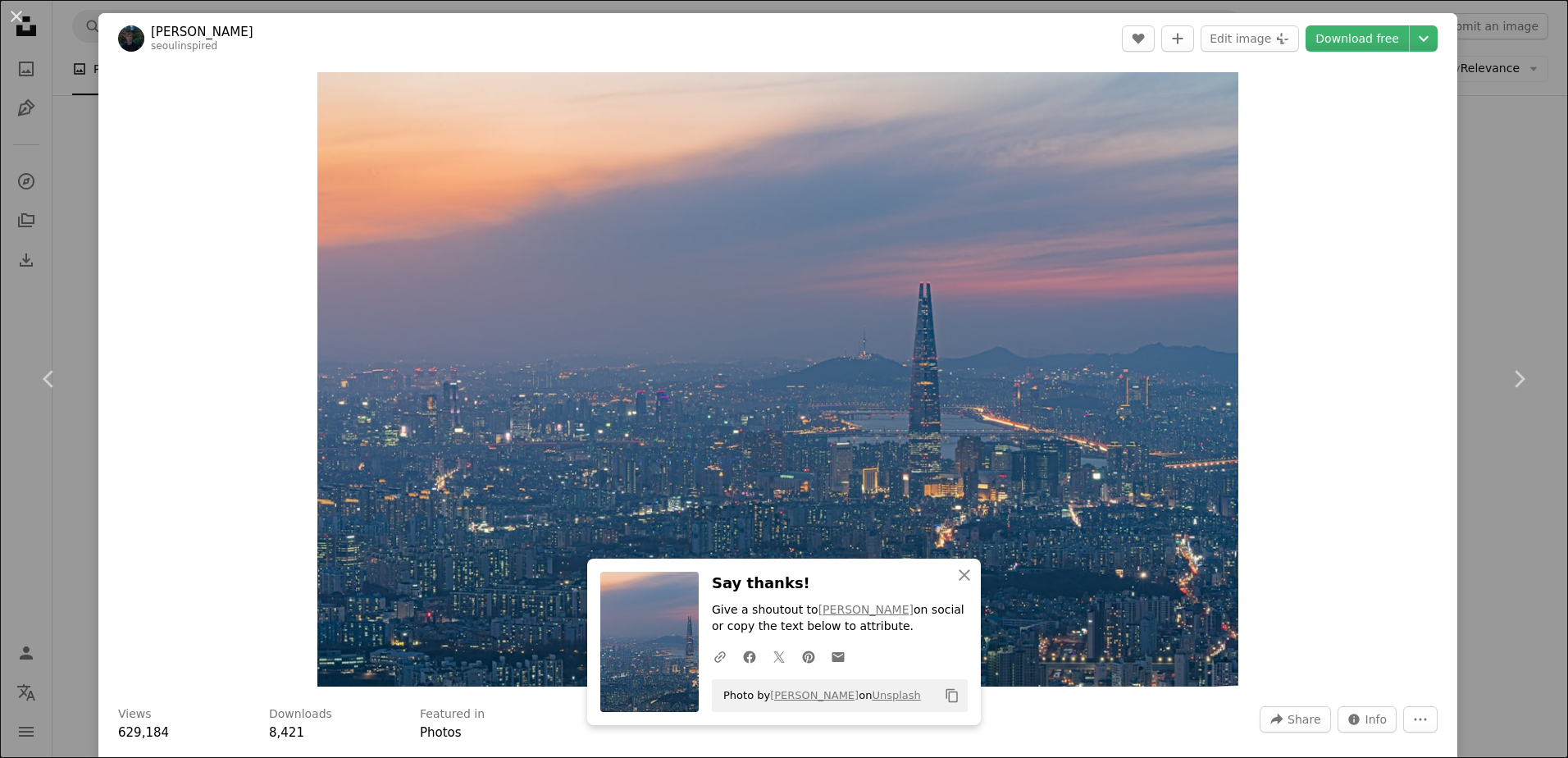
click at [1448, 261] on div "An X shape Chevron left Chevron right An X shape Close Say thanks! Give a shout…" at bounding box center [784, 379] width 1568 height 758
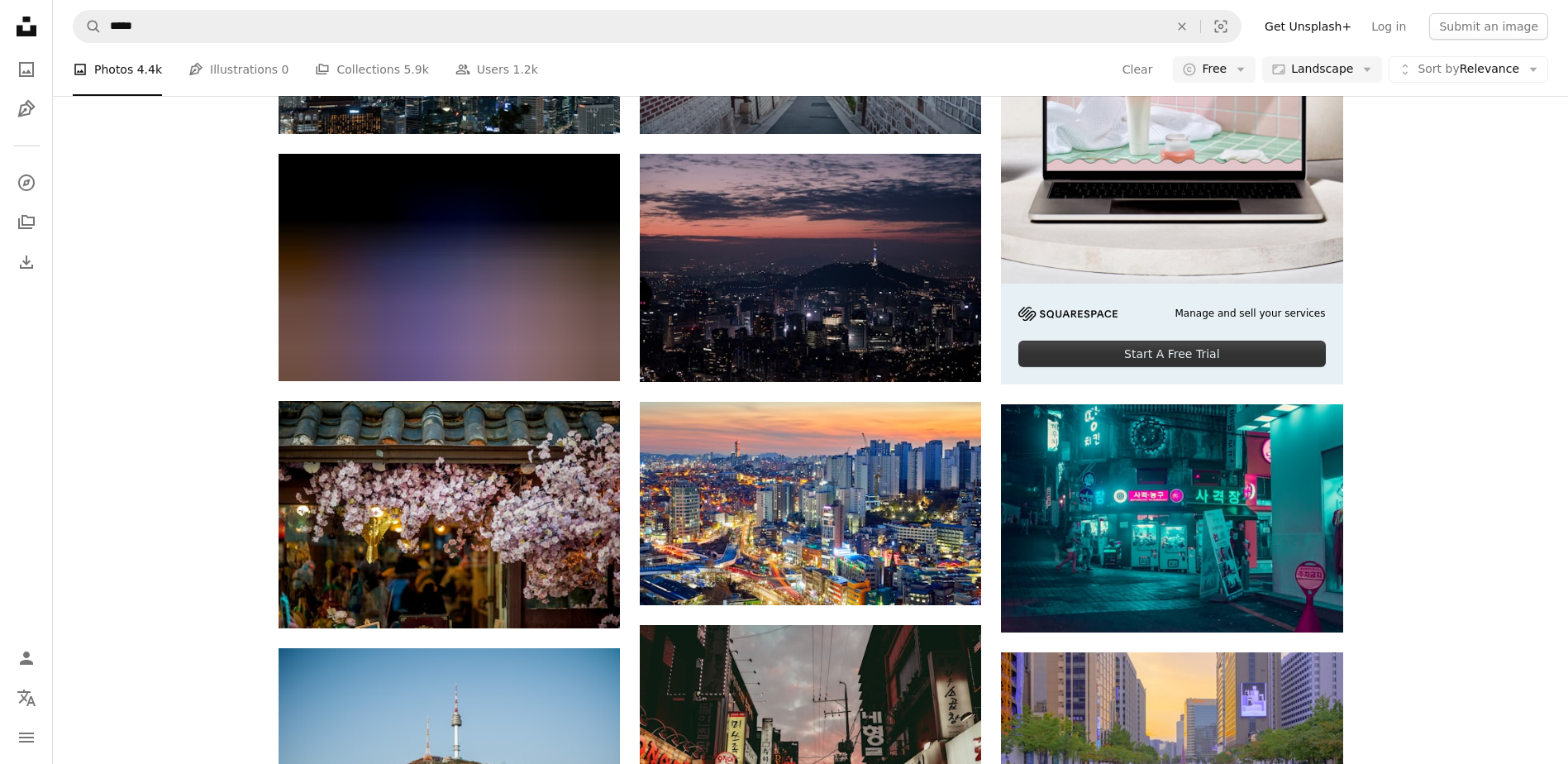
scroll to position [82, 0]
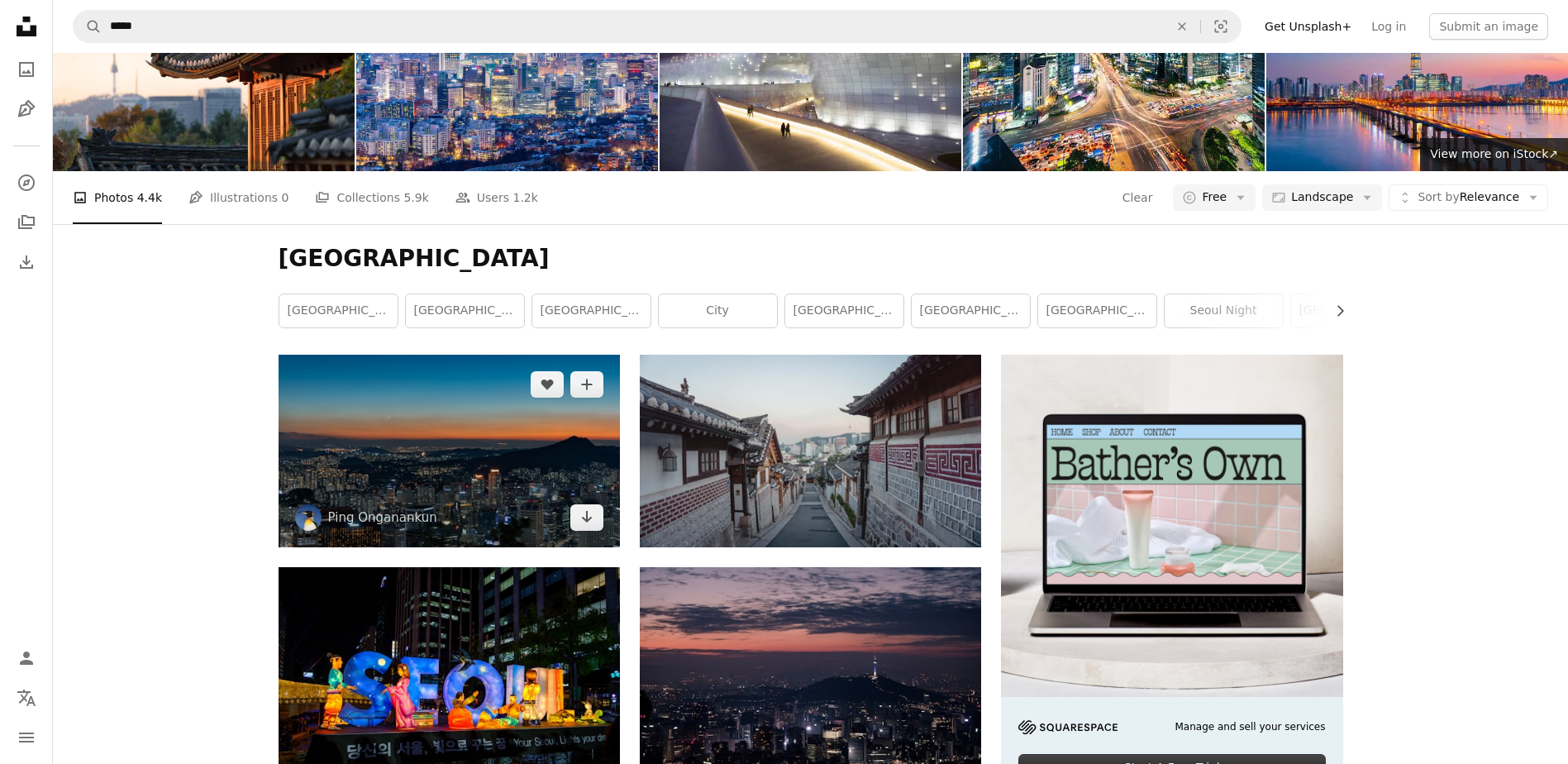
click at [470, 479] on img at bounding box center [449, 451] width 342 height 192
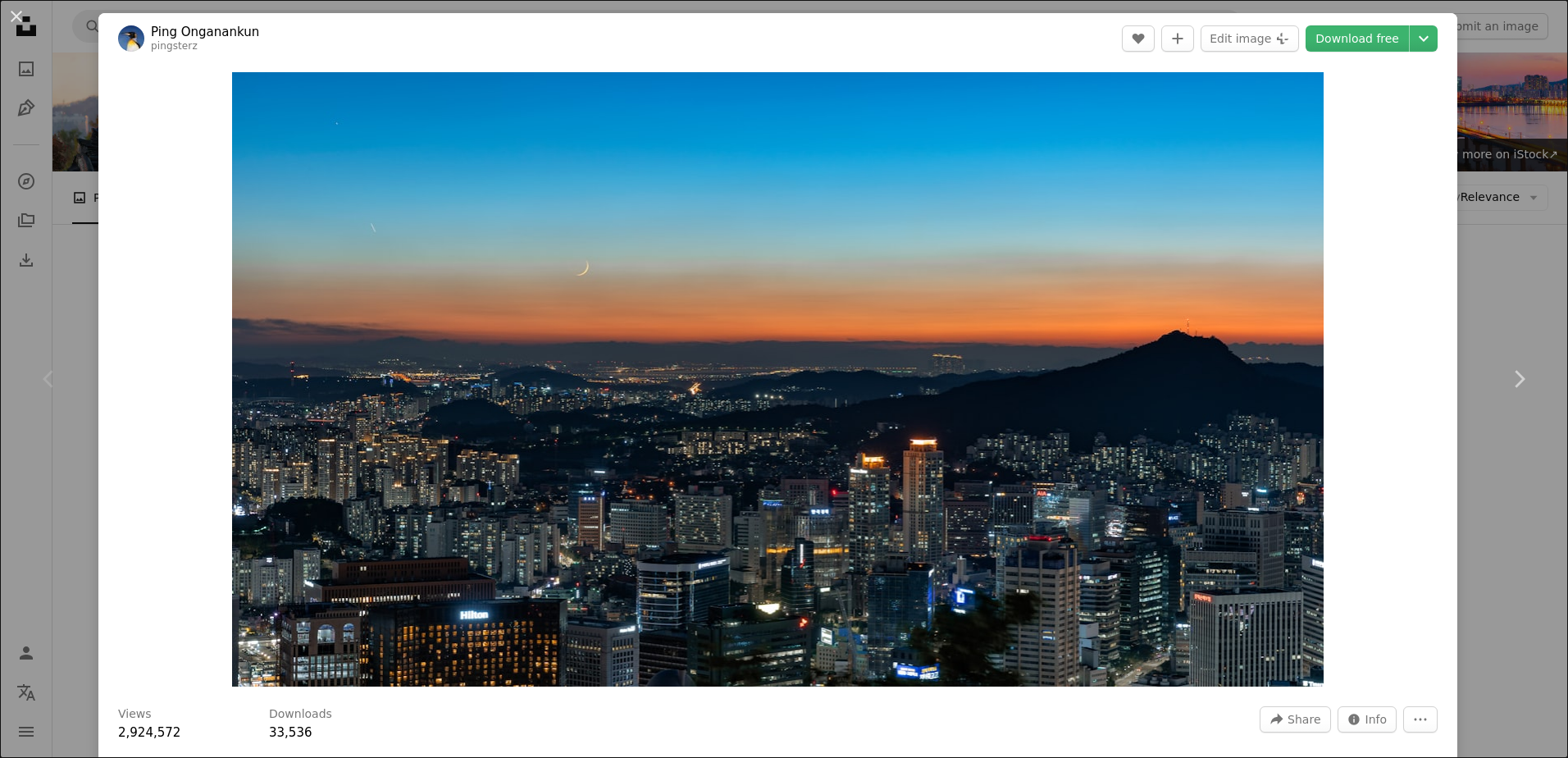
click at [1436, 288] on div "Zoom in" at bounding box center [778, 379] width 1359 height 631
click at [1460, 251] on div "An X shape Chevron left Chevron right Ping Onganankun pingsterz A heart A plus …" at bounding box center [784, 379] width 1568 height 758
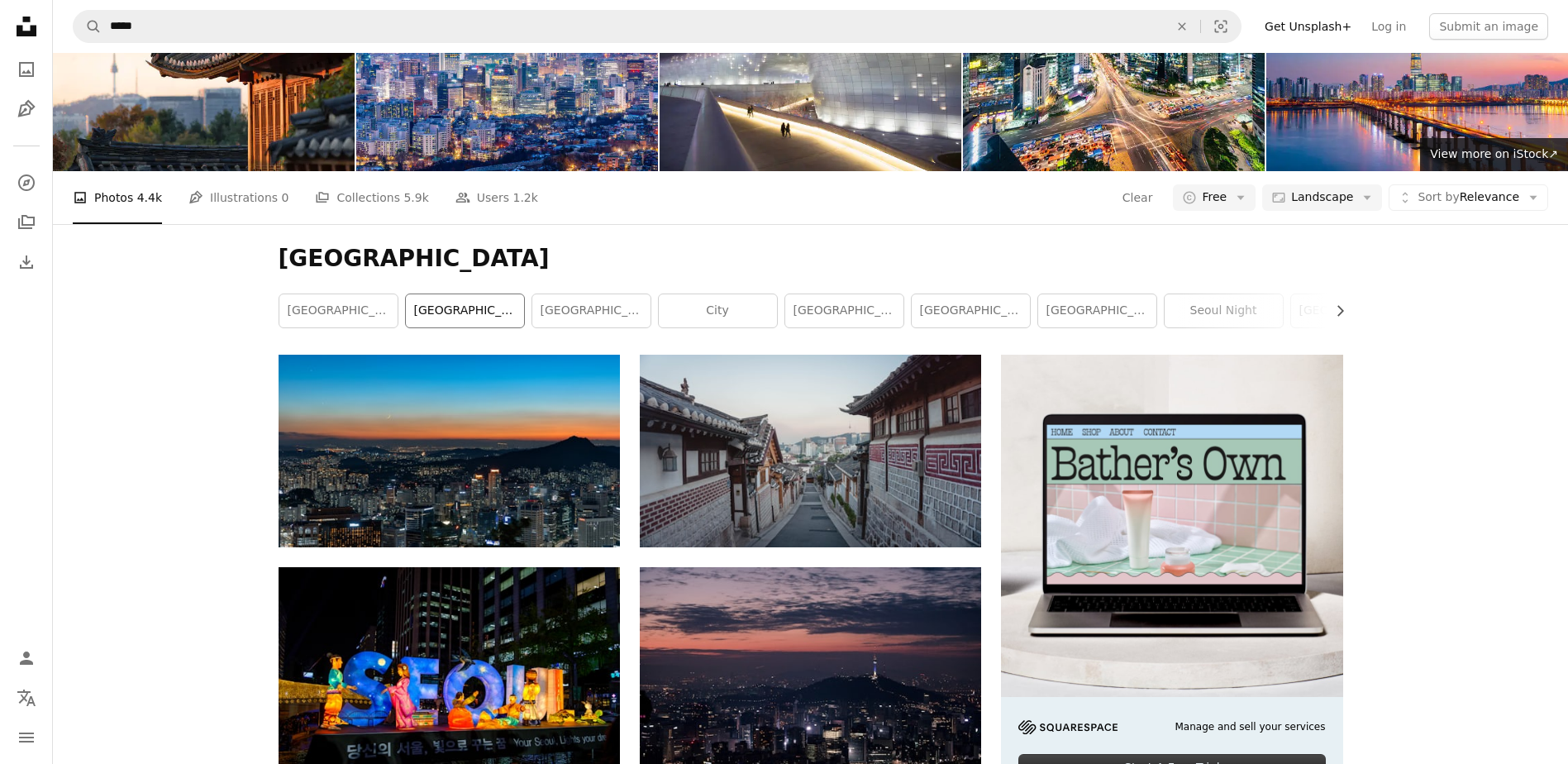
click at [461, 308] on link "[GEOGRAPHIC_DATA]" at bounding box center [465, 311] width 118 height 33
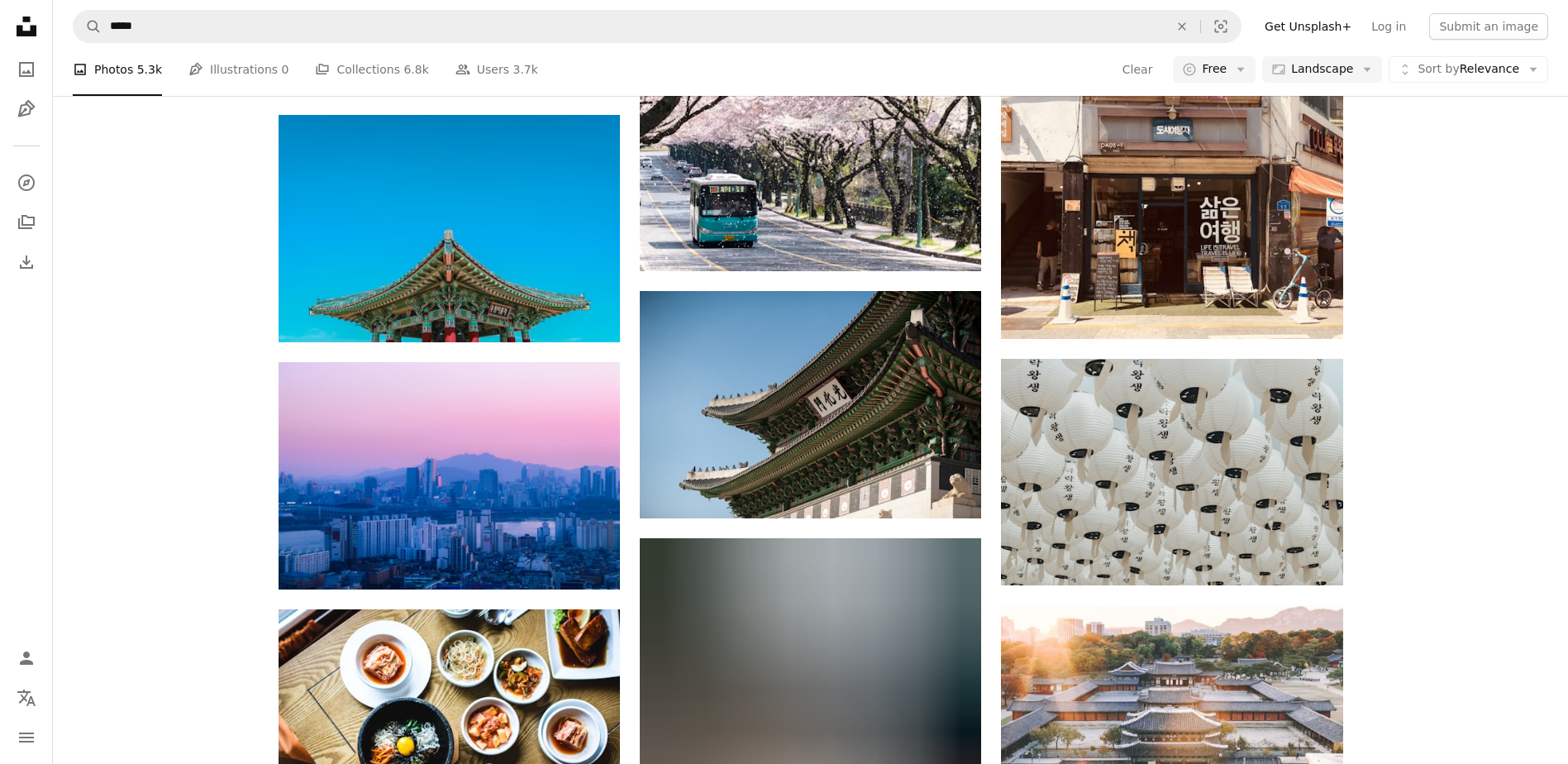
scroll to position [909, 0]
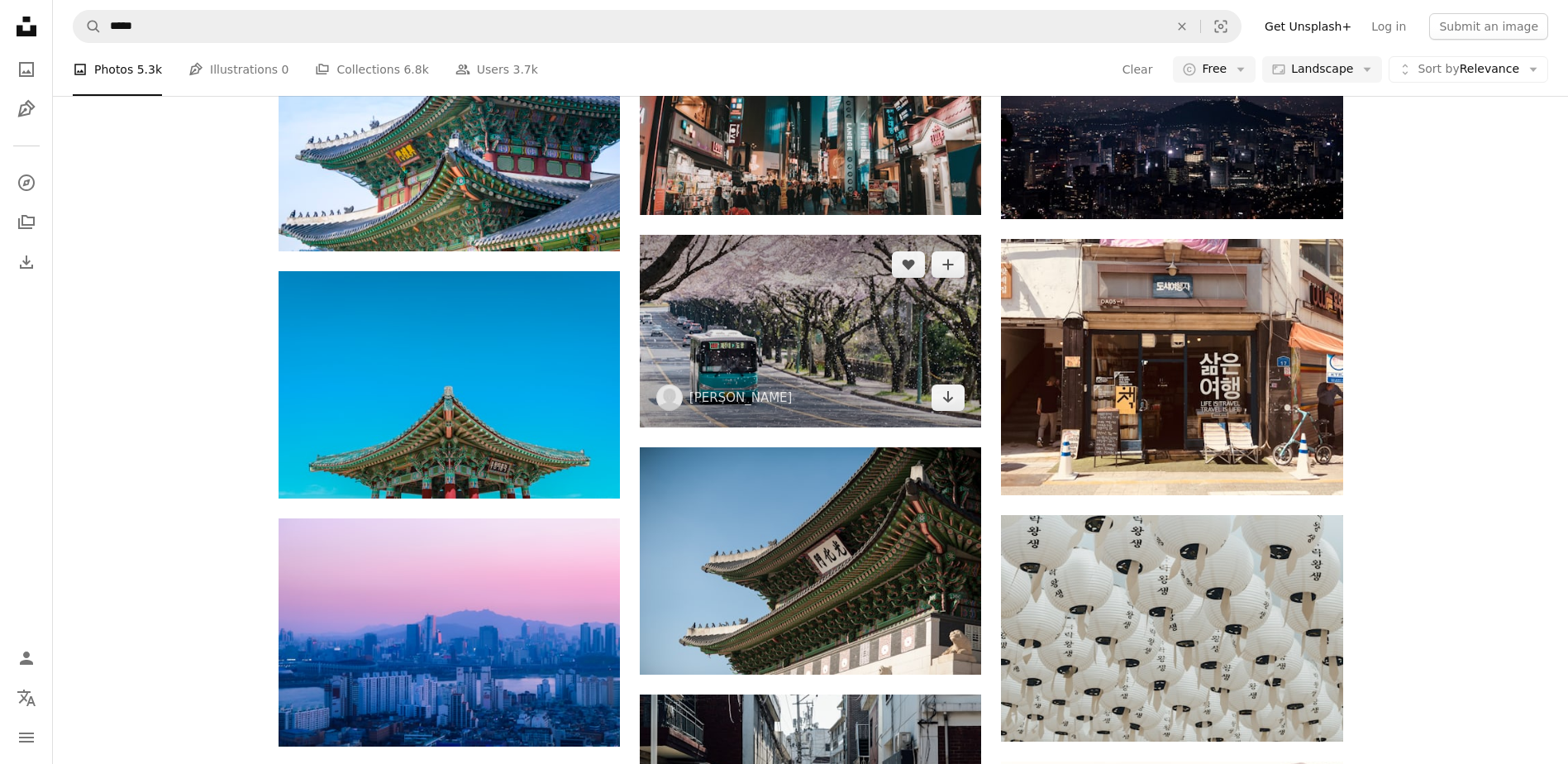
click at [808, 352] on img at bounding box center [811, 331] width 342 height 192
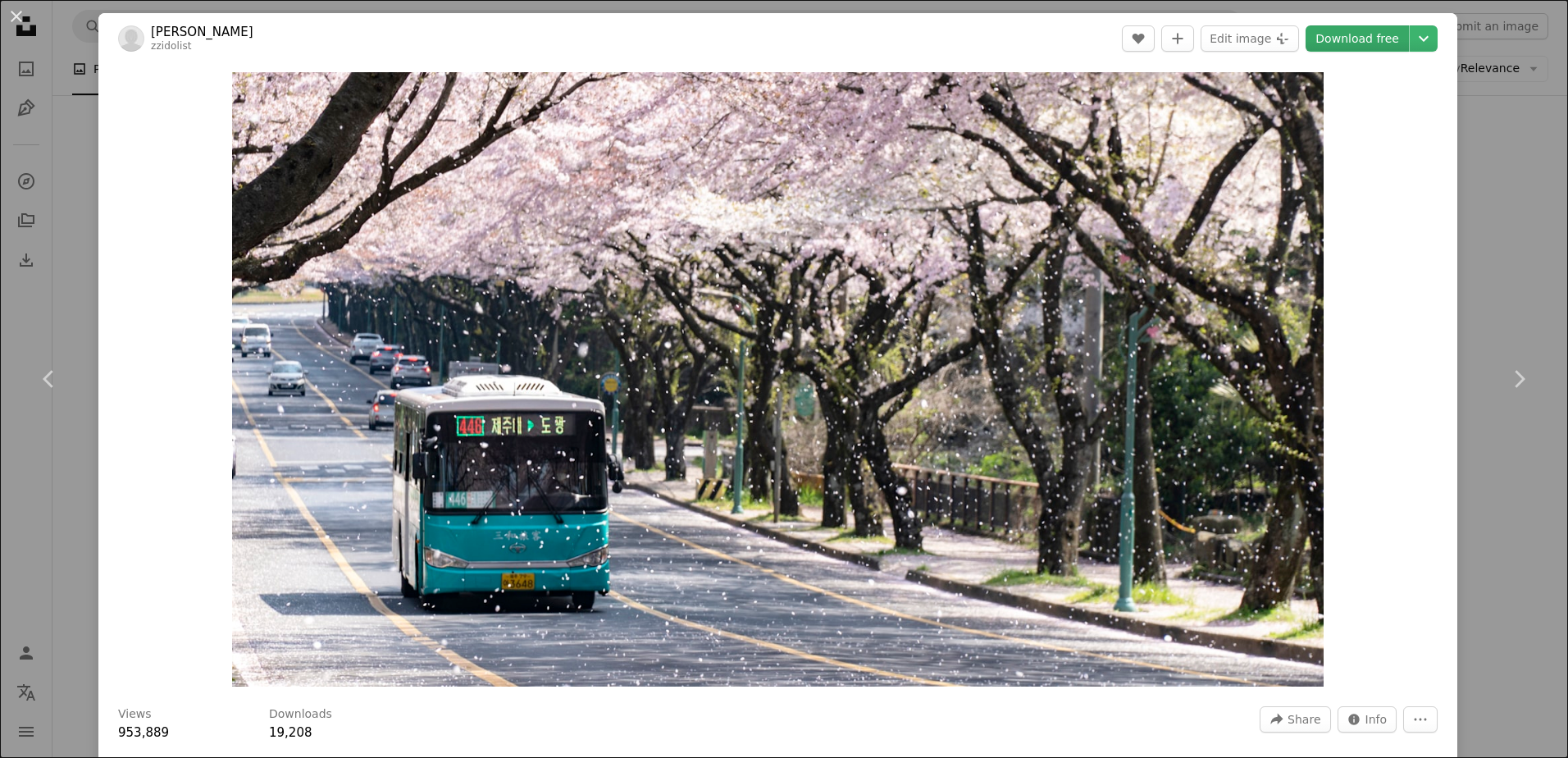
click at [1335, 40] on link "Download free" at bounding box center [1356, 39] width 103 height 26
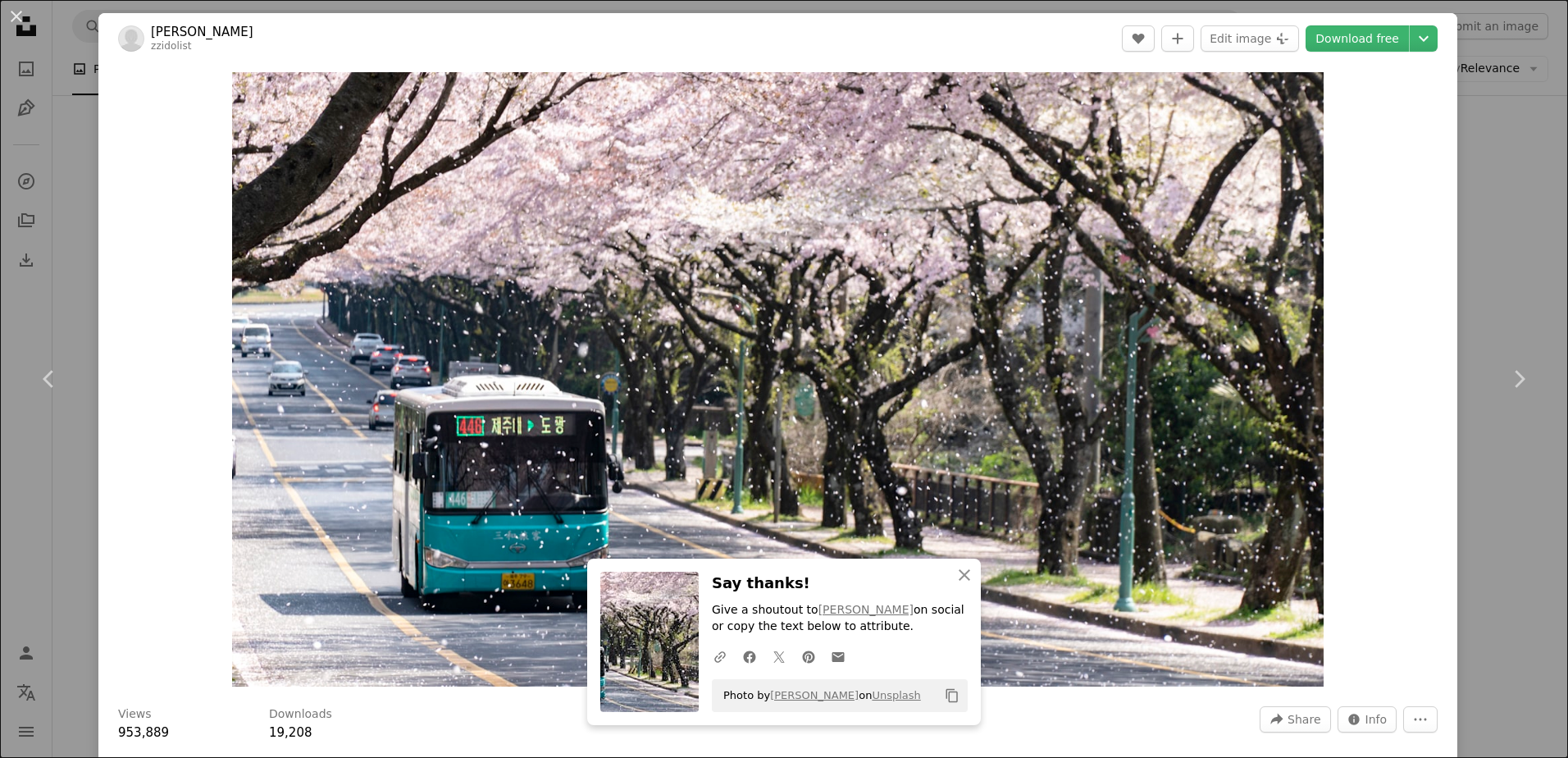
click at [1449, 181] on div "An X shape Chevron left Chevron right An X shape Close Say thanks! Give a shout…" at bounding box center [784, 379] width 1568 height 758
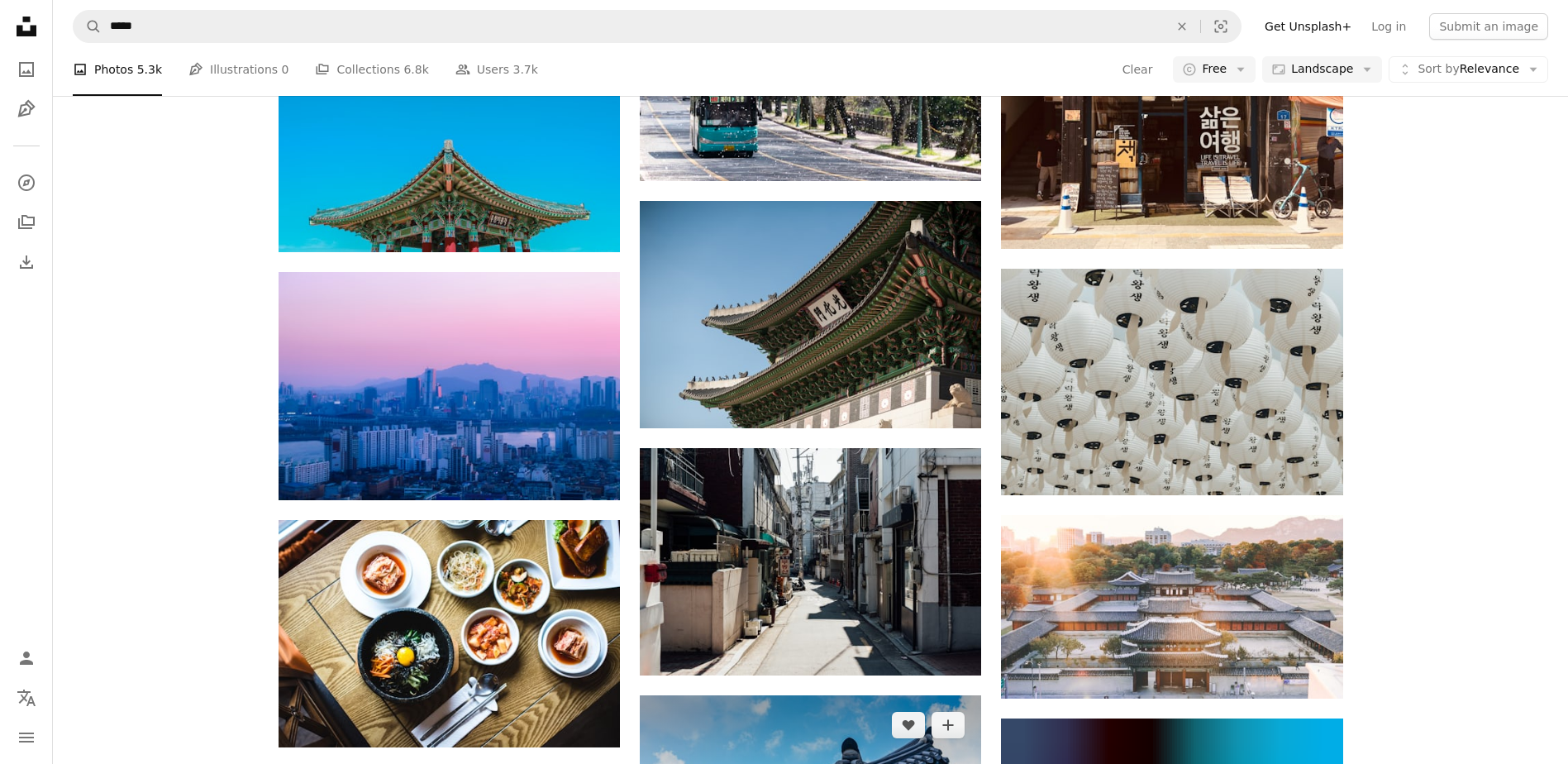
scroll to position [1075, 0]
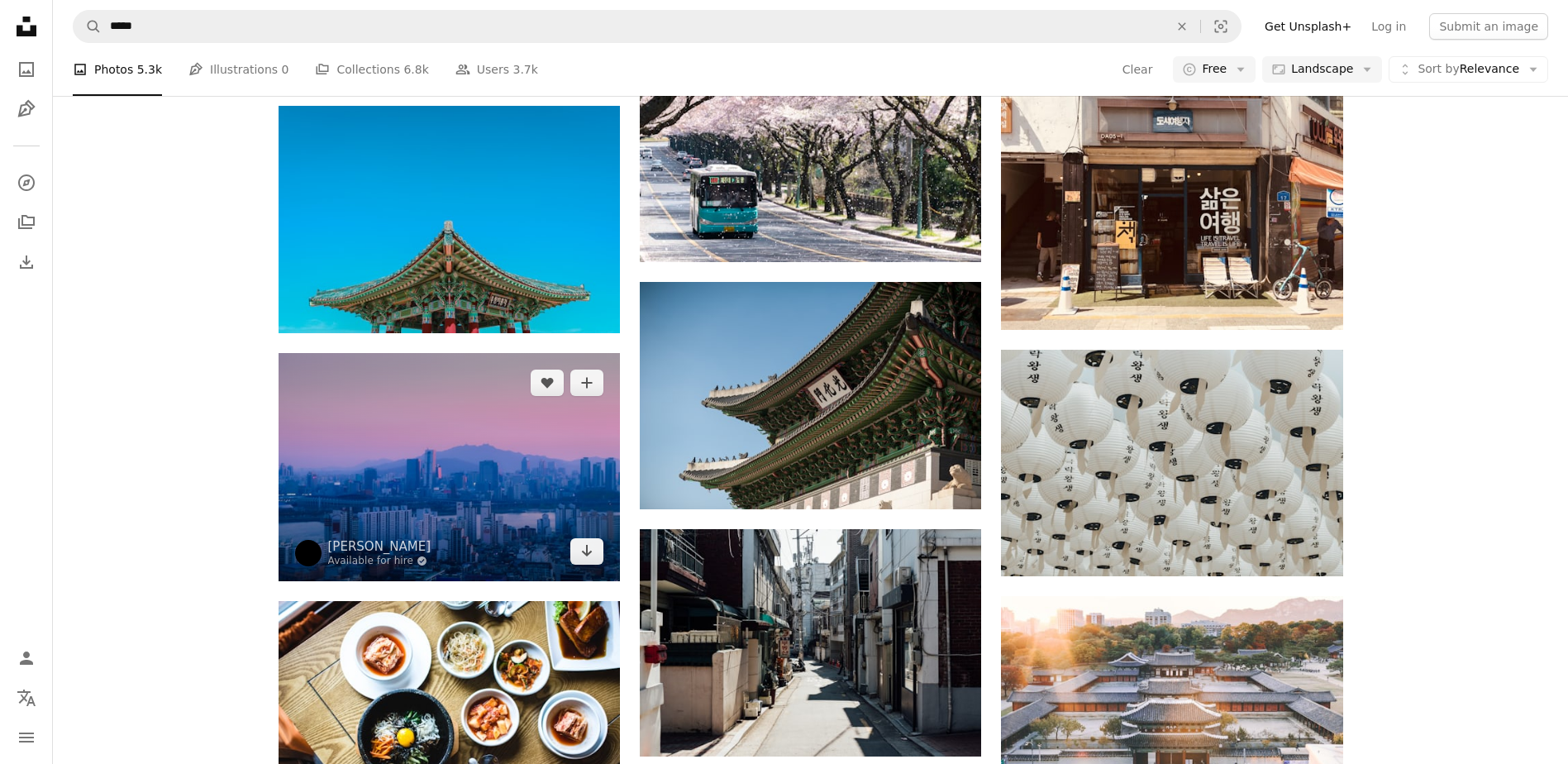
click at [532, 494] on img at bounding box center [449, 467] width 342 height 227
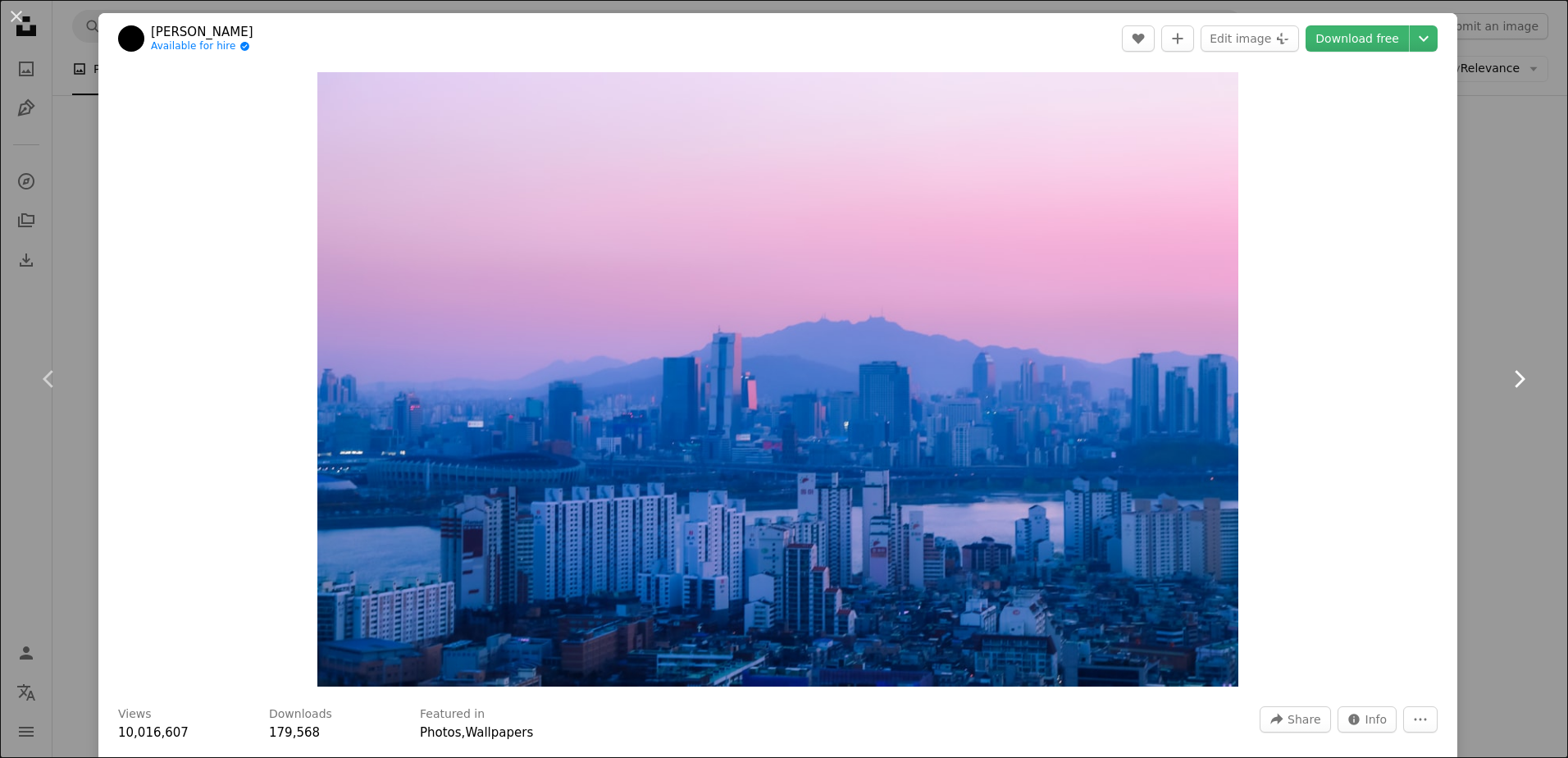
click at [1500, 322] on link "Chevron right" at bounding box center [1518, 379] width 98 height 157
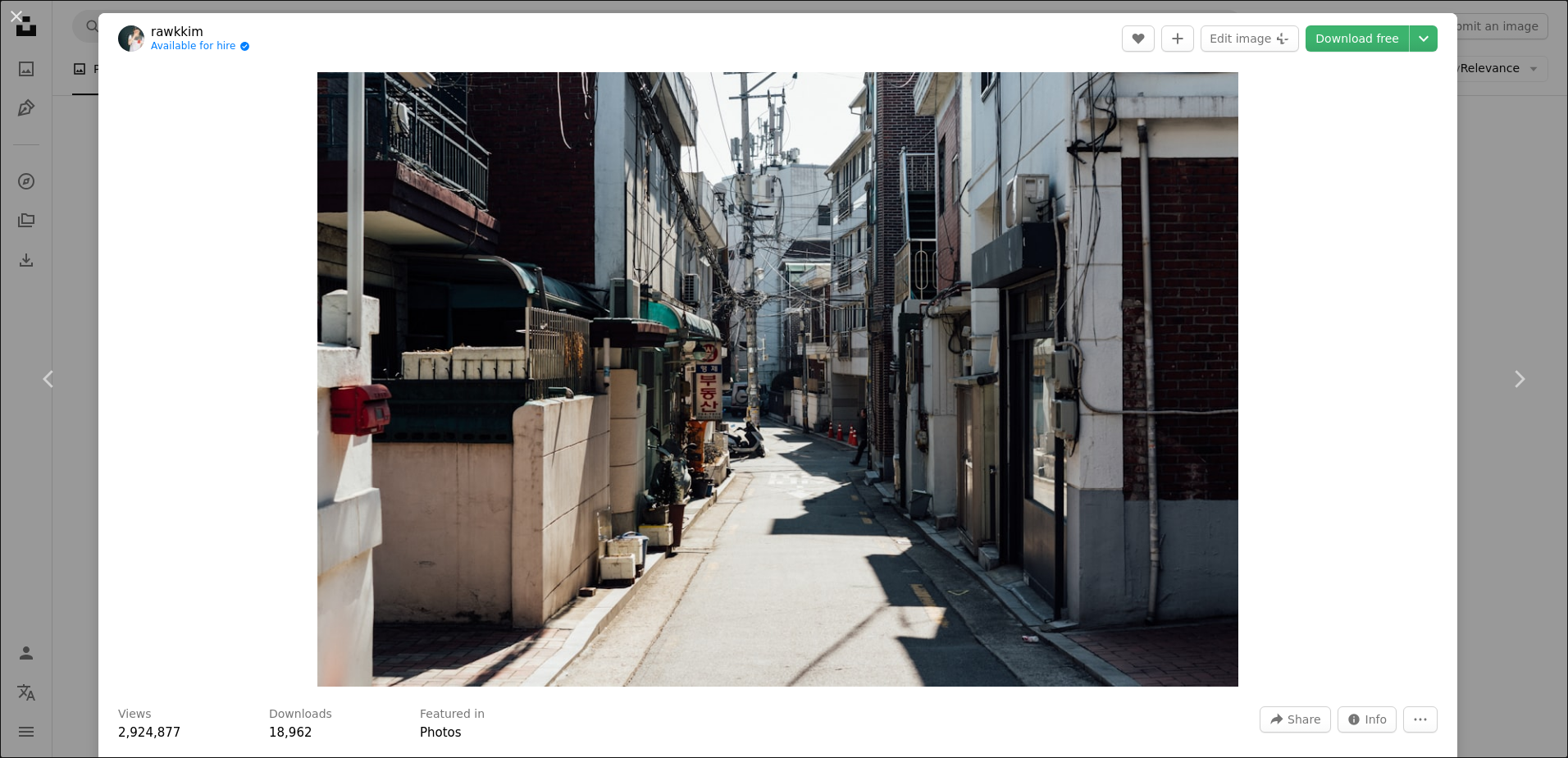
click at [1470, 129] on div "An X shape Chevron left Chevron right rawkkim Available for hire A checkmark in…" at bounding box center [784, 379] width 1568 height 758
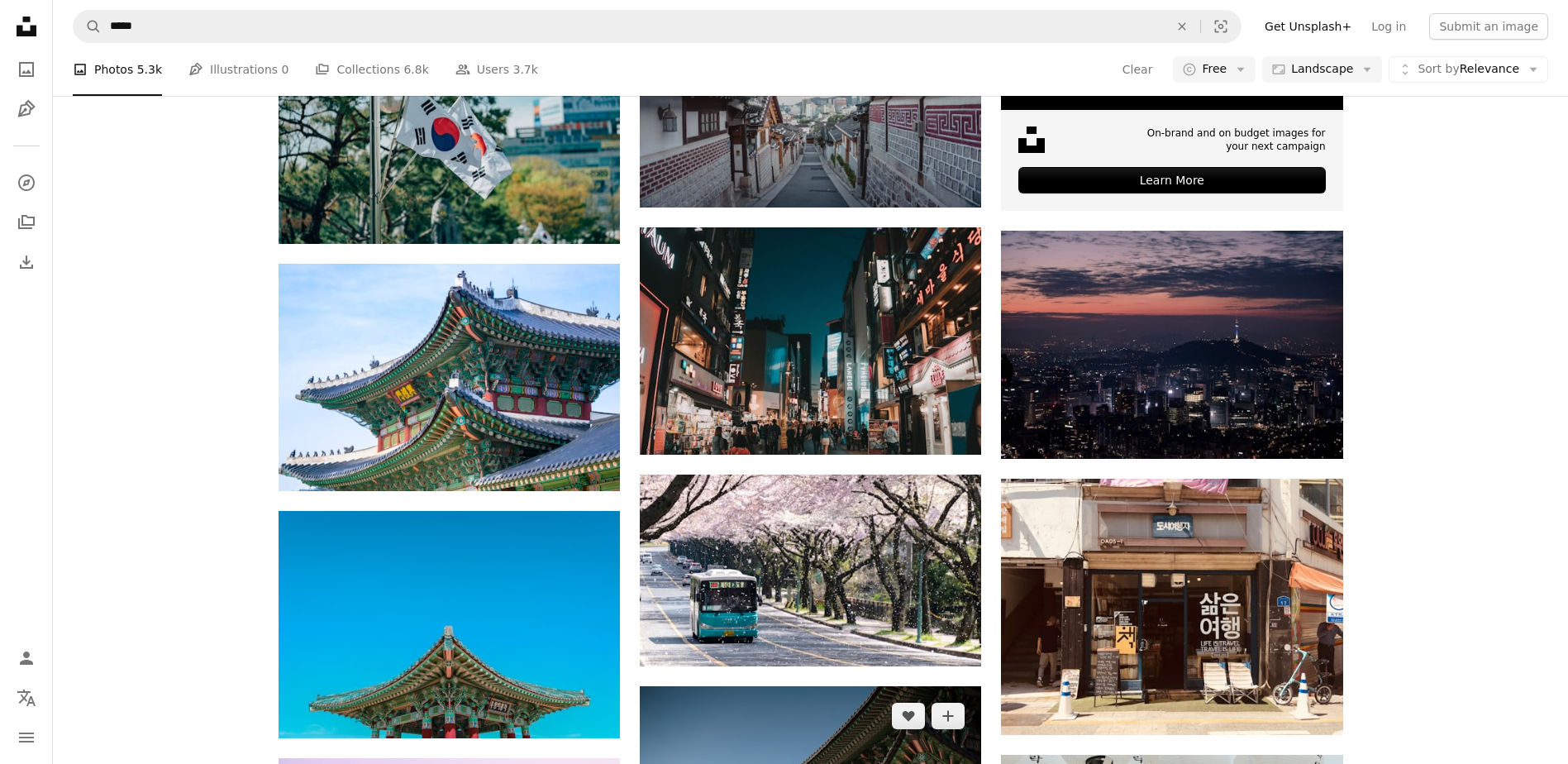
scroll to position [496, 0]
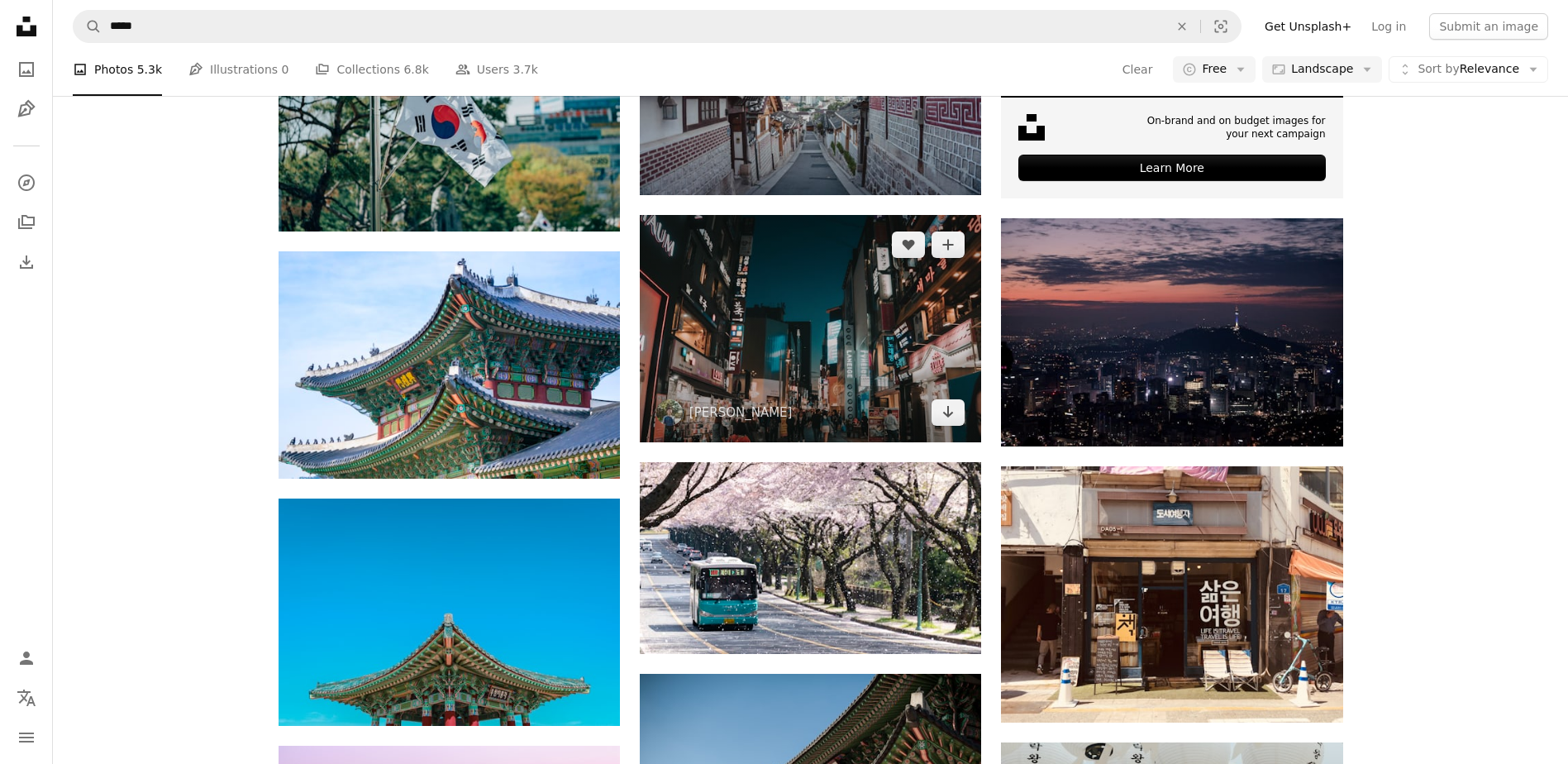
scroll to position [662, 0]
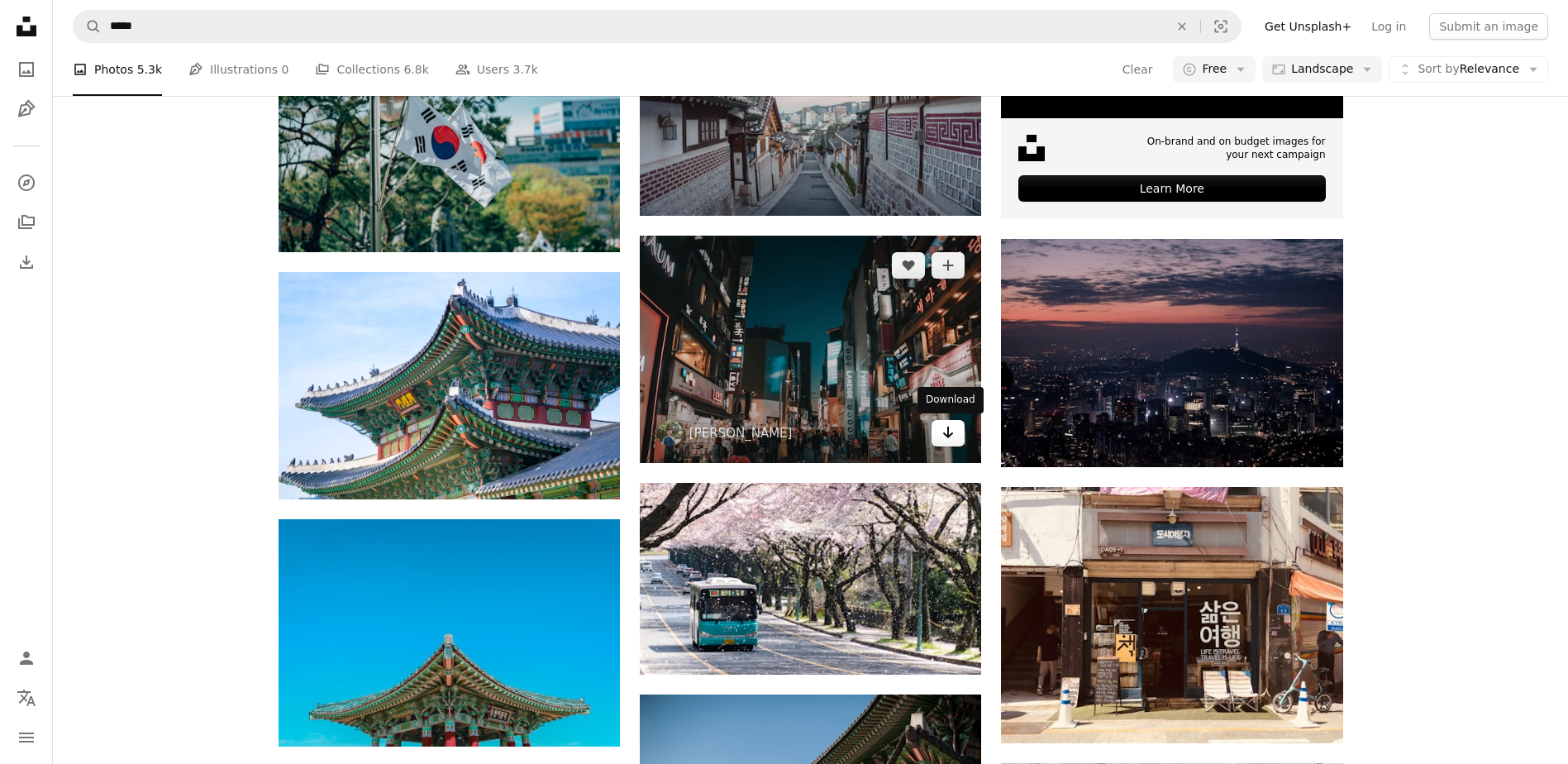
click at [956, 438] on link "Arrow pointing down" at bounding box center [948, 433] width 33 height 27
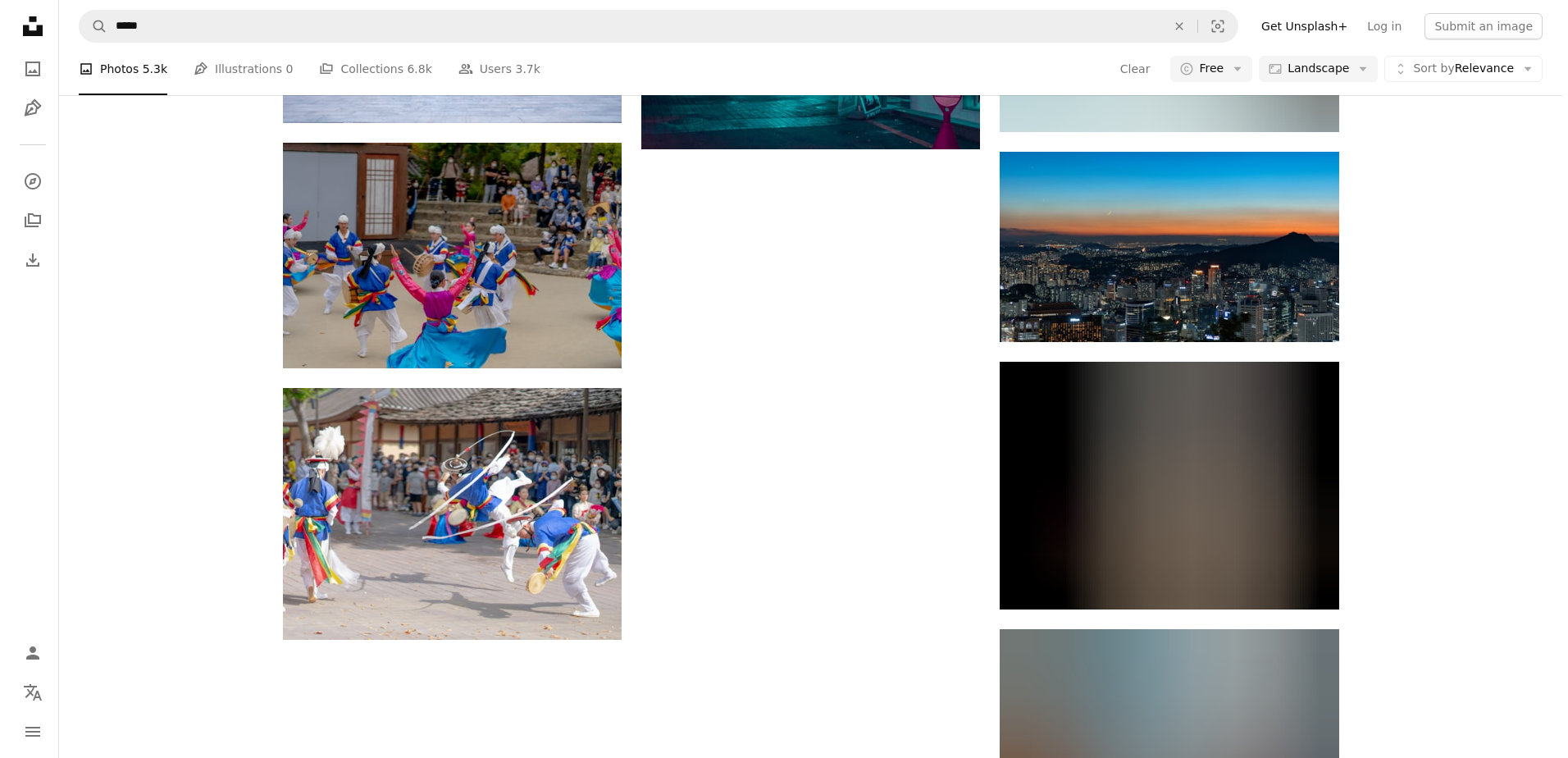
scroll to position [3526, 0]
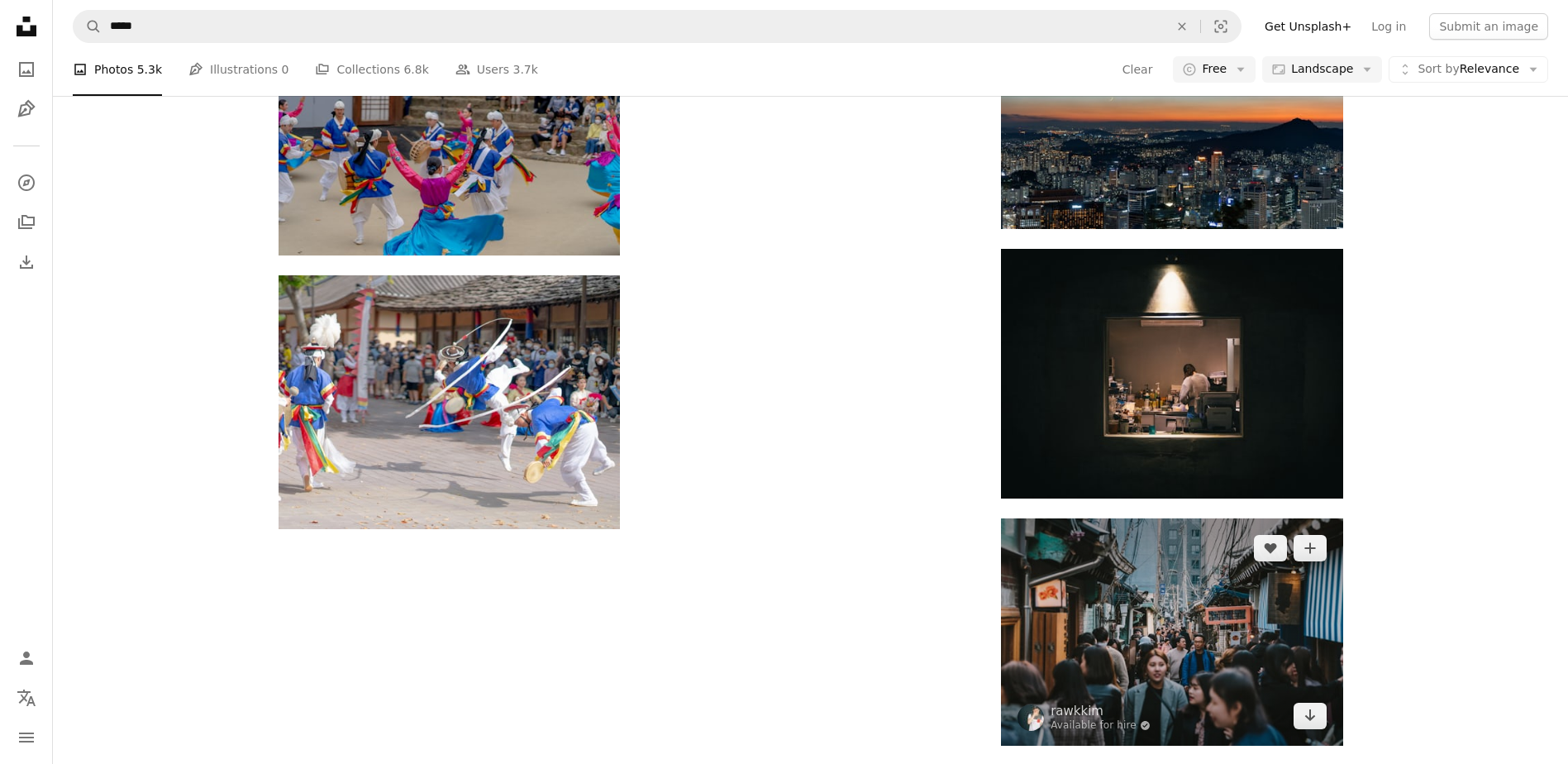
click at [1175, 594] on img at bounding box center [1171, 632] width 342 height 227
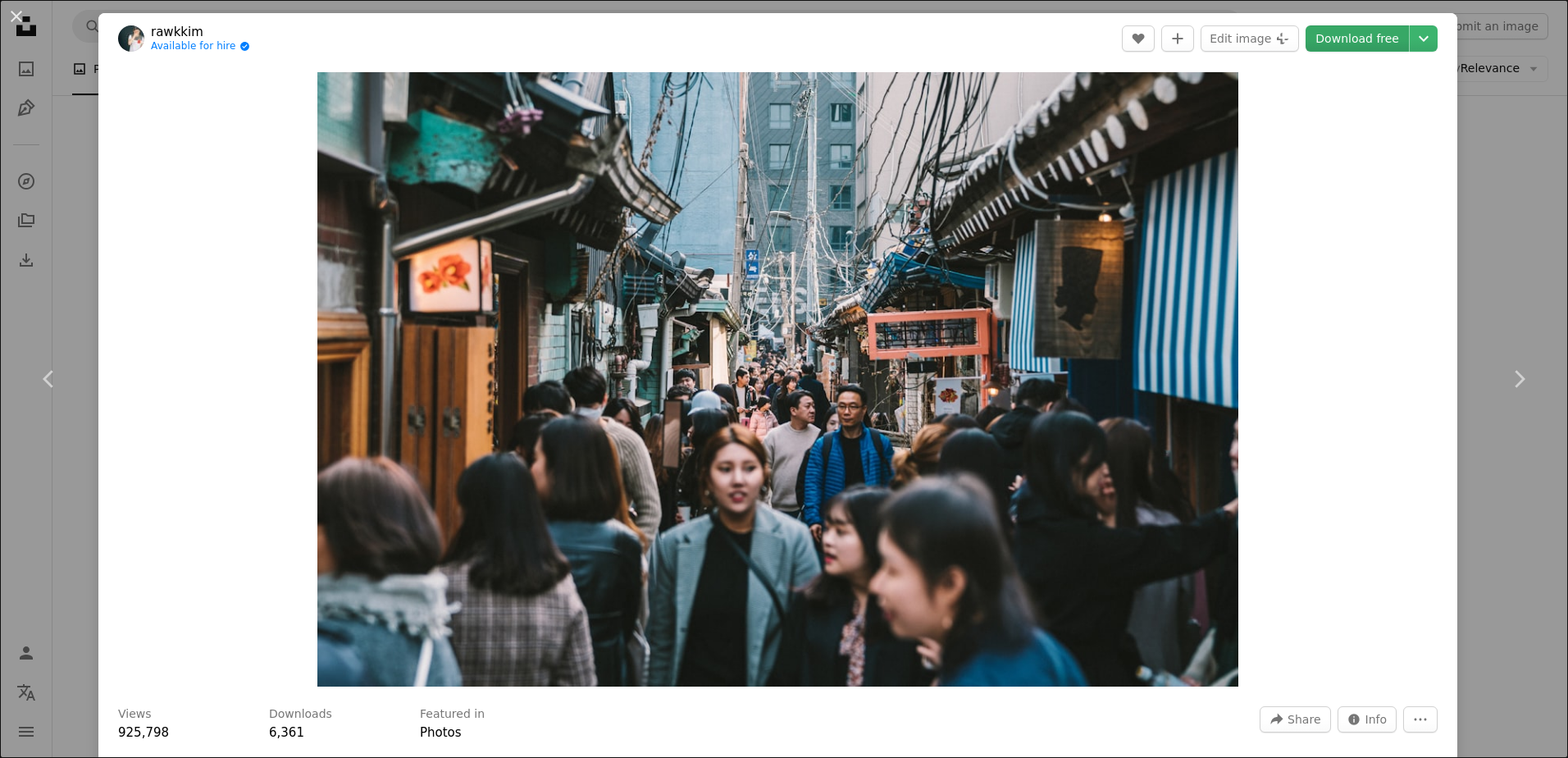
click at [1341, 40] on link "Download free" at bounding box center [1356, 39] width 103 height 26
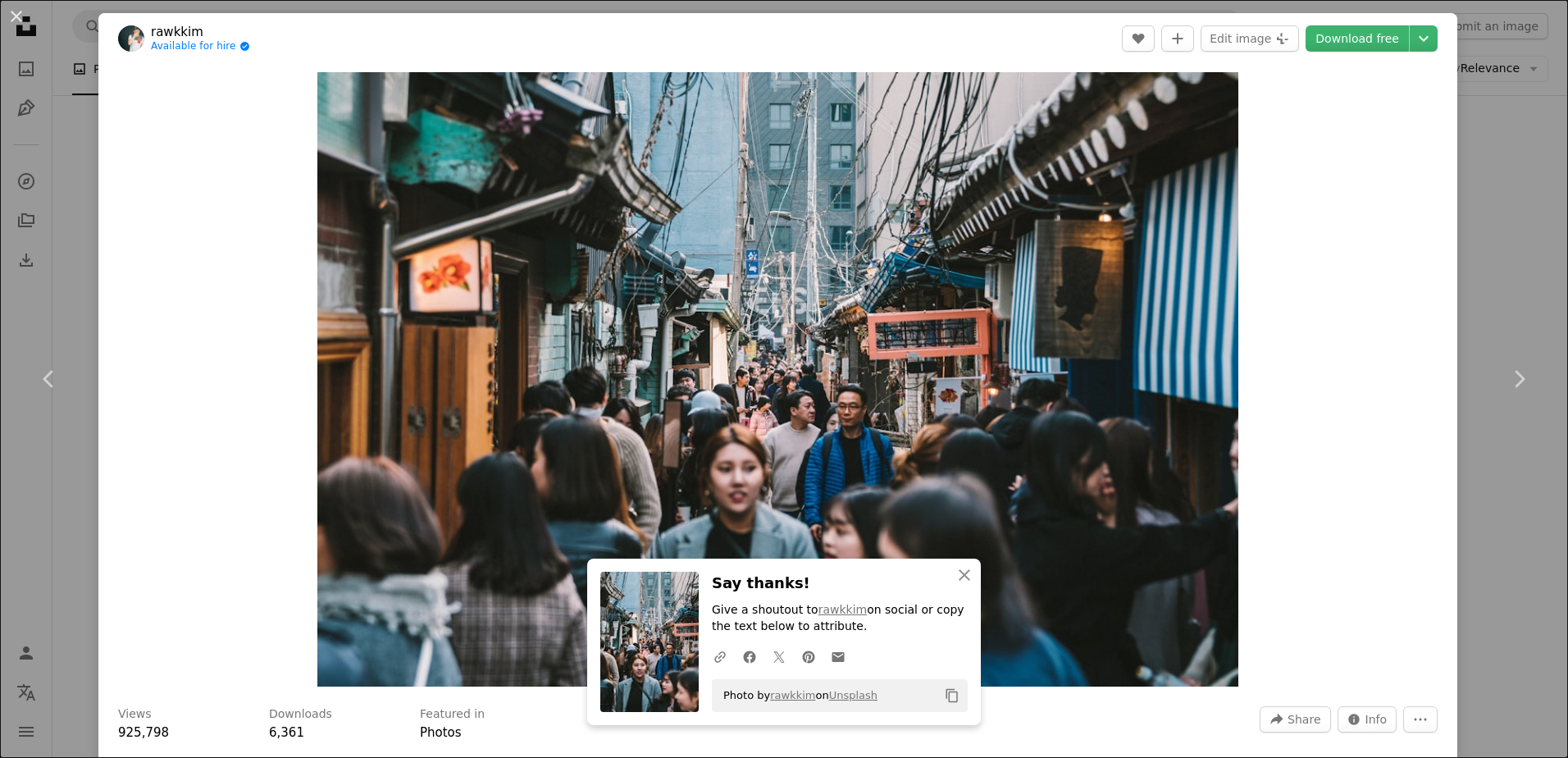
click at [1459, 121] on div "An X shape Chevron left Chevron right An X shape Close Say thanks! Give a shout…" at bounding box center [784, 379] width 1568 height 758
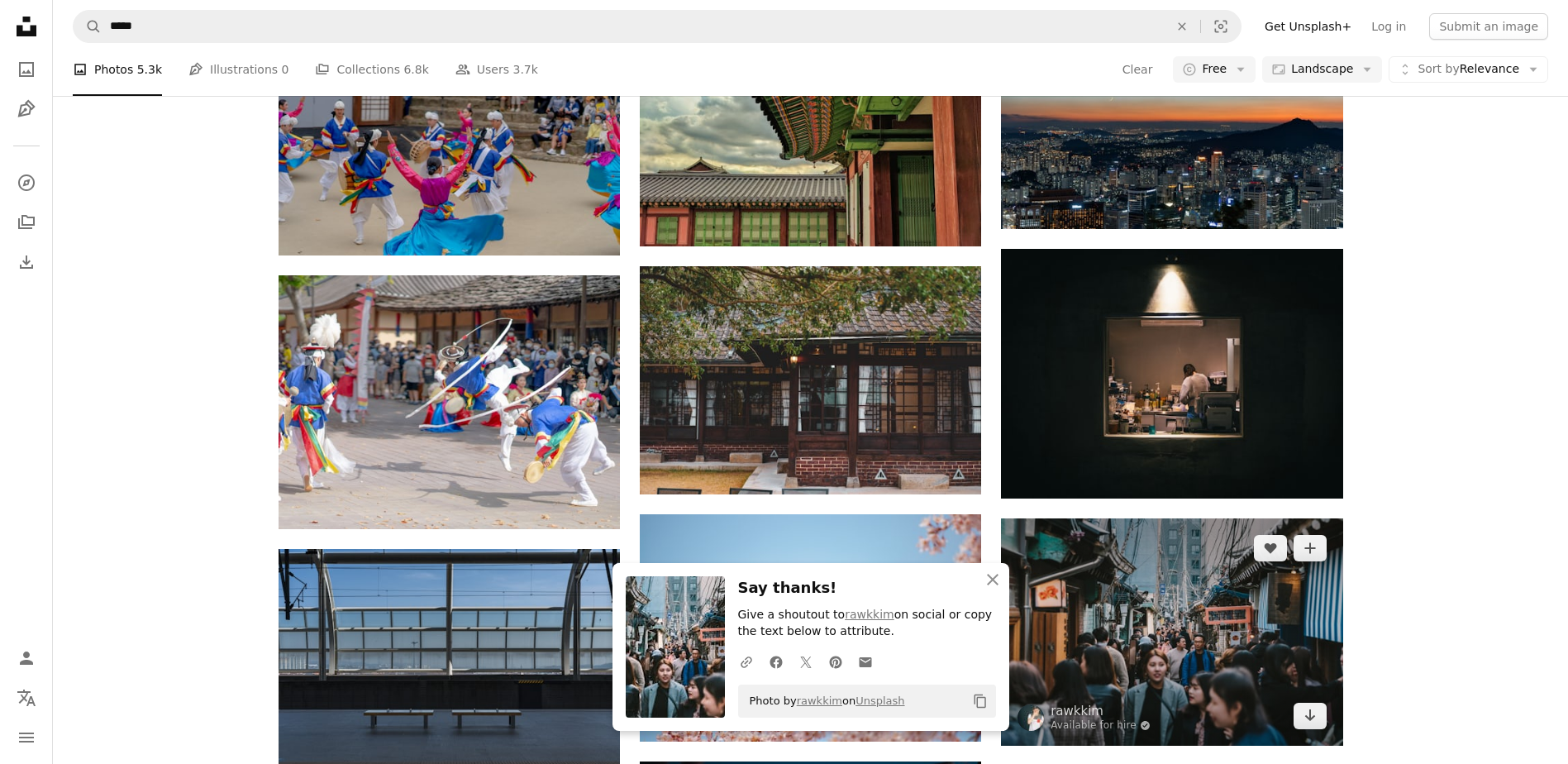
click at [1222, 642] on img at bounding box center [1171, 632] width 342 height 227
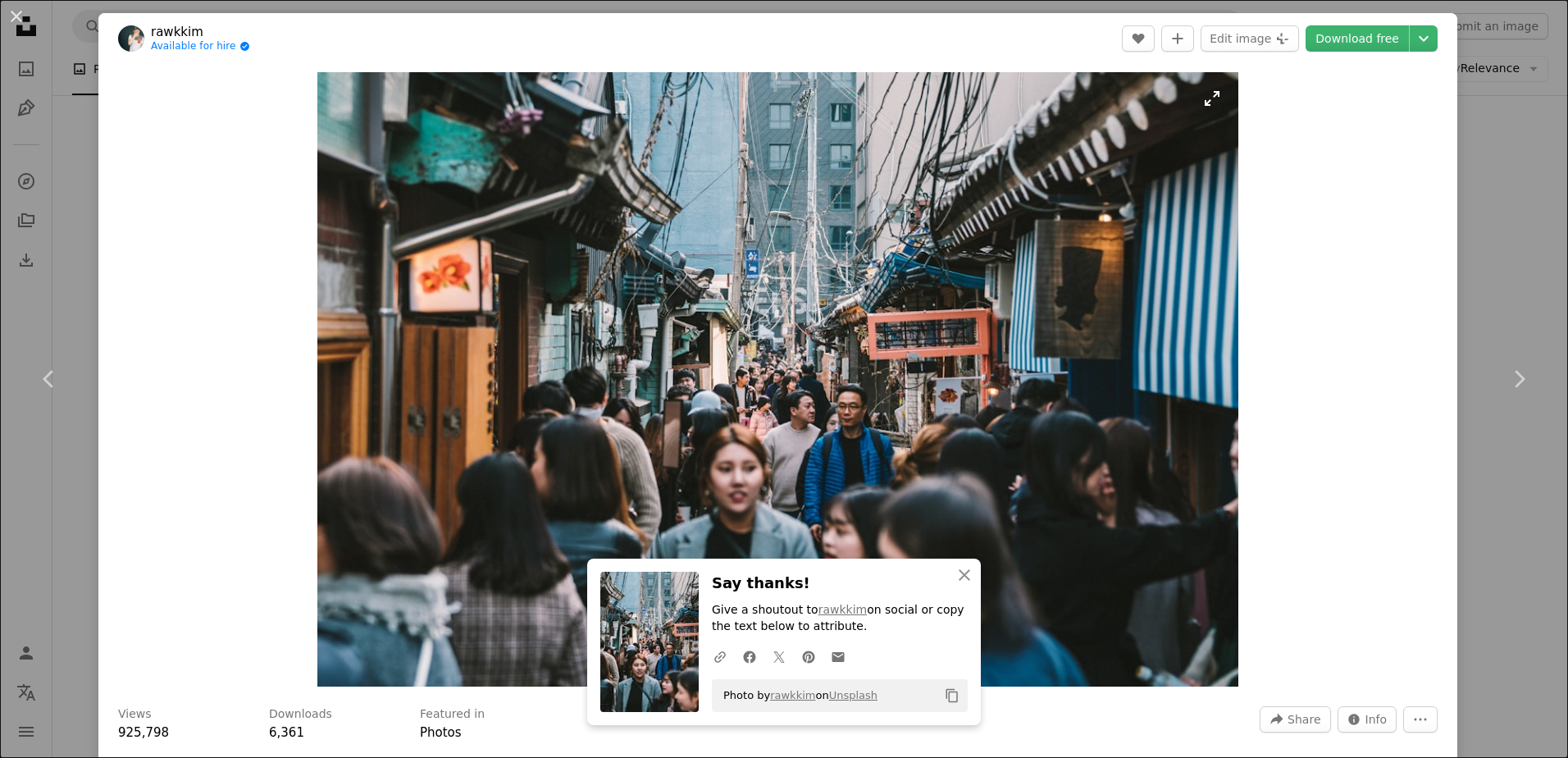
click at [1142, 379] on img "Zoom in on this image" at bounding box center [778, 379] width 921 height 614
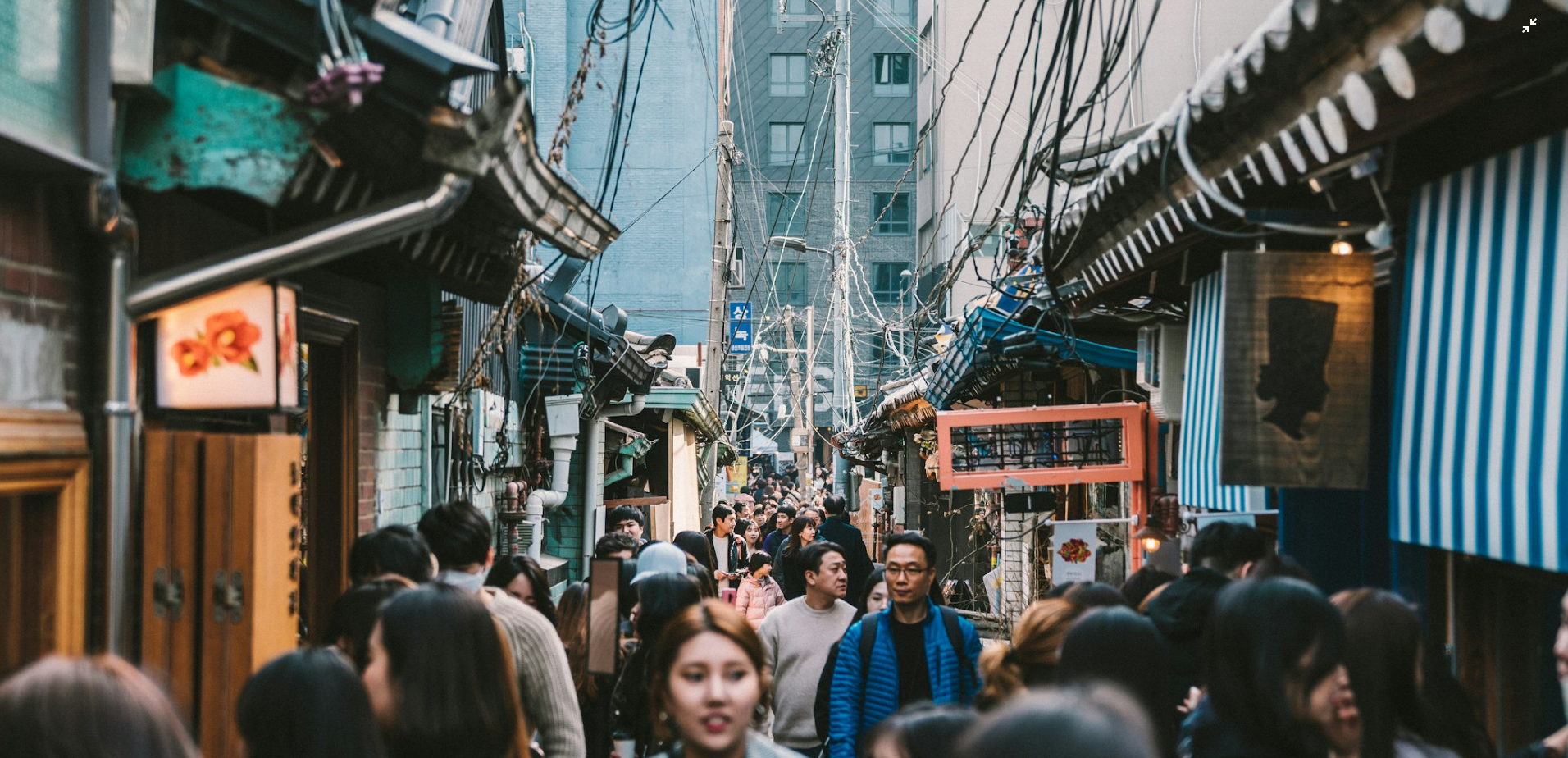
scroll to position [136, 0]
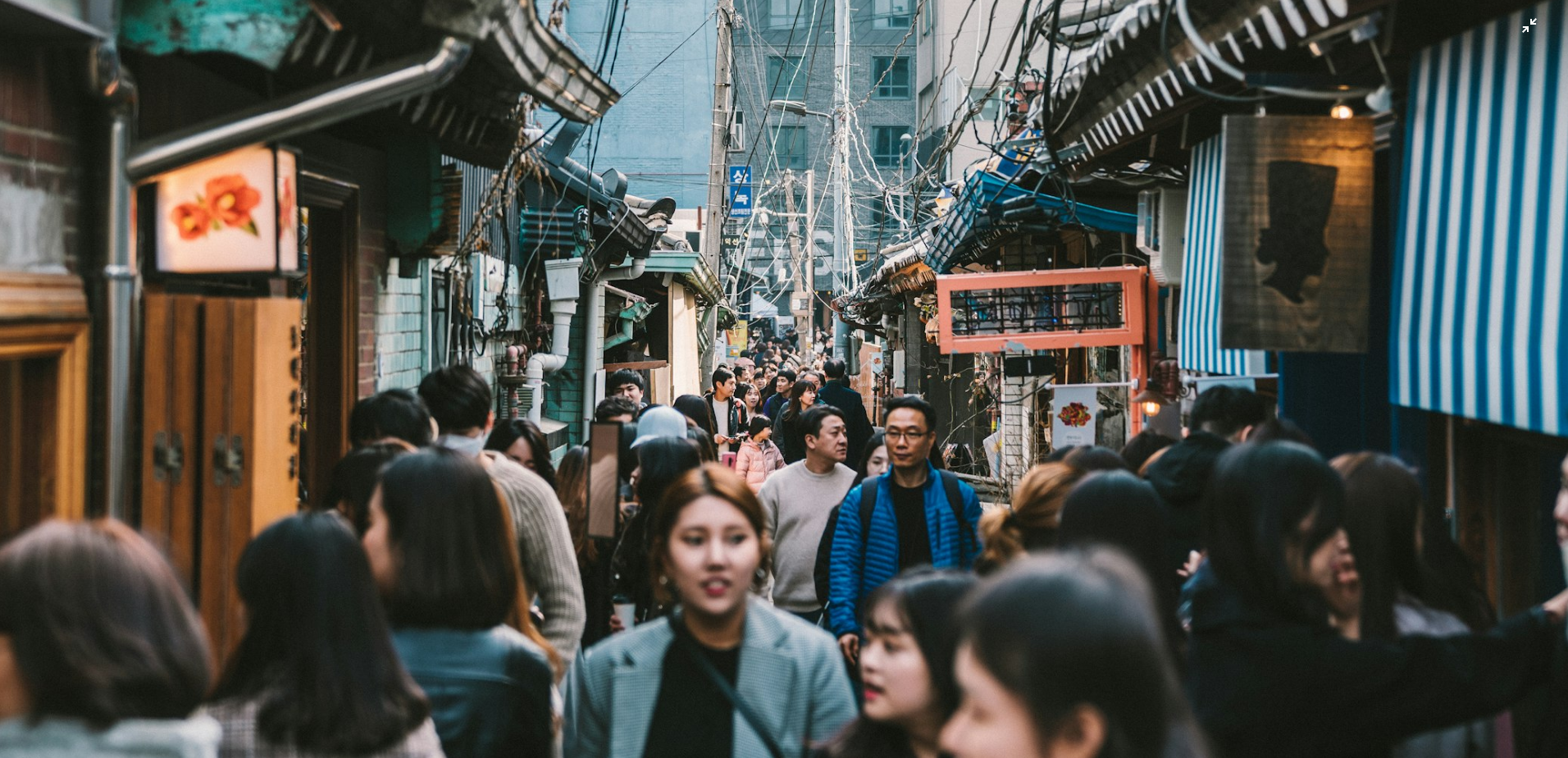
click at [1281, 262] on img "Zoom out on this image" at bounding box center [784, 386] width 1570 height 1047
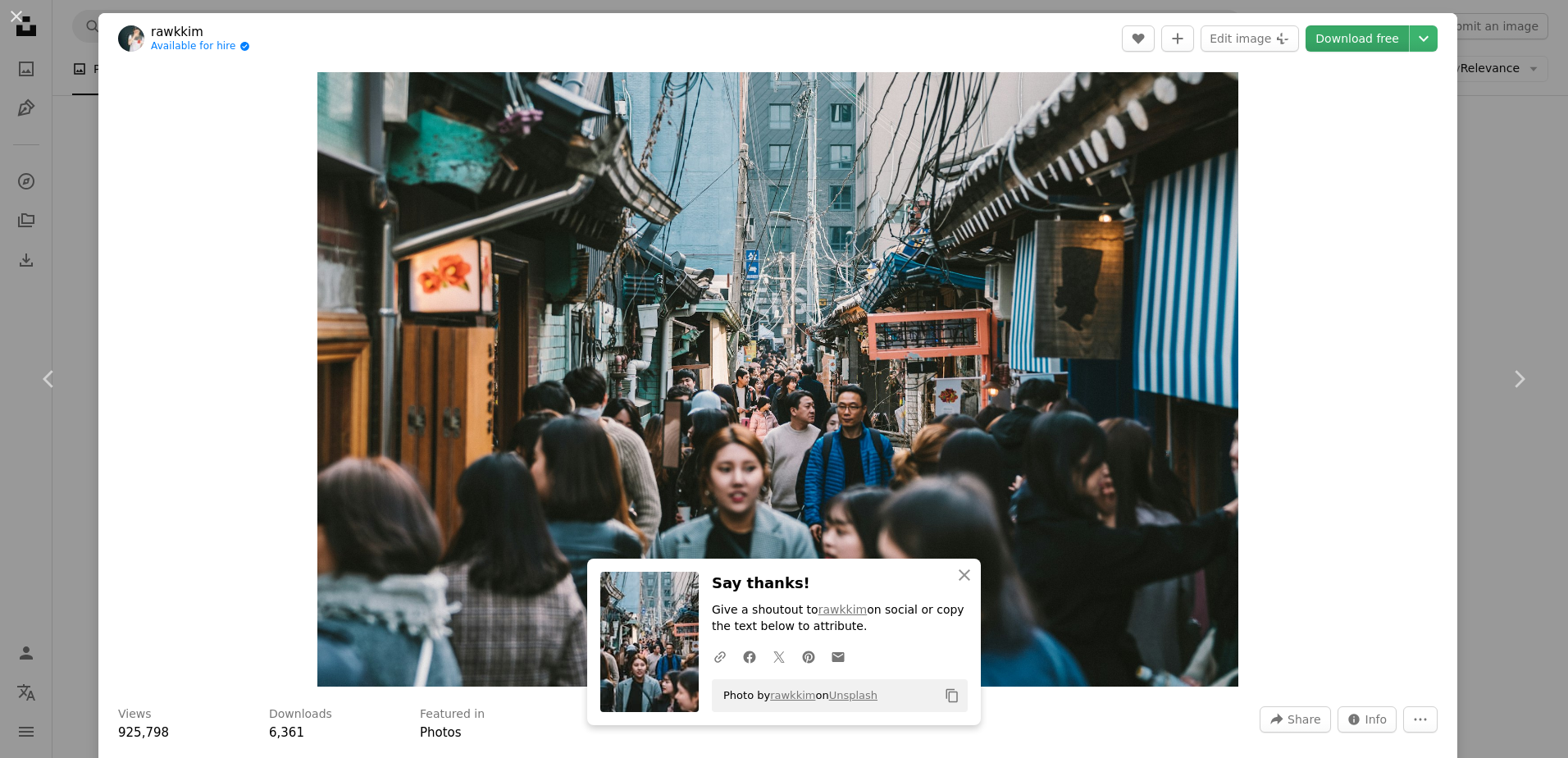
click at [1360, 30] on link "Download free" at bounding box center [1356, 39] width 103 height 26
